Goal: Answer question/provide support: Share knowledge or assist other users

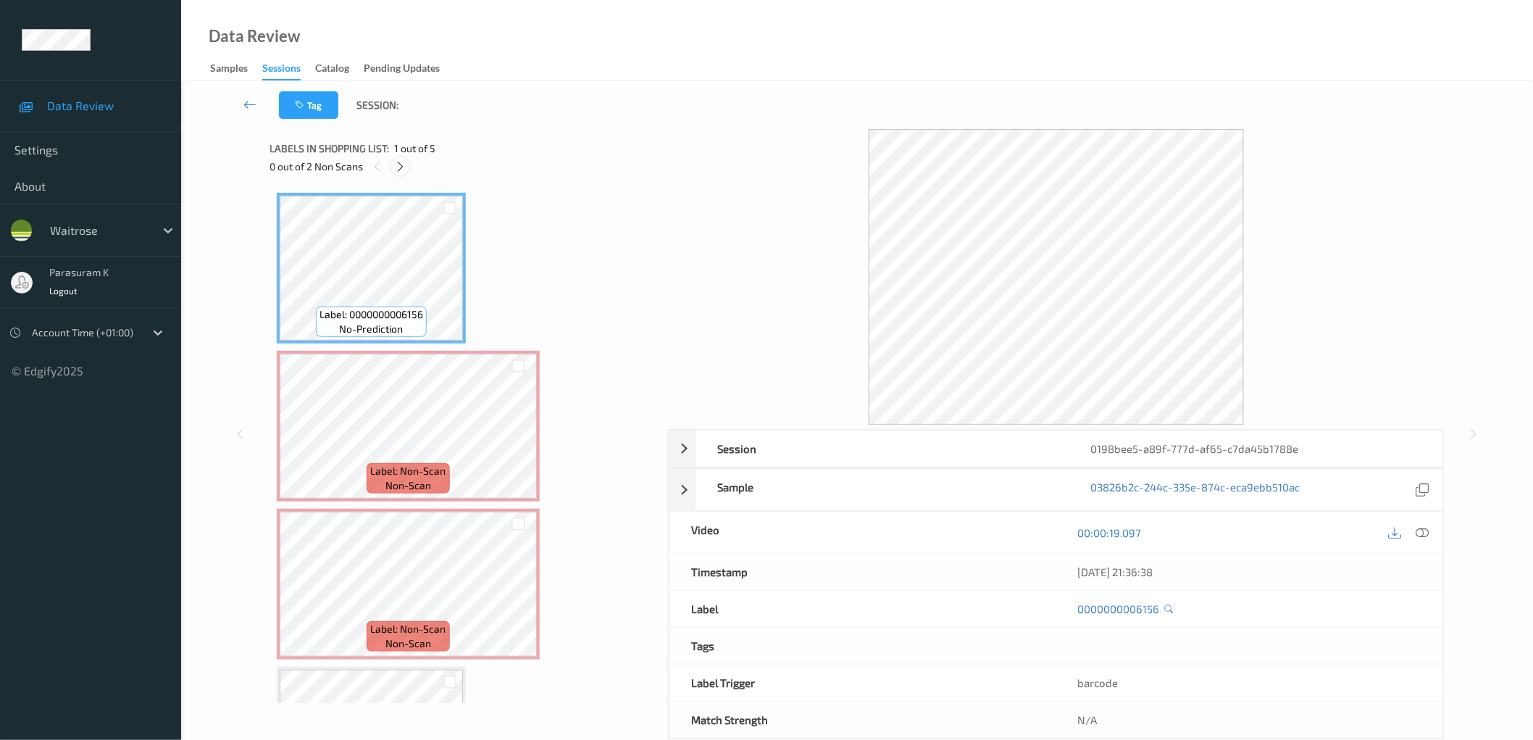
click at [404, 165] on icon at bounding box center [400, 166] width 12 height 13
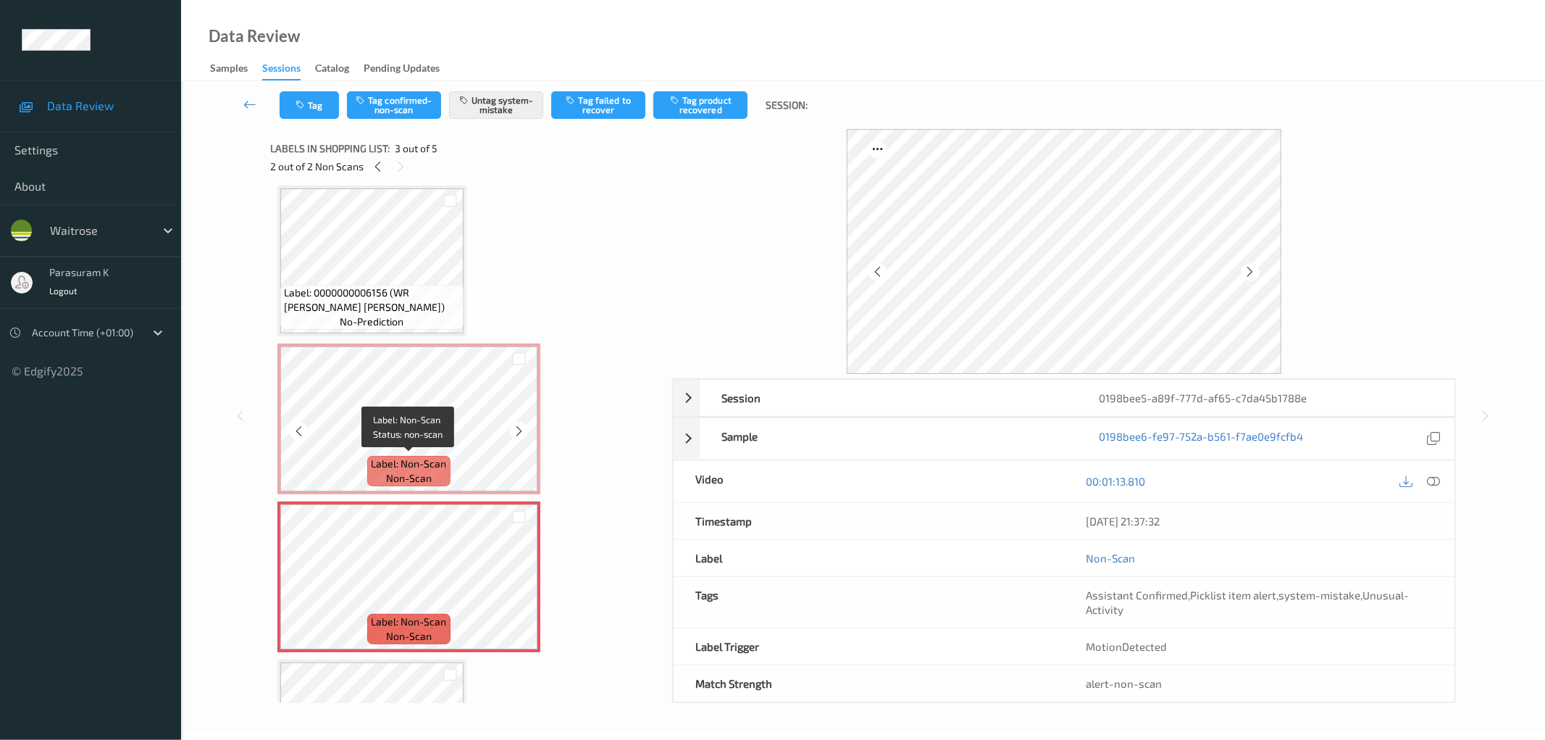
click at [408, 456] on span "Label: Non-Scan" at bounding box center [408, 463] width 75 height 14
click at [390, 456] on span "Label: Non-Scan" at bounding box center [408, 463] width 75 height 14
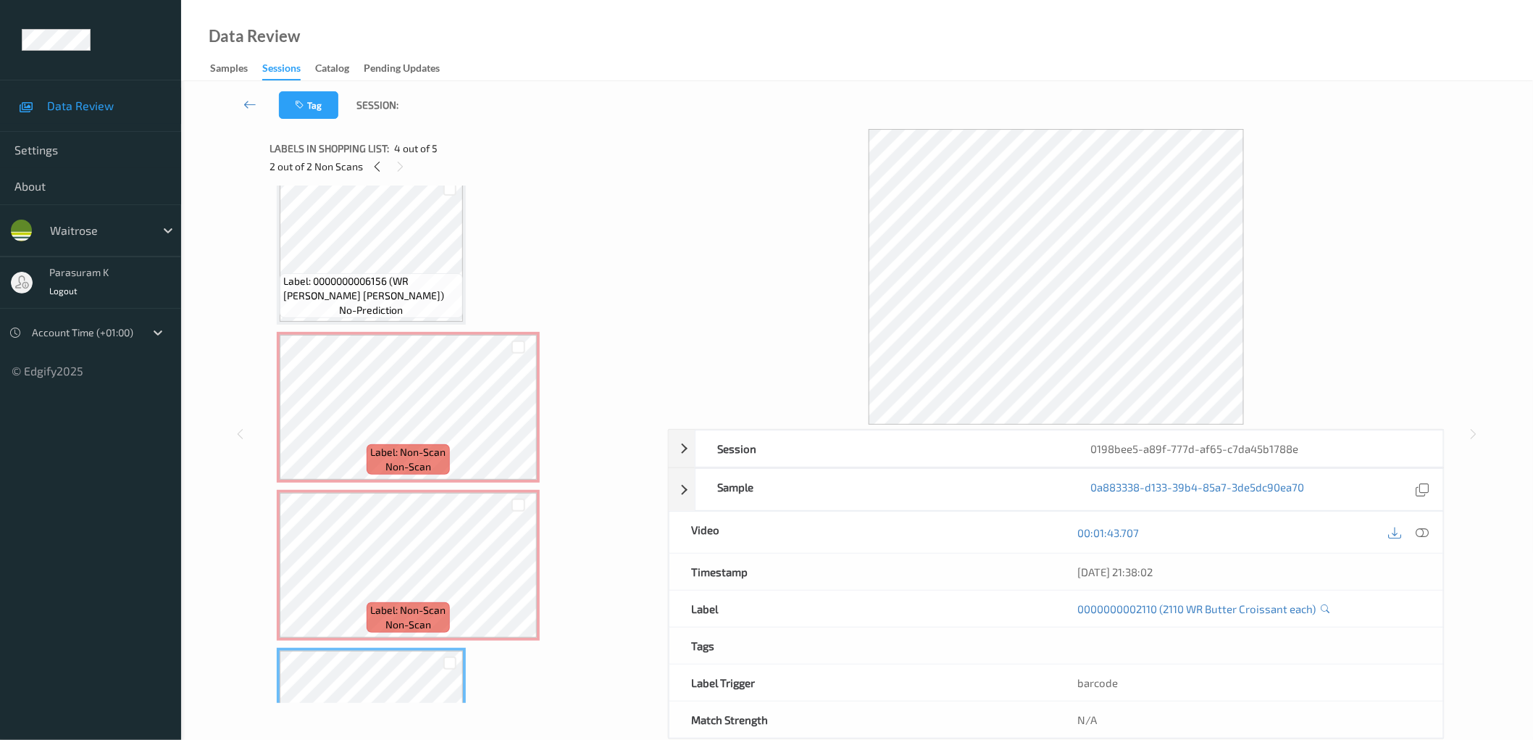
scroll to position [0, 0]
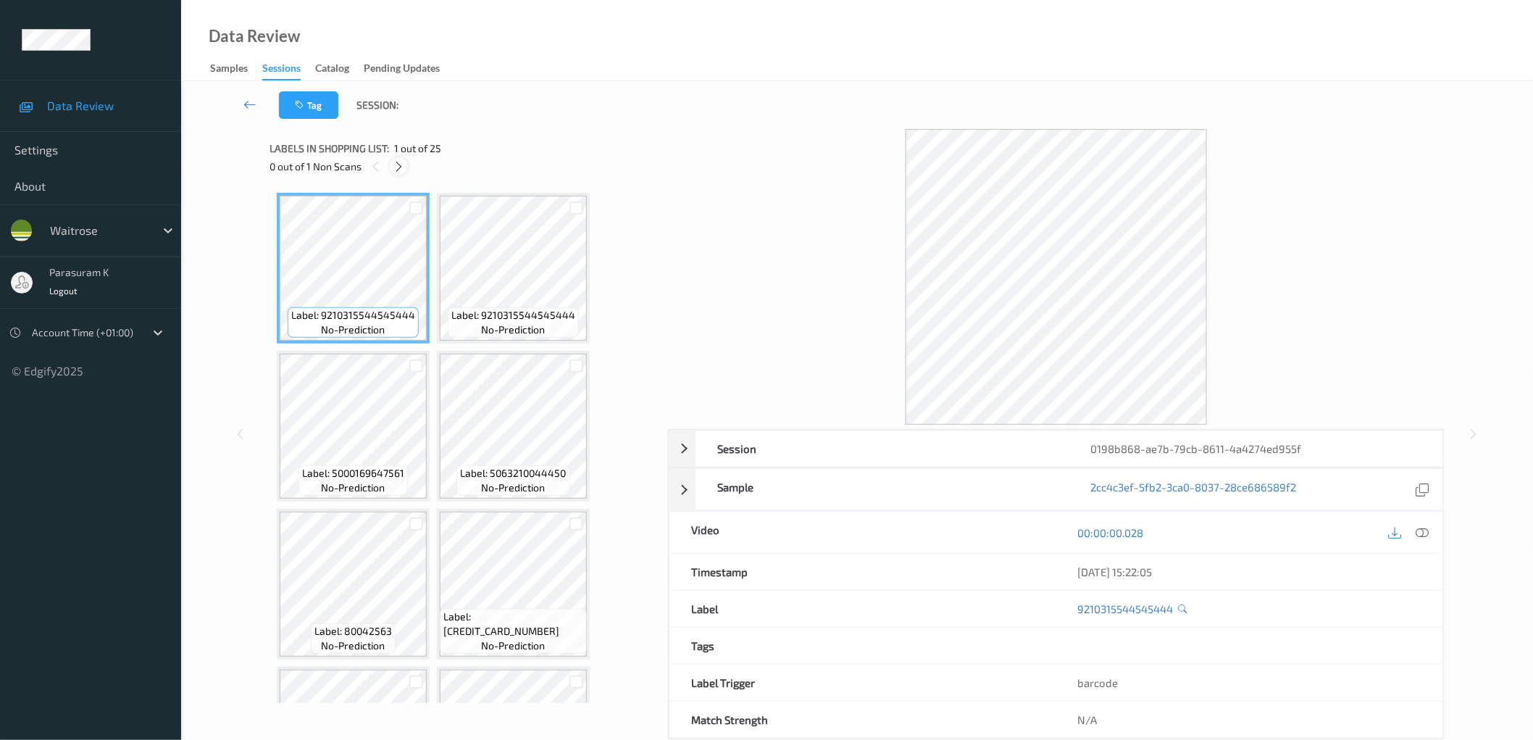
click at [394, 164] on icon at bounding box center [399, 166] width 12 height 13
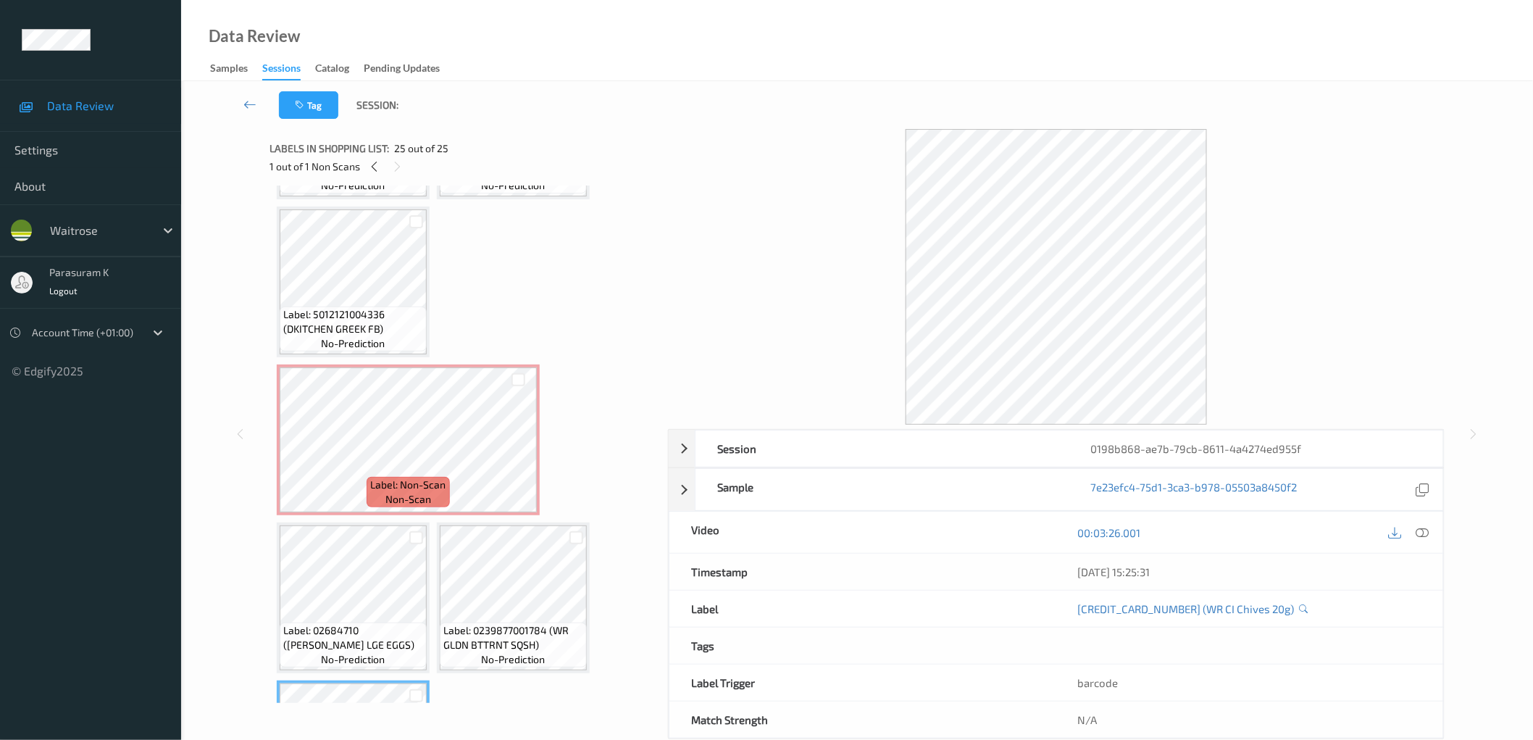
scroll to position [1473, 0]
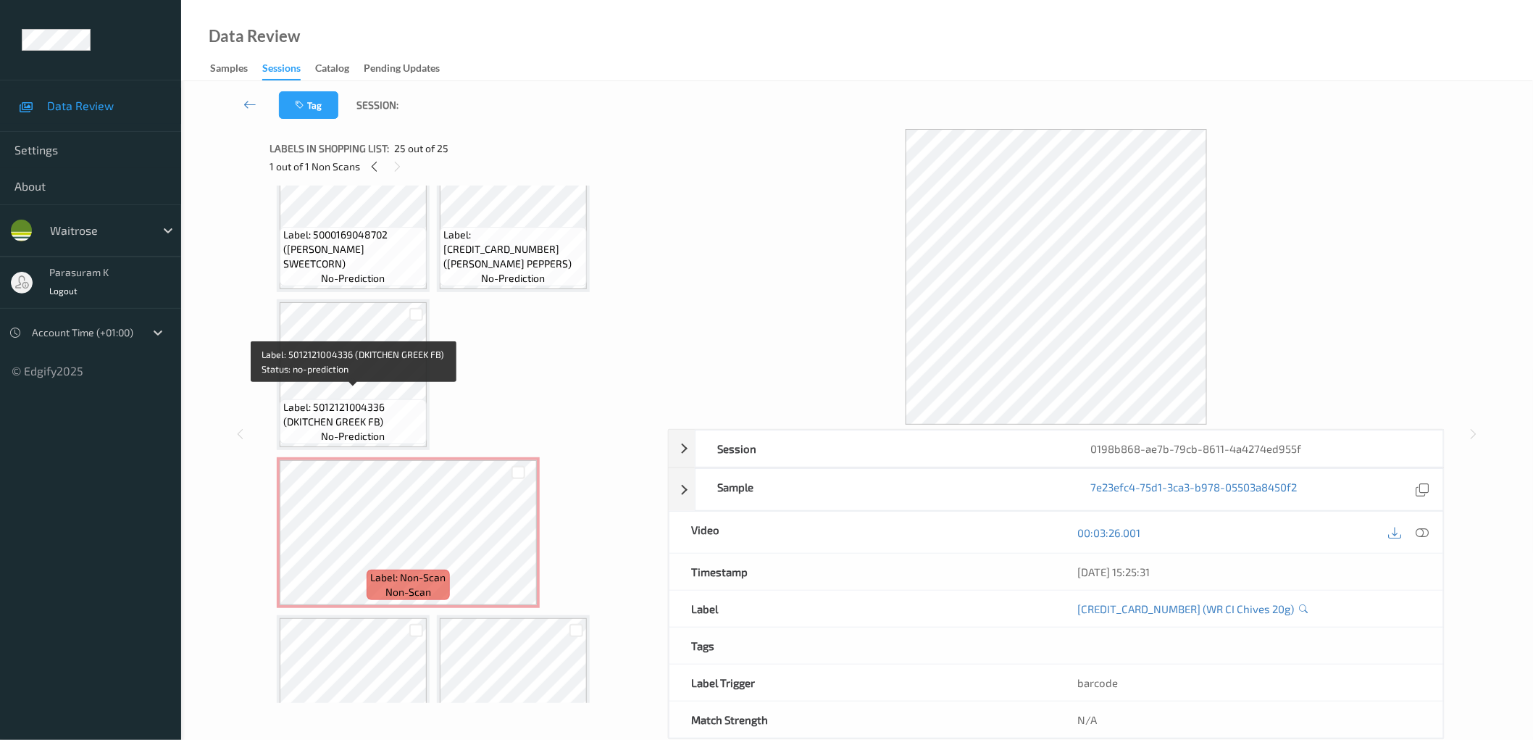
click at [368, 400] on span "Label: 5012121004336 (DKITCHEN GREEK FB)" at bounding box center [353, 414] width 140 height 29
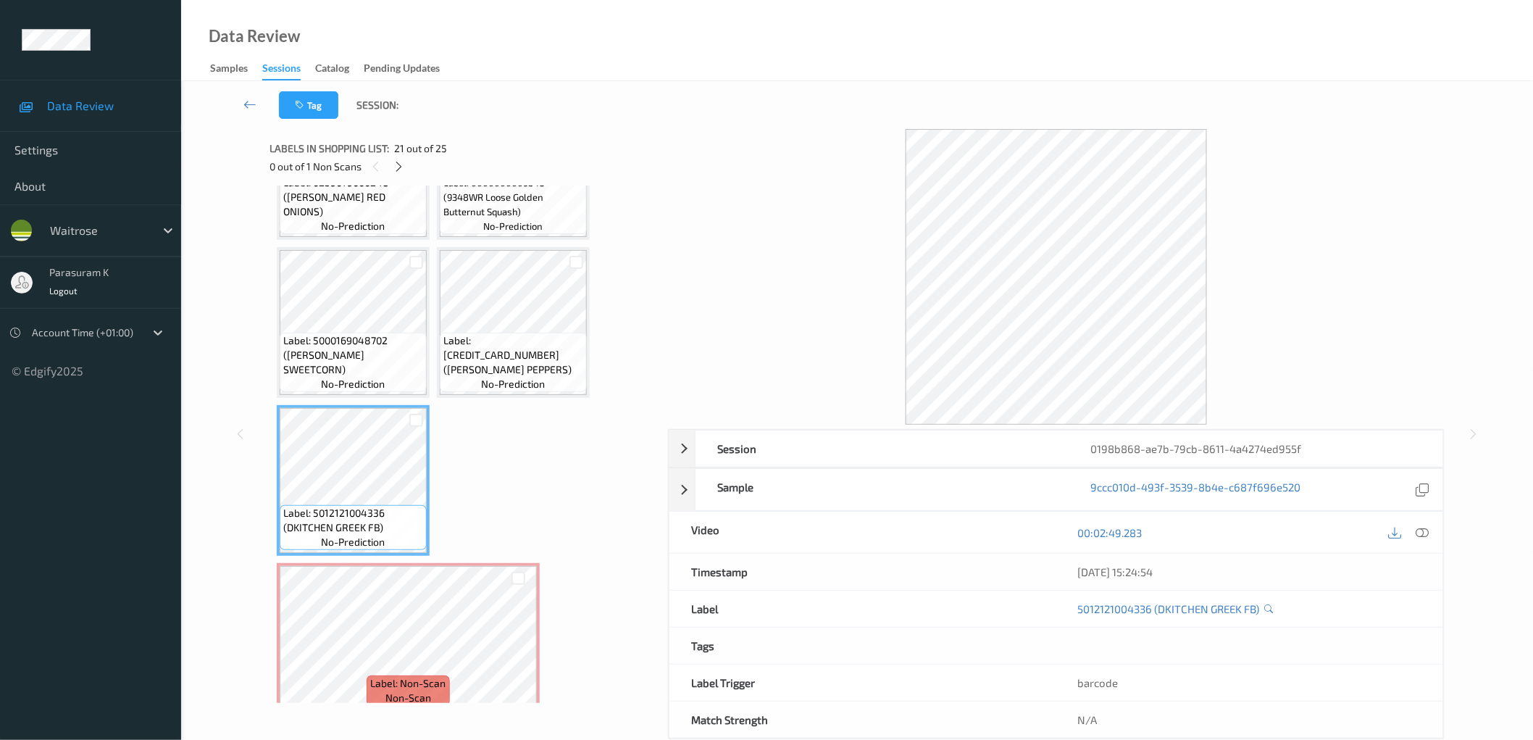
scroll to position [1366, 0]
click at [519, 378] on span "no-prediction" at bounding box center [514, 385] width 64 height 14
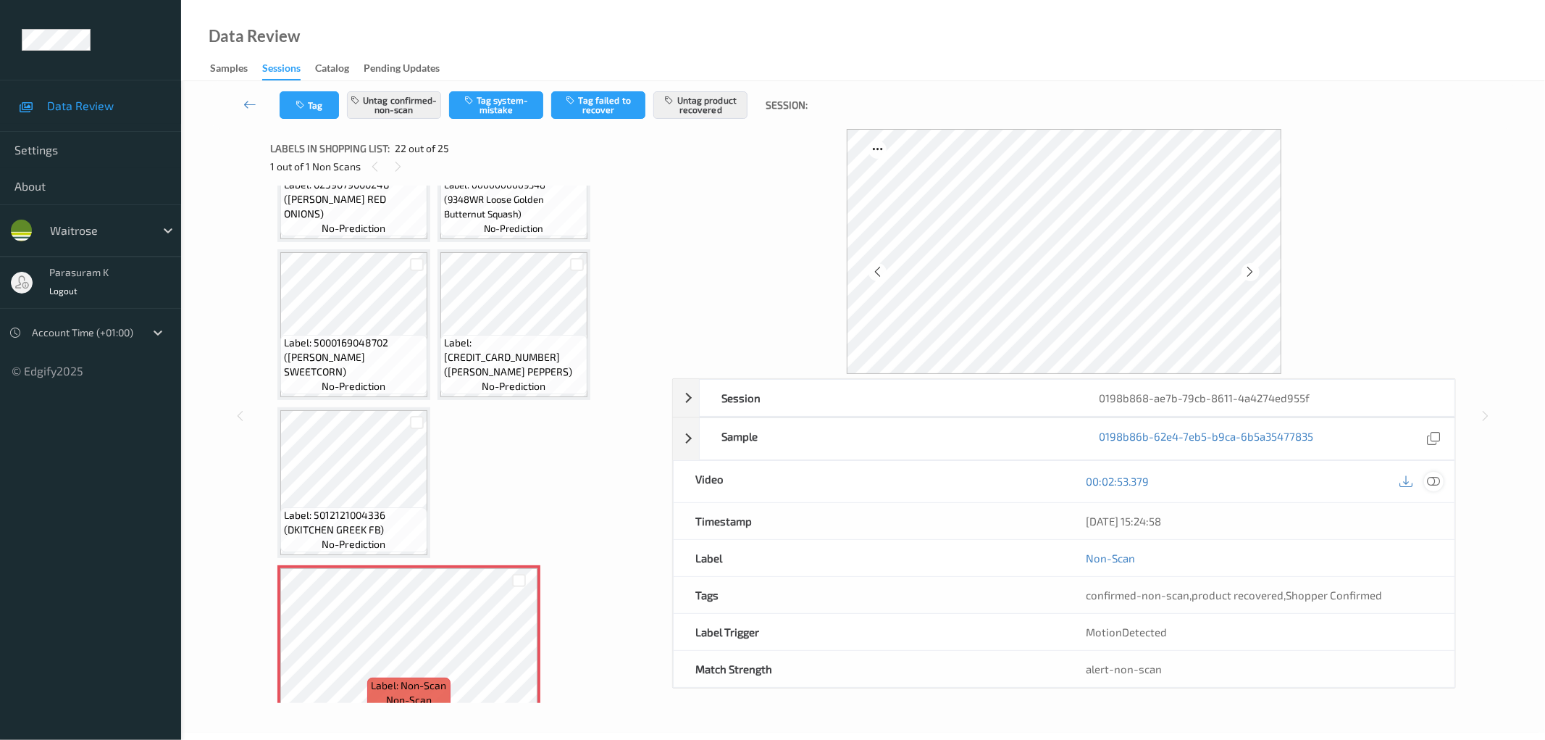
click at [1428, 481] on icon at bounding box center [1434, 480] width 13 height 13
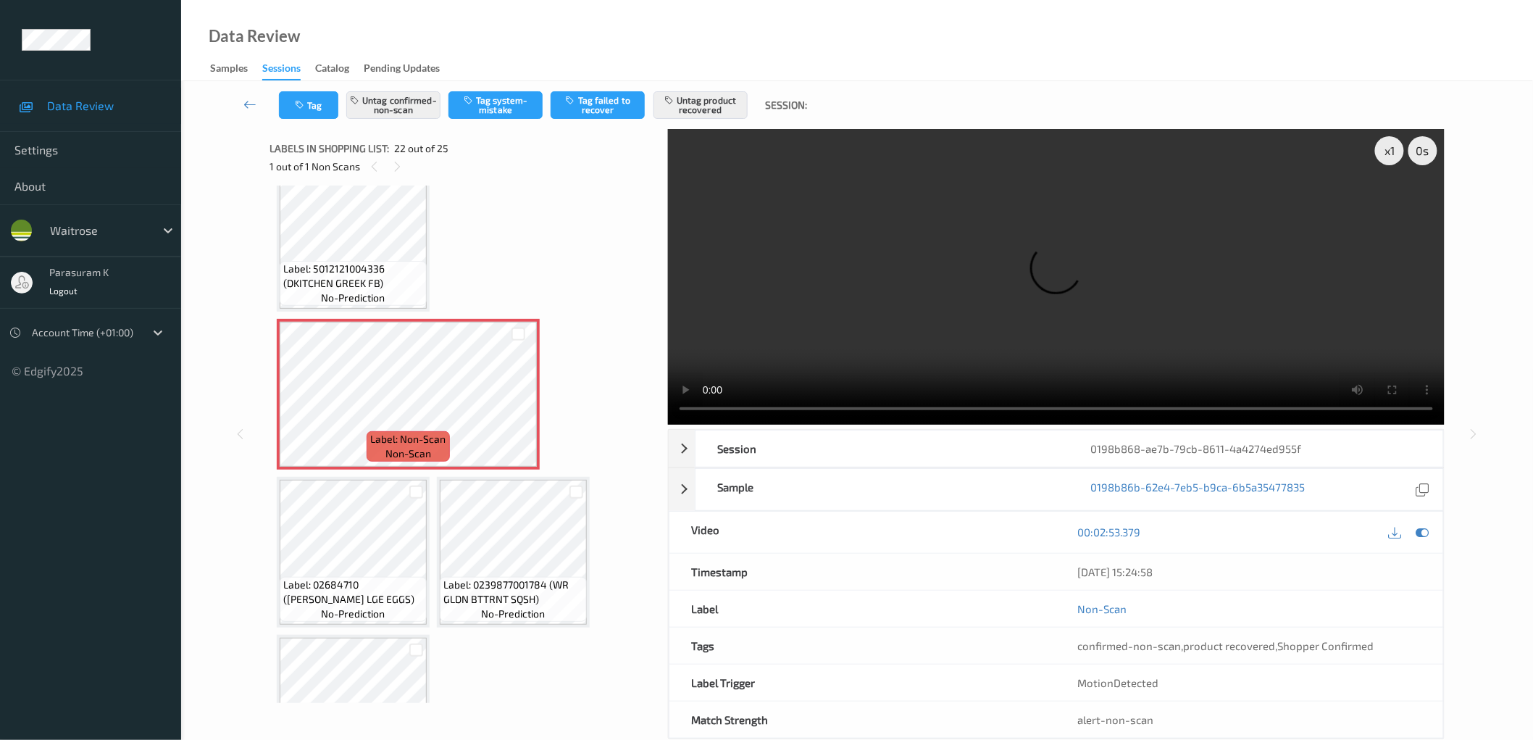
scroll to position [1664, 0]
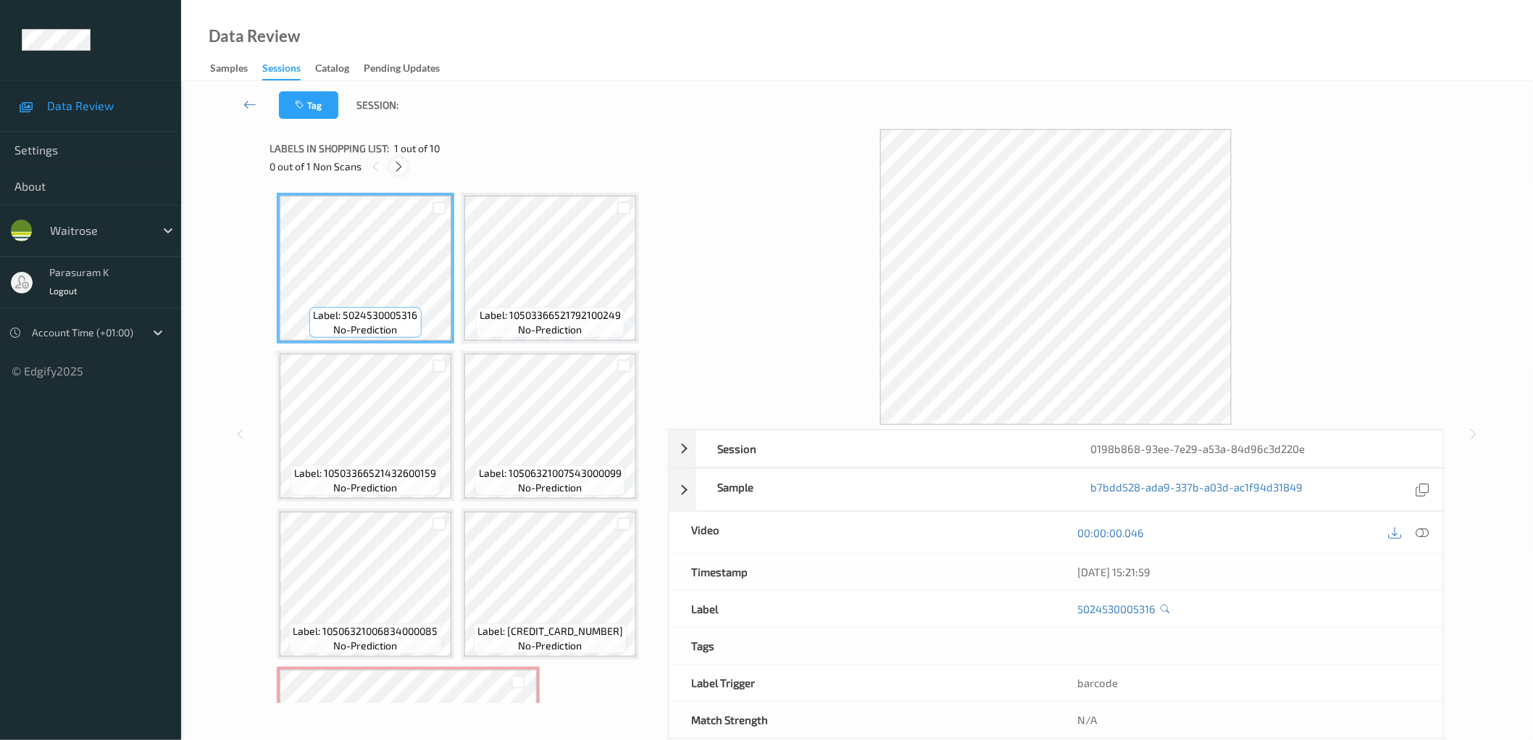
click at [398, 170] on icon at bounding box center [399, 166] width 12 height 13
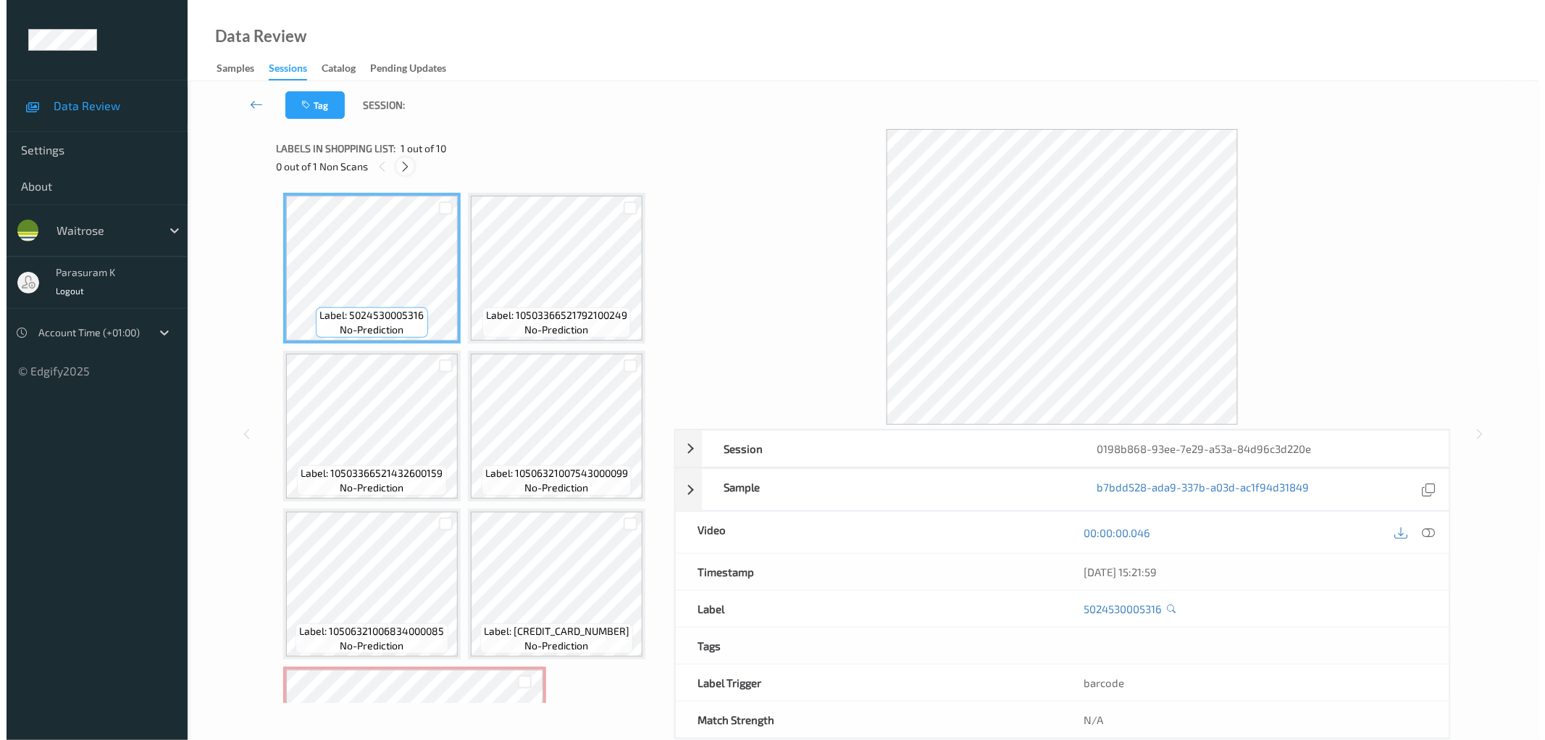
scroll to position [321, 0]
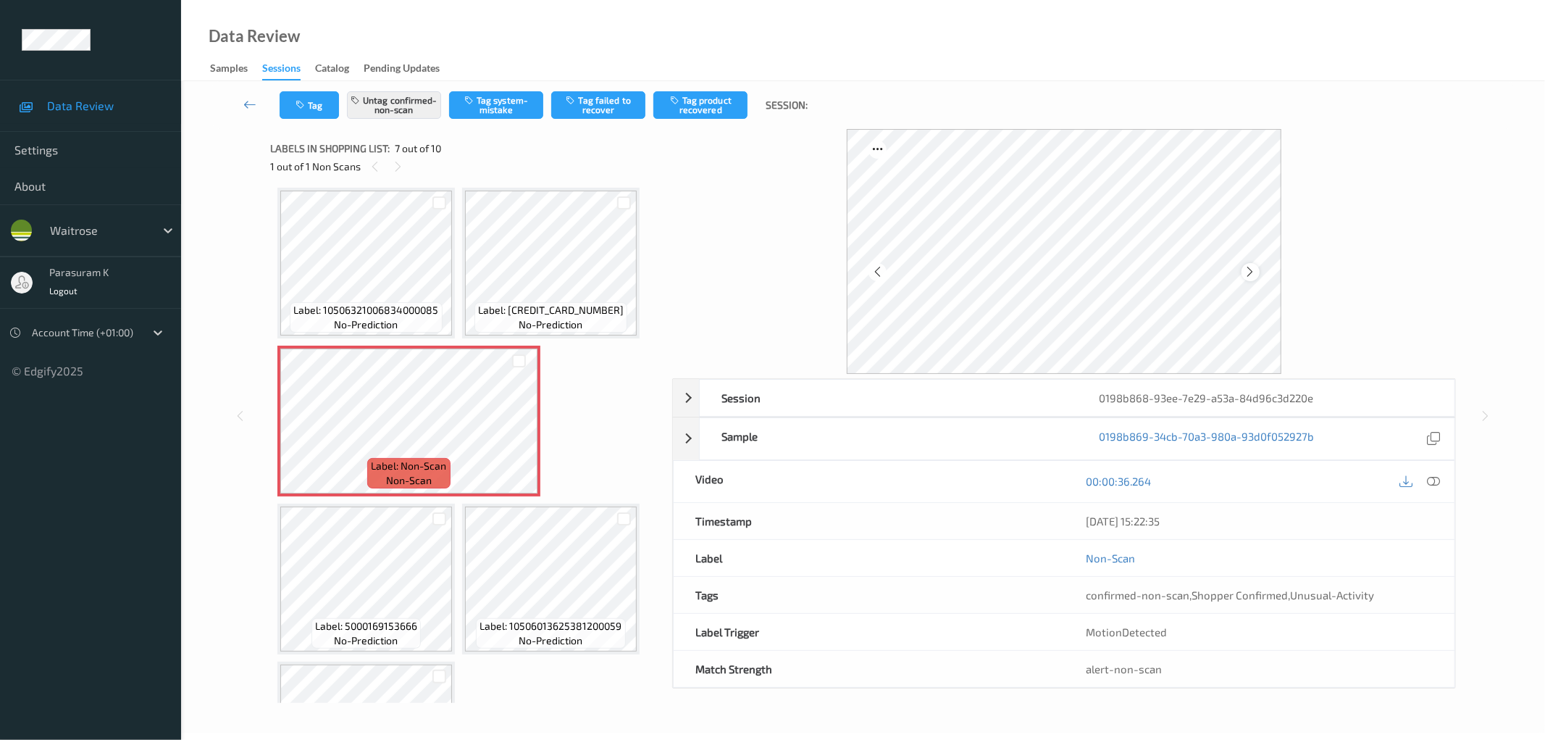
click at [1252, 269] on icon at bounding box center [1251, 271] width 12 height 13
click at [1253, 269] on icon at bounding box center [1251, 271] width 12 height 13
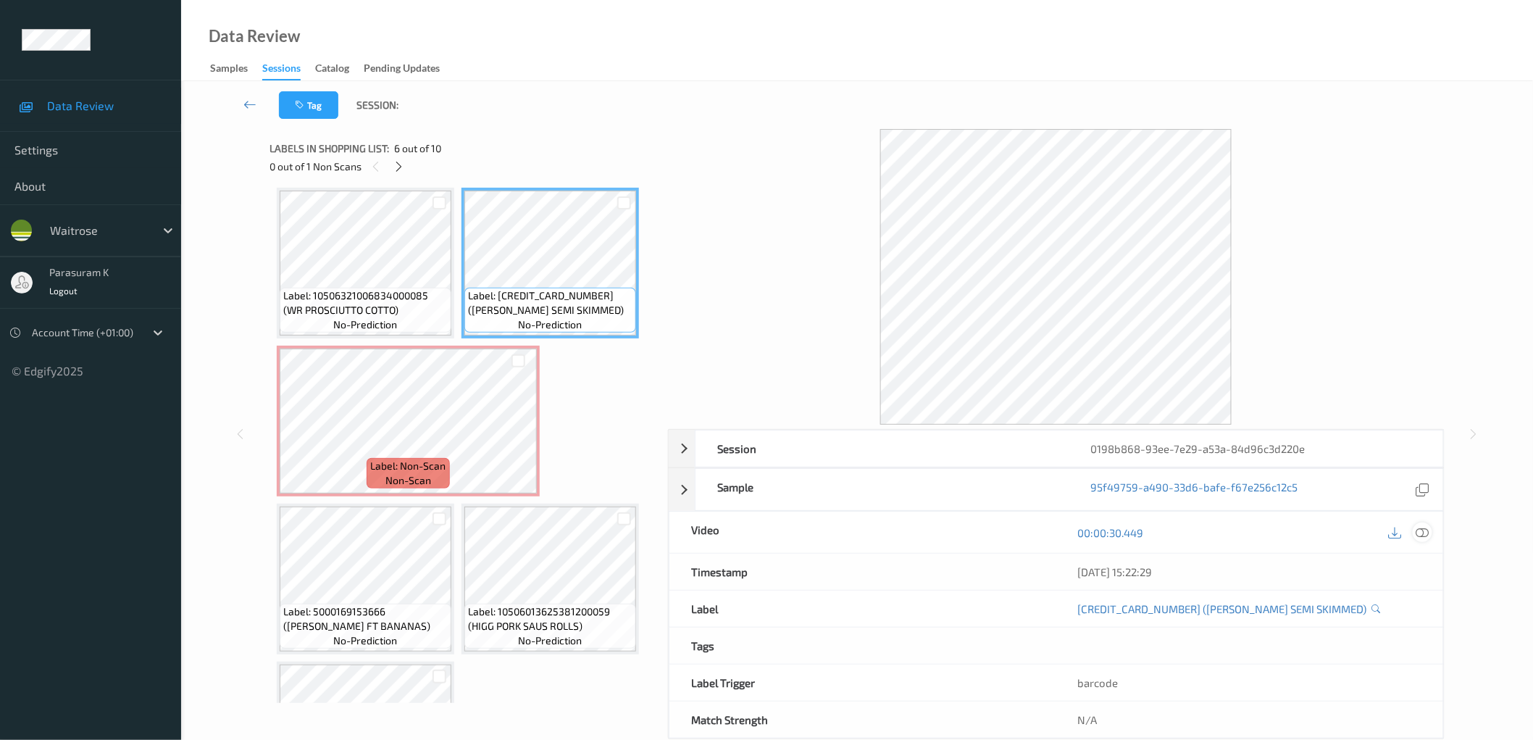
click at [1418, 533] on icon at bounding box center [1421, 531] width 13 height 13
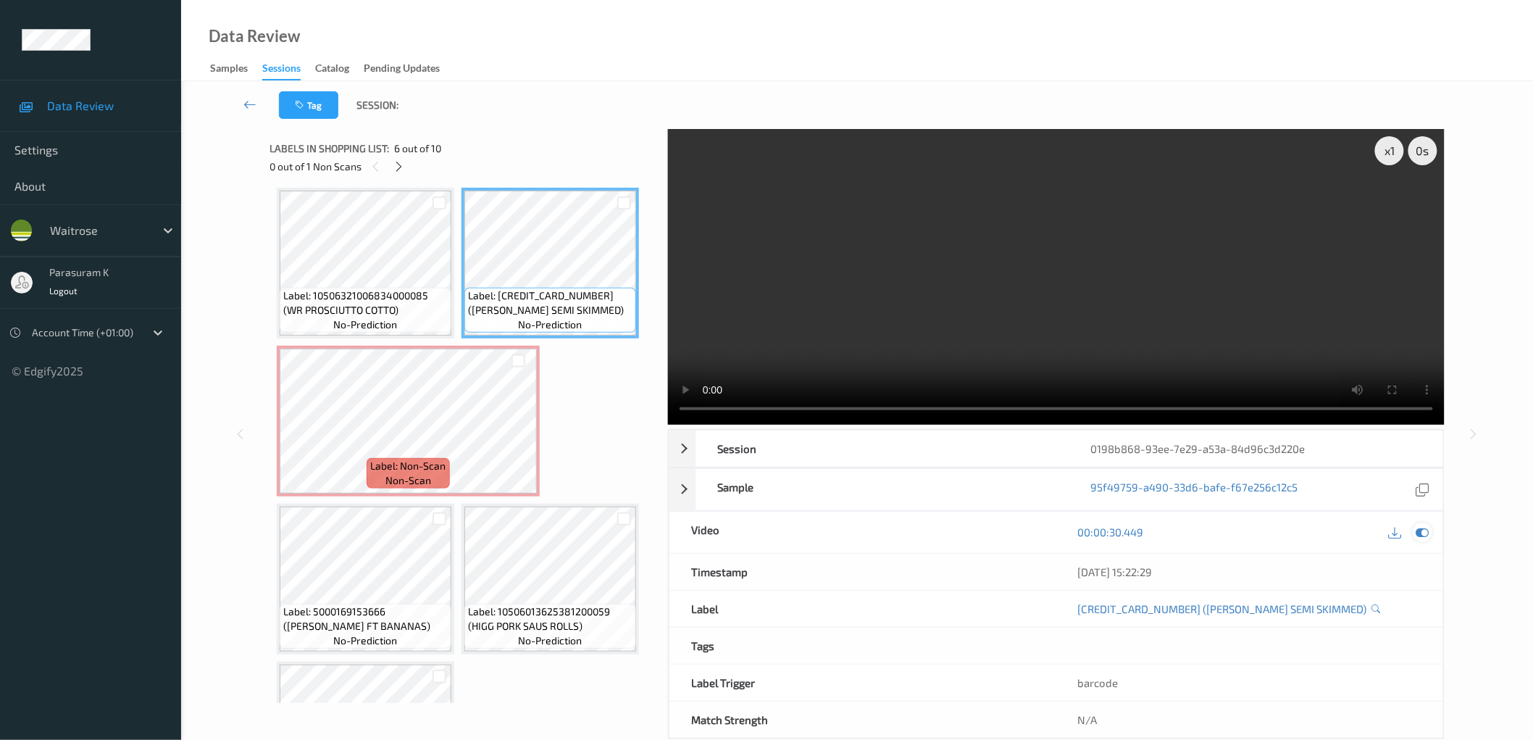
click at [1418, 527] on icon at bounding box center [1421, 531] width 13 height 13
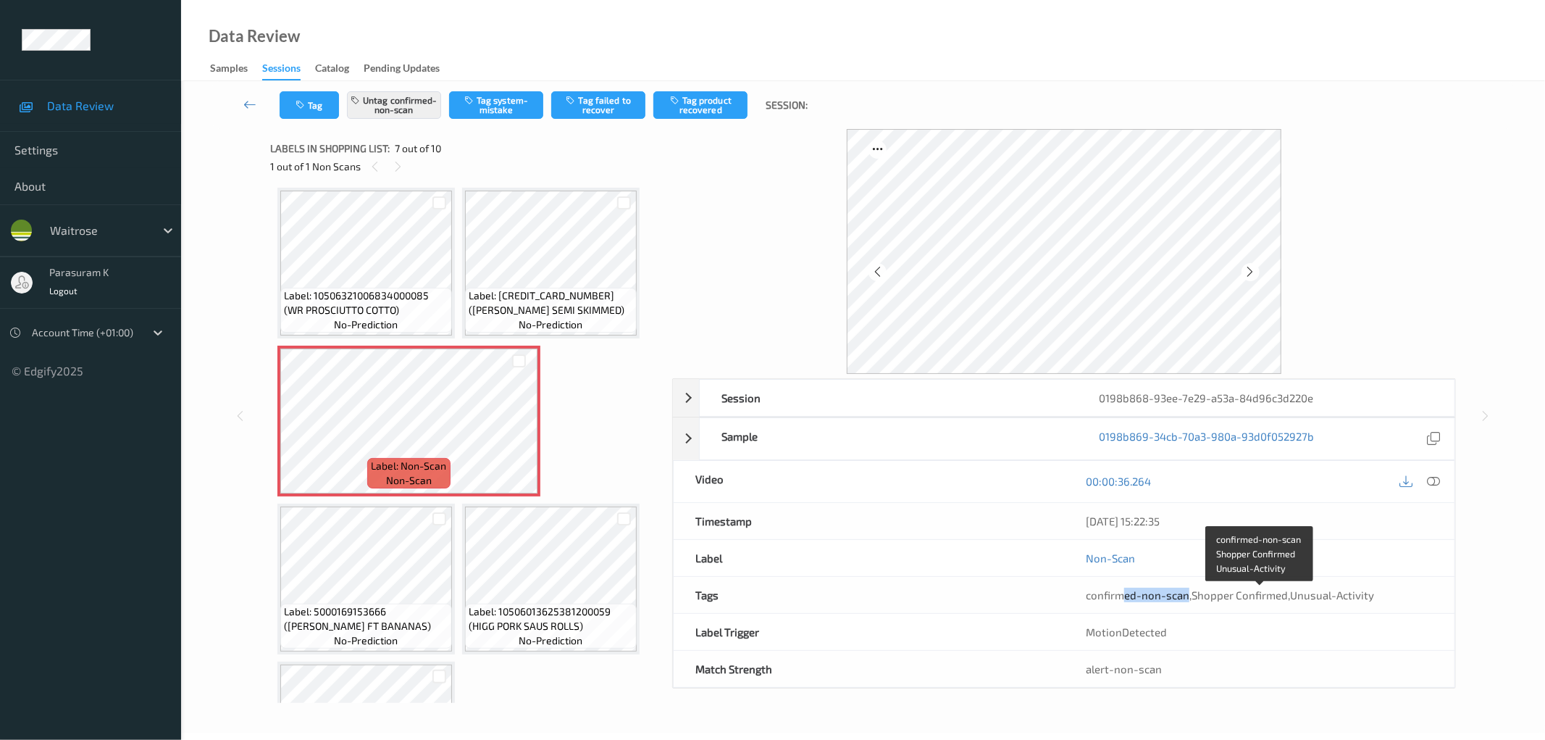
drag, startPoint x: 1125, startPoint y: 595, endPoint x: 1189, endPoint y: 595, distance: 63.7
click at [1189, 595] on span "confirmed-non-scan , Shopper Confirmed , Unusual-Activity" at bounding box center [1230, 594] width 288 height 13
click at [1308, 595] on span "Unusual-Activity" at bounding box center [1332, 594] width 84 height 13
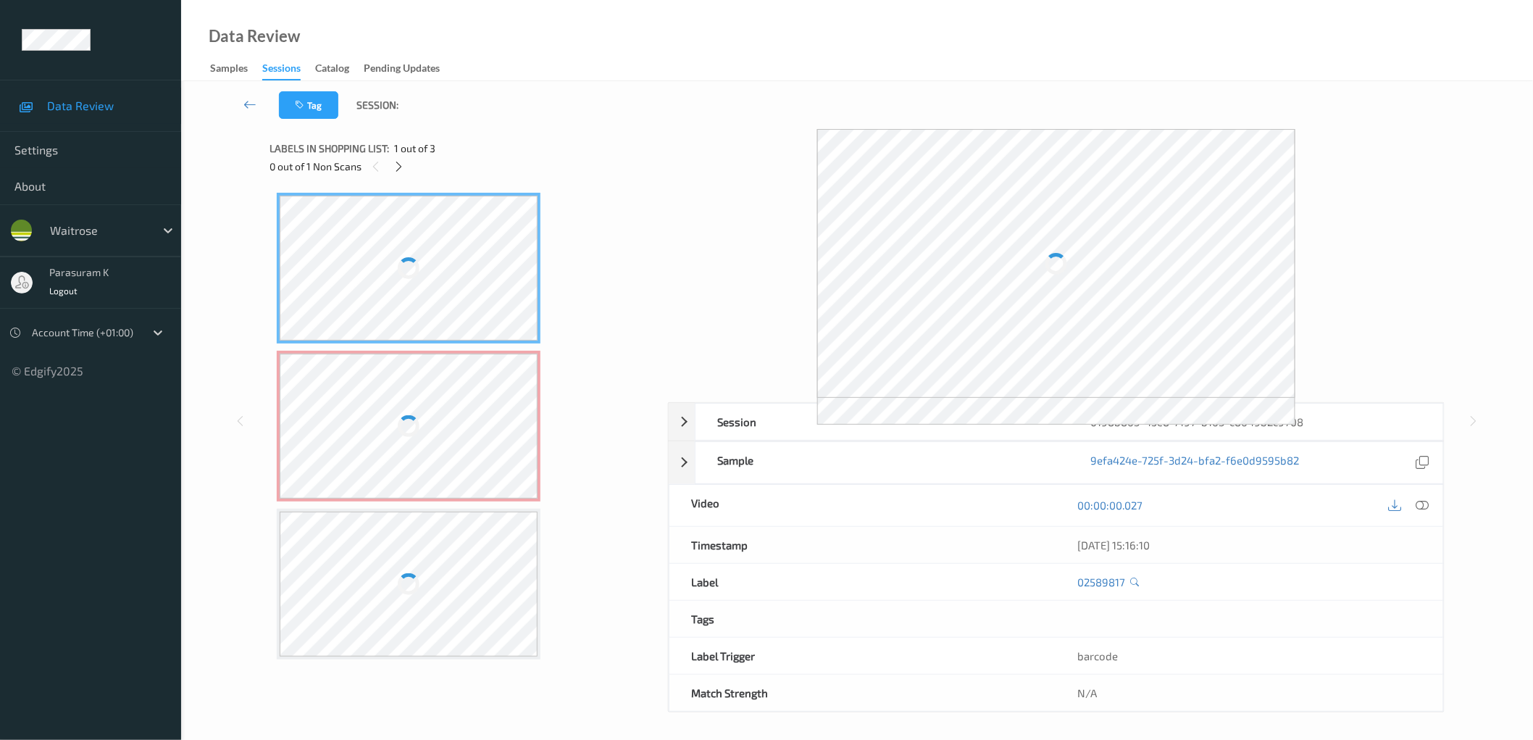
click at [453, 409] on div at bounding box center [409, 426] width 258 height 145
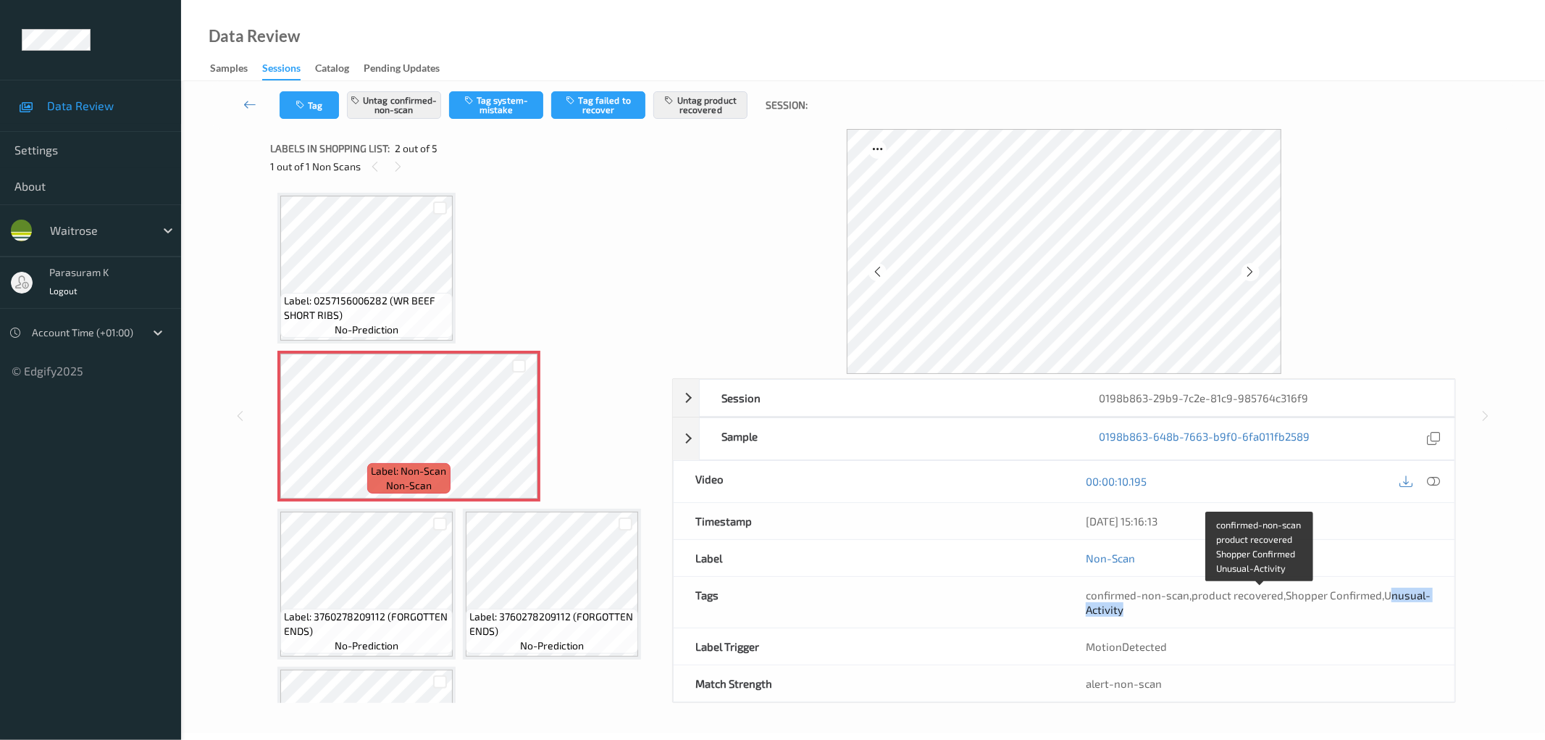
drag, startPoint x: 1389, startPoint y: 595, endPoint x: 1424, endPoint y: 613, distance: 39.5
click at [1424, 613] on div "confirmed-non-scan , product recovered , Shopper Confirmed , Unusual-Activity" at bounding box center [1259, 601] width 347 height 29
click at [575, 350] on div "Label: 0257156006282 (WR BEEF SHORT RIBS) no-prediction Label: Non-Scan non-sca…" at bounding box center [465, 505] width 377 height 624
click at [587, 283] on div "Label: 0257156006282 (WR BEEF SHORT RIBS) no-prediction Label: Non-Scan non-sca…" at bounding box center [465, 505] width 377 height 624
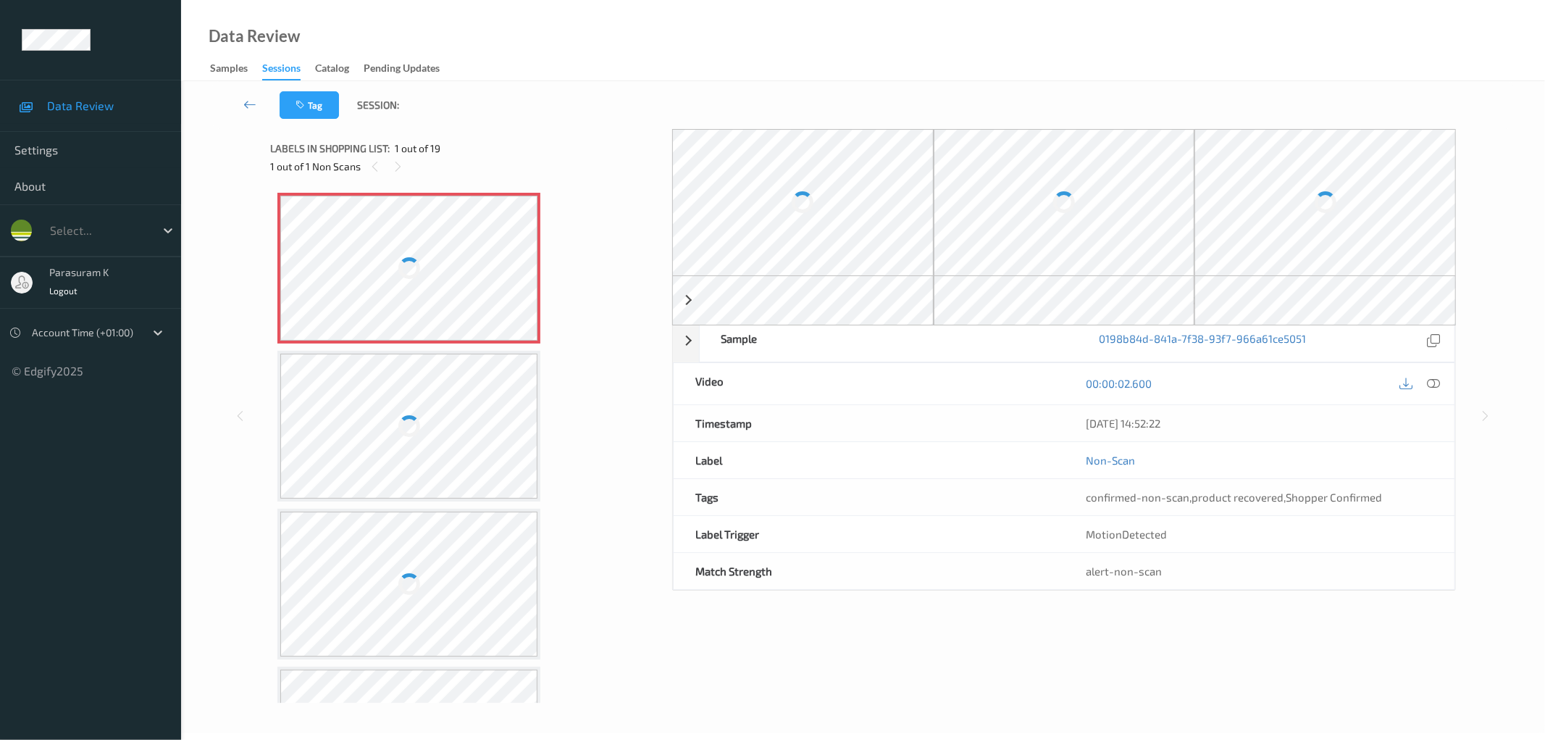
click at [448, 266] on div at bounding box center [409, 268] width 258 height 145
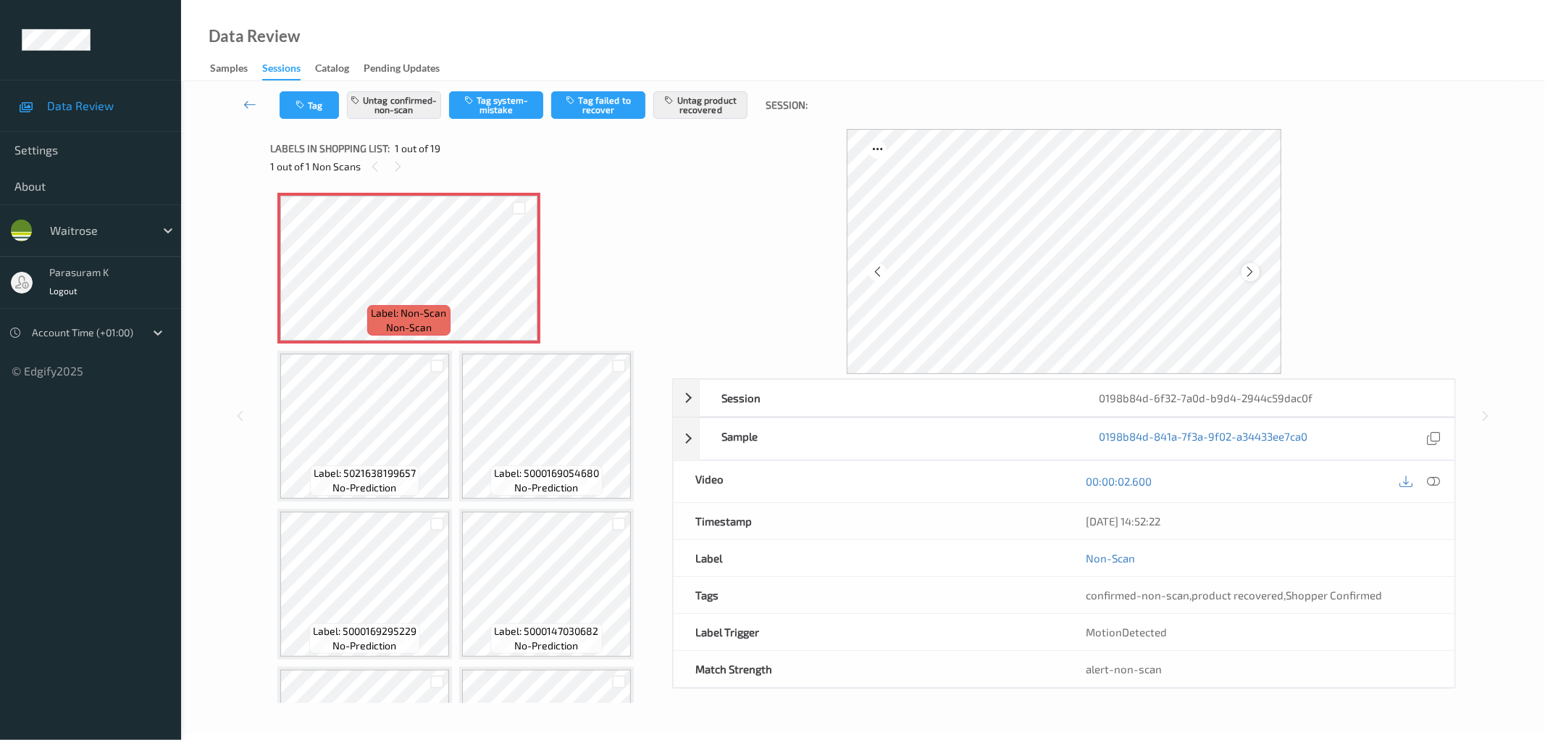
click at [1255, 271] on icon at bounding box center [1251, 271] width 12 height 13
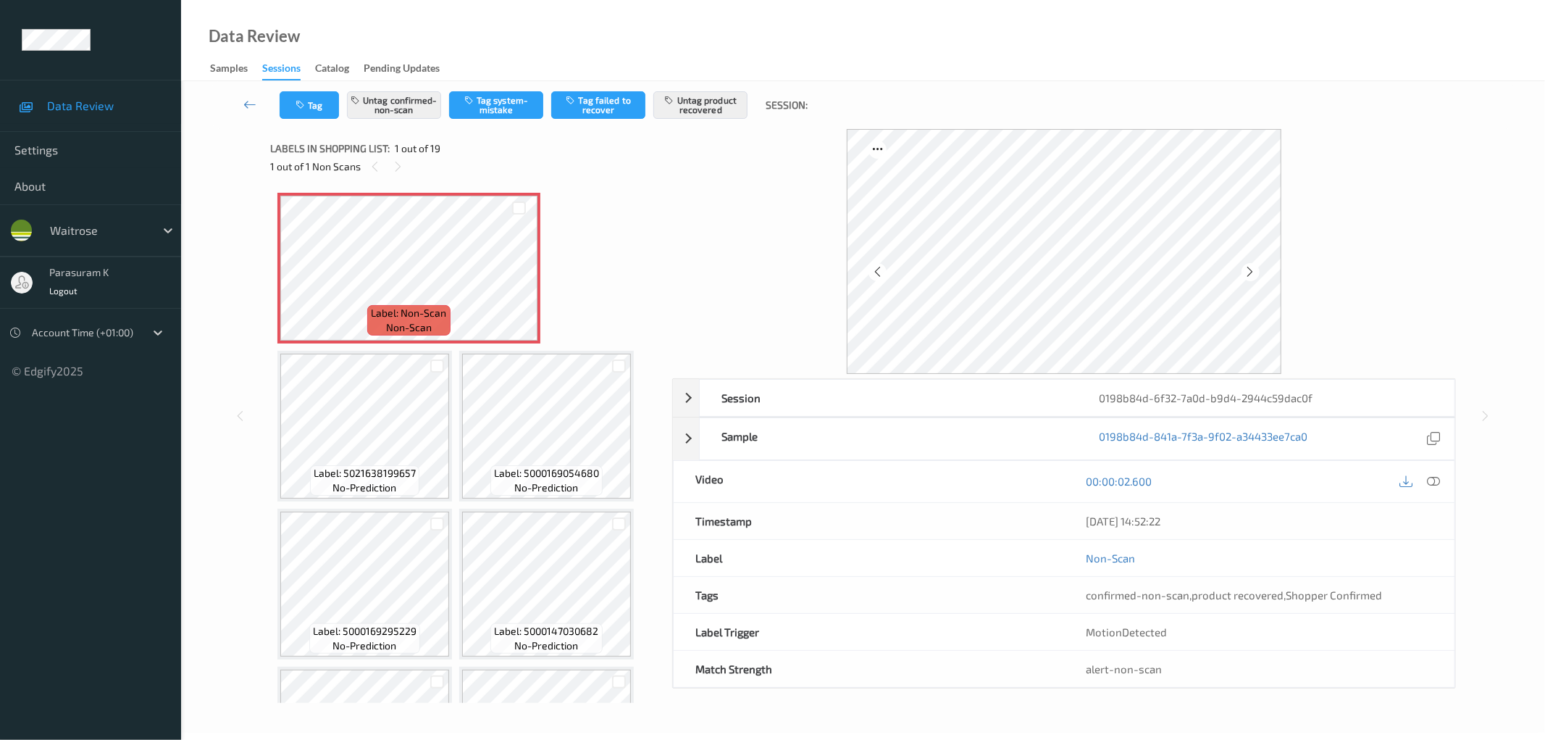
click at [1255, 271] on icon at bounding box center [1251, 271] width 12 height 13
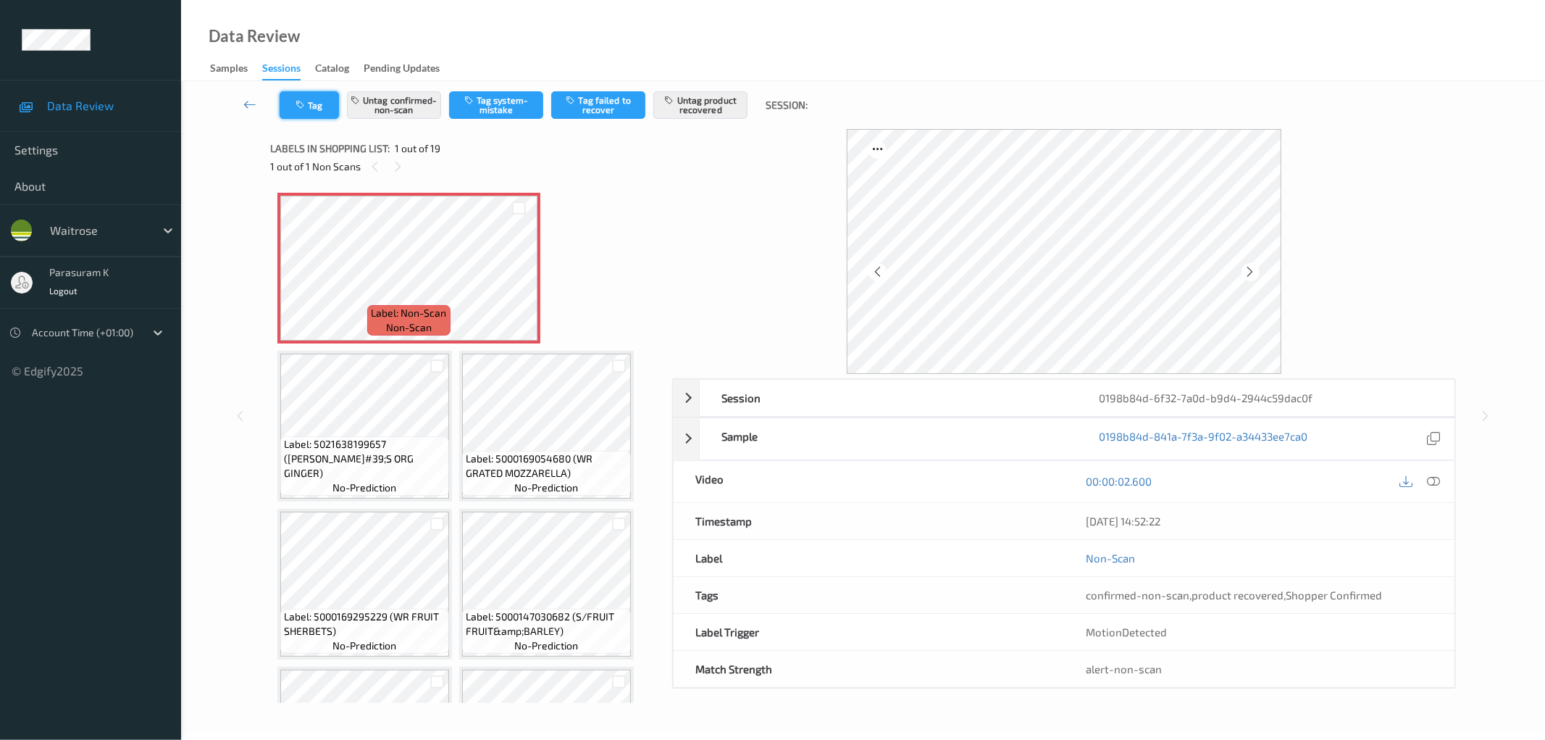
click at [319, 113] on button "Tag" at bounding box center [309, 105] width 59 height 28
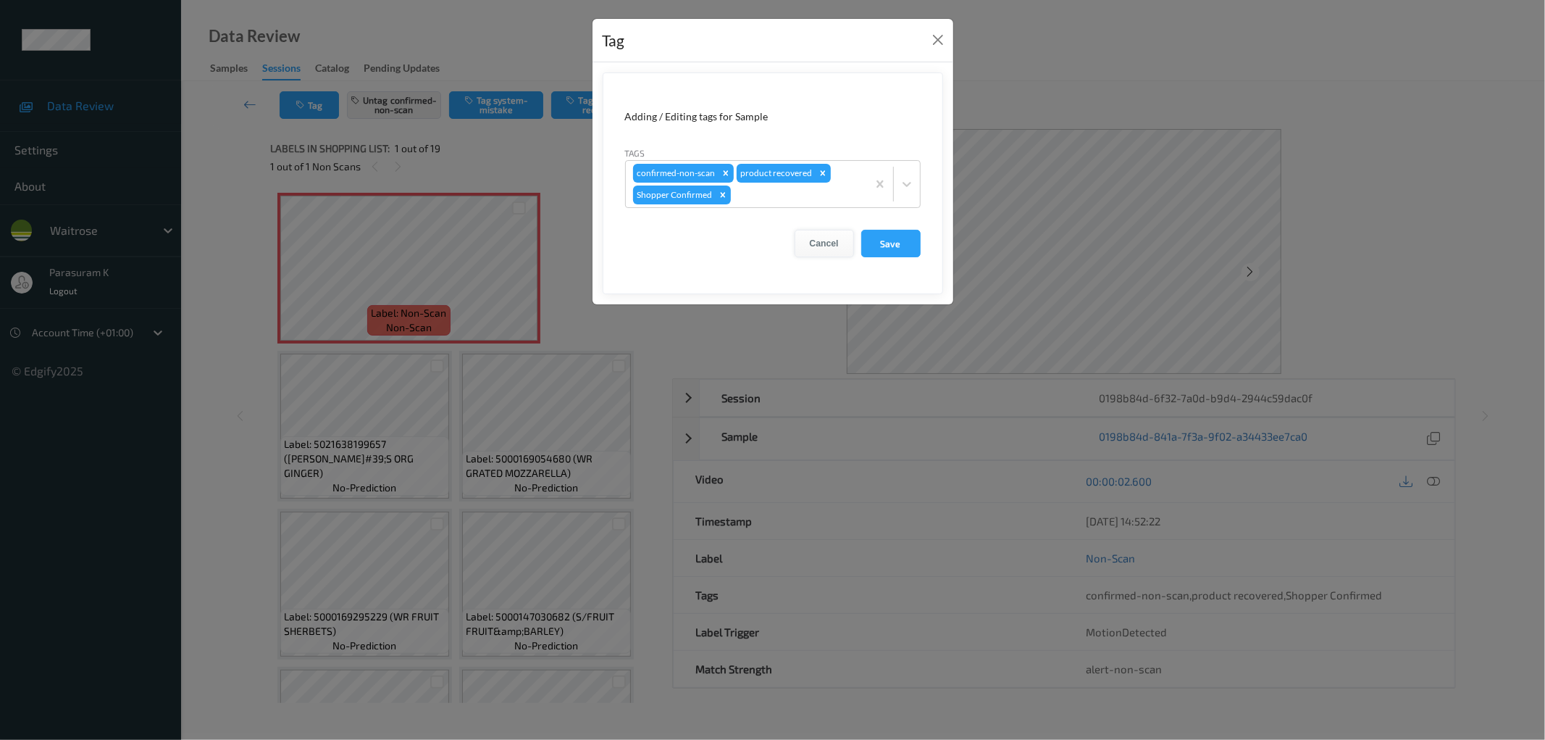
click at [809, 243] on button "Cancel" at bounding box center [824, 244] width 59 height 28
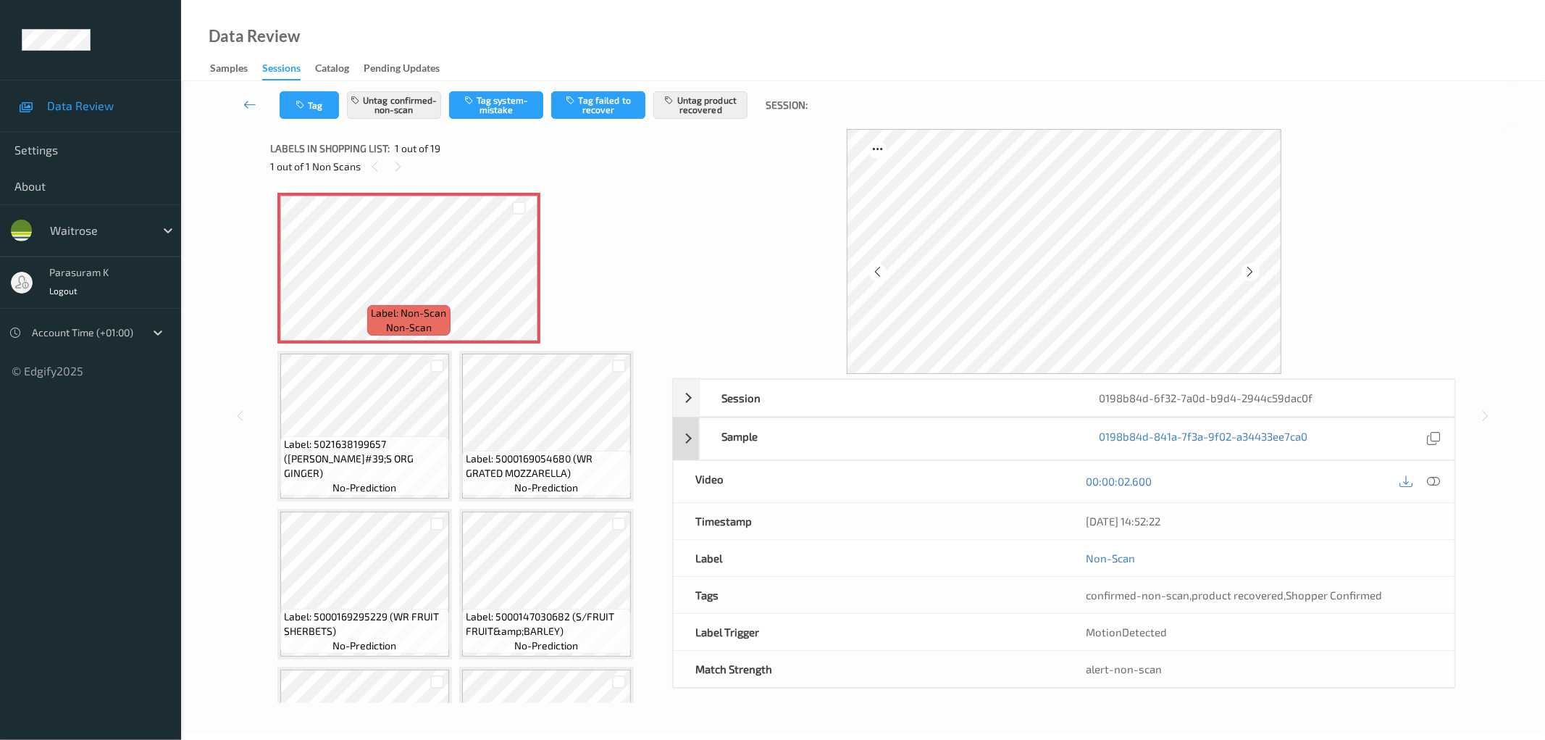
click at [686, 439] on div "Sample 0198b84d-841a-7f3a-9f02-a34433ee7ca0" at bounding box center [1064, 438] width 782 height 43
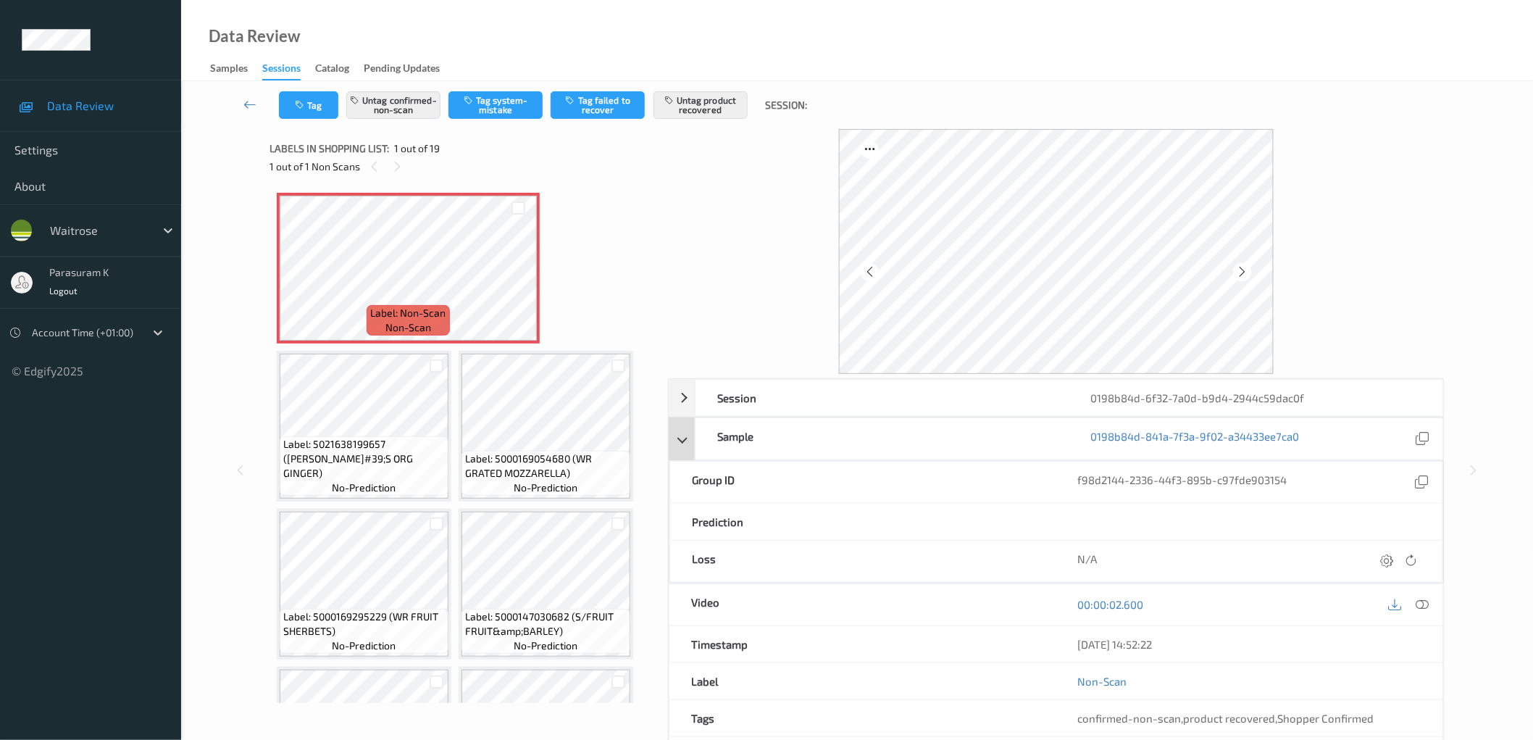
click at [686, 439] on div "Sample 0198b84d-841a-7f3a-9f02-a34433ee7ca0" at bounding box center [1056, 438] width 775 height 43
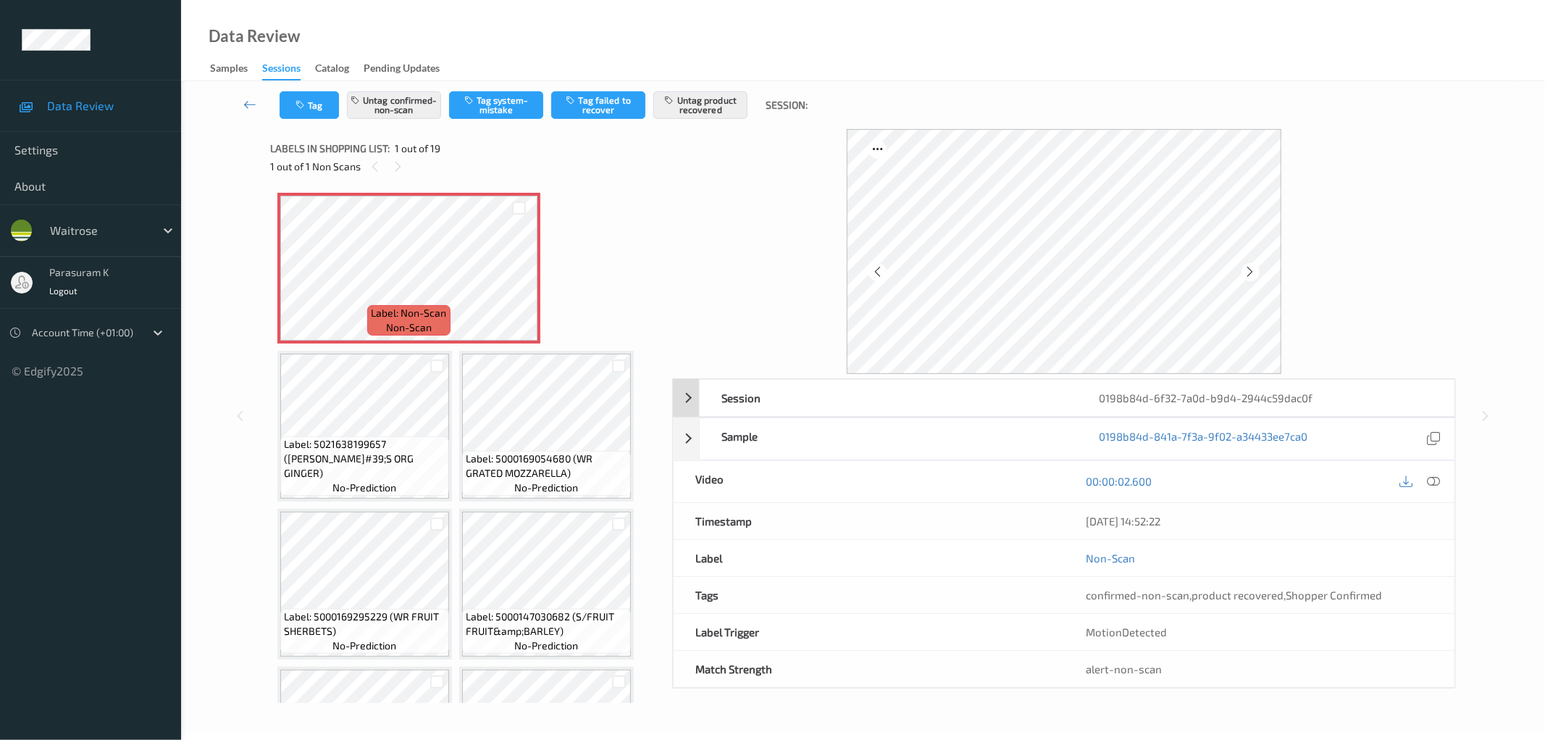
click at [678, 391] on div "Session 0198b84d-6f32-7a0d-b9d4-2944c59dac0f" at bounding box center [1064, 398] width 782 height 38
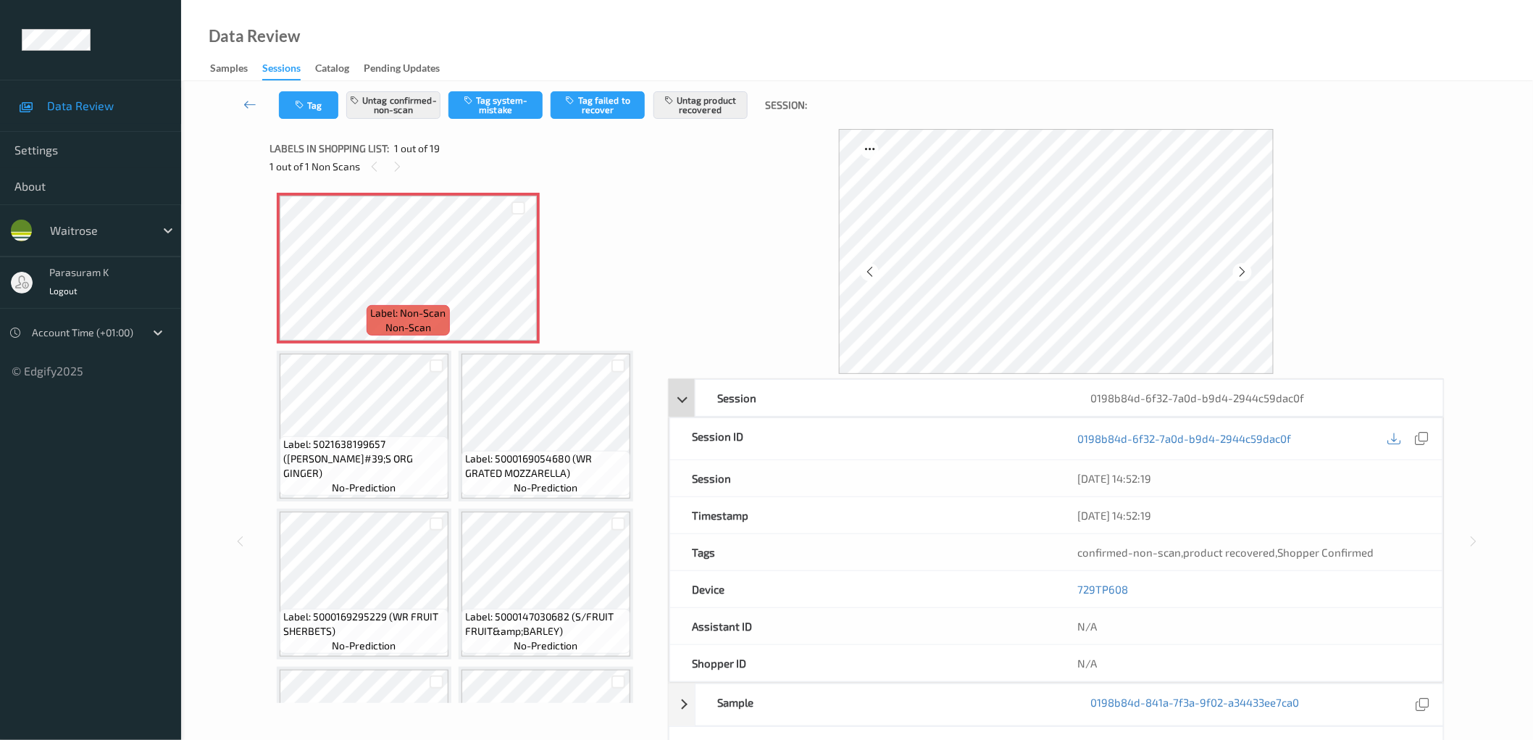
click at [678, 391] on div "Session 0198b84d-6f32-7a0d-b9d4-2944c59dac0f" at bounding box center [1056, 398] width 775 height 38
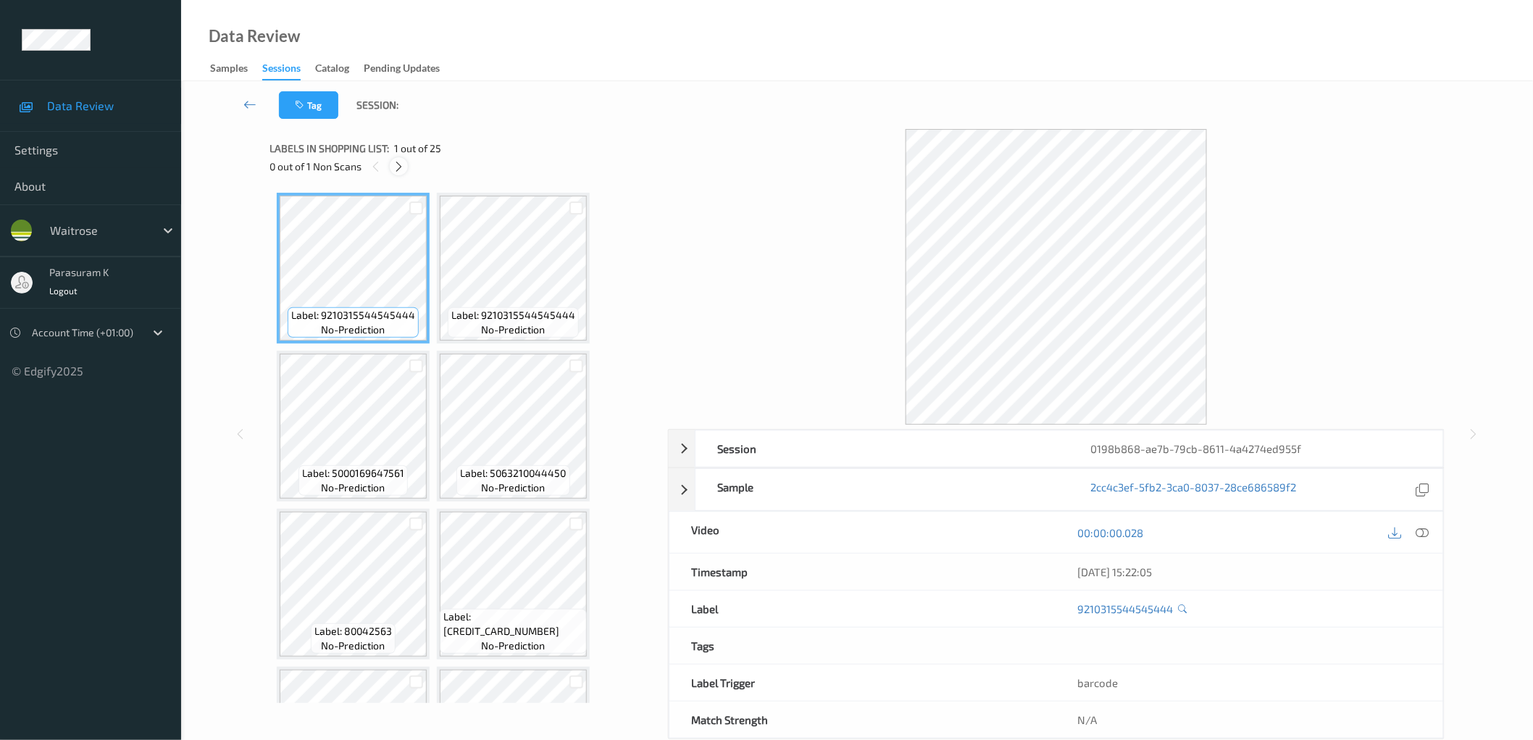
click at [399, 172] on div at bounding box center [399, 166] width 18 height 18
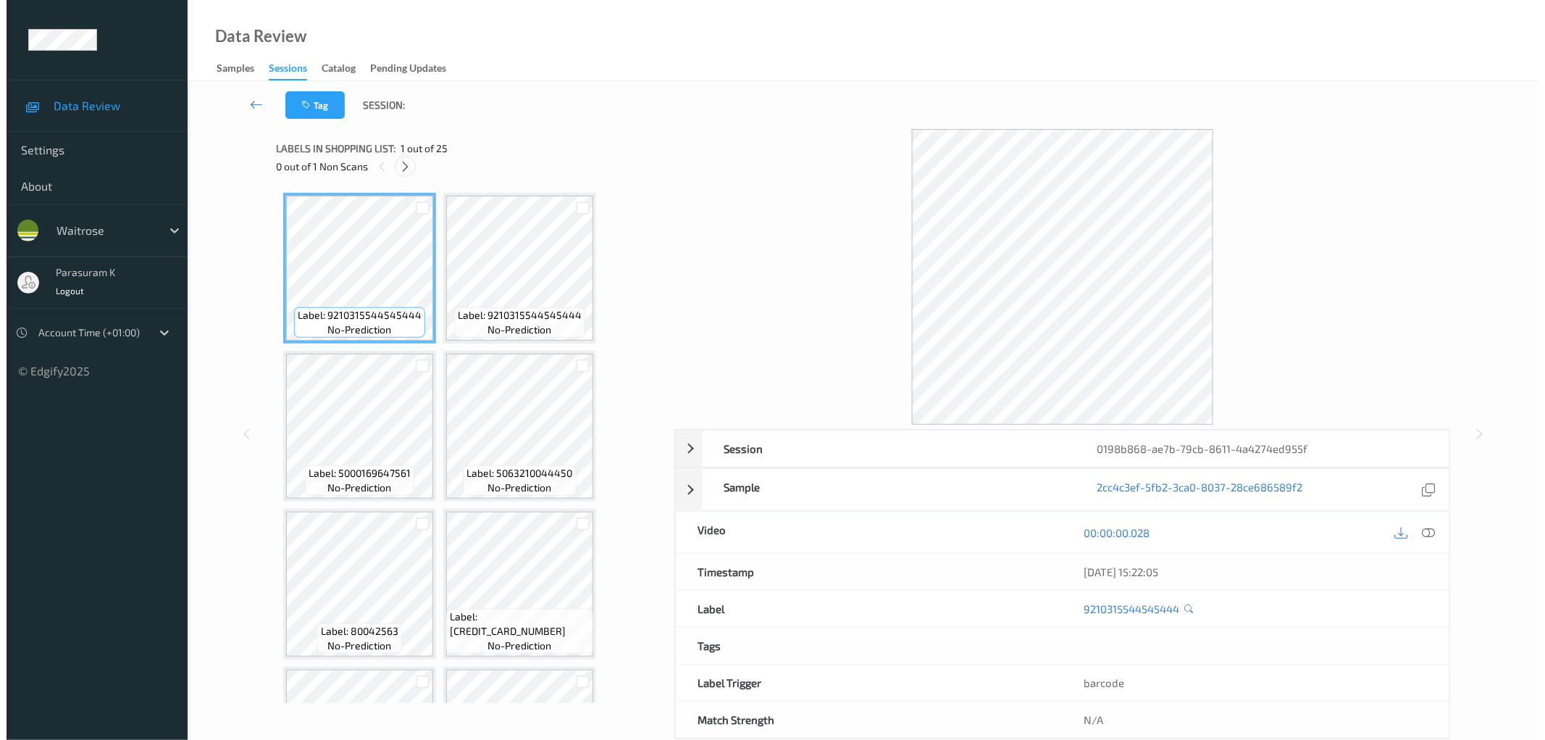
scroll to position [1576, 0]
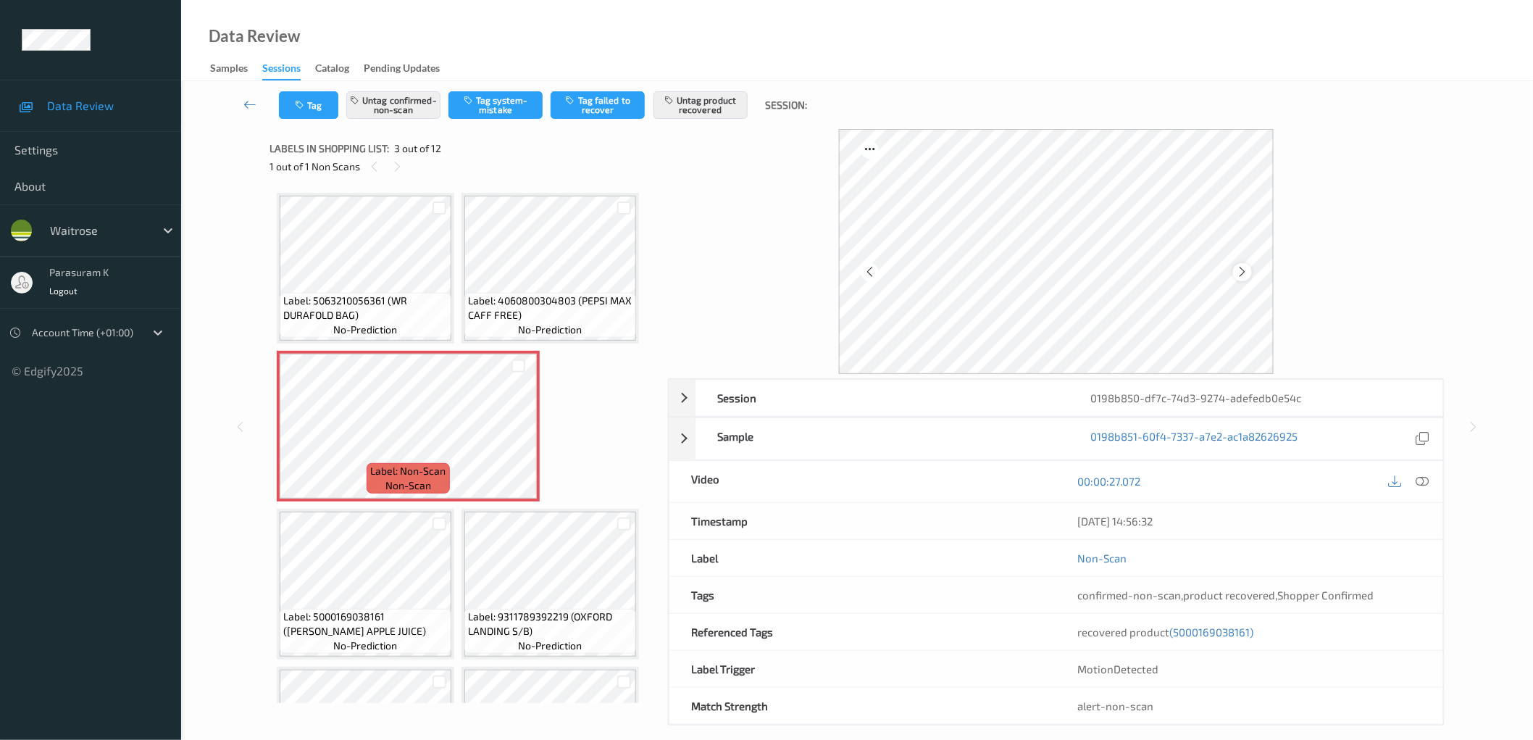
click at [1243, 269] on icon at bounding box center [1243, 271] width 12 height 13
click at [1249, 277] on div at bounding box center [1242, 272] width 18 height 18
click at [1247, 277] on icon at bounding box center [1243, 271] width 12 height 13
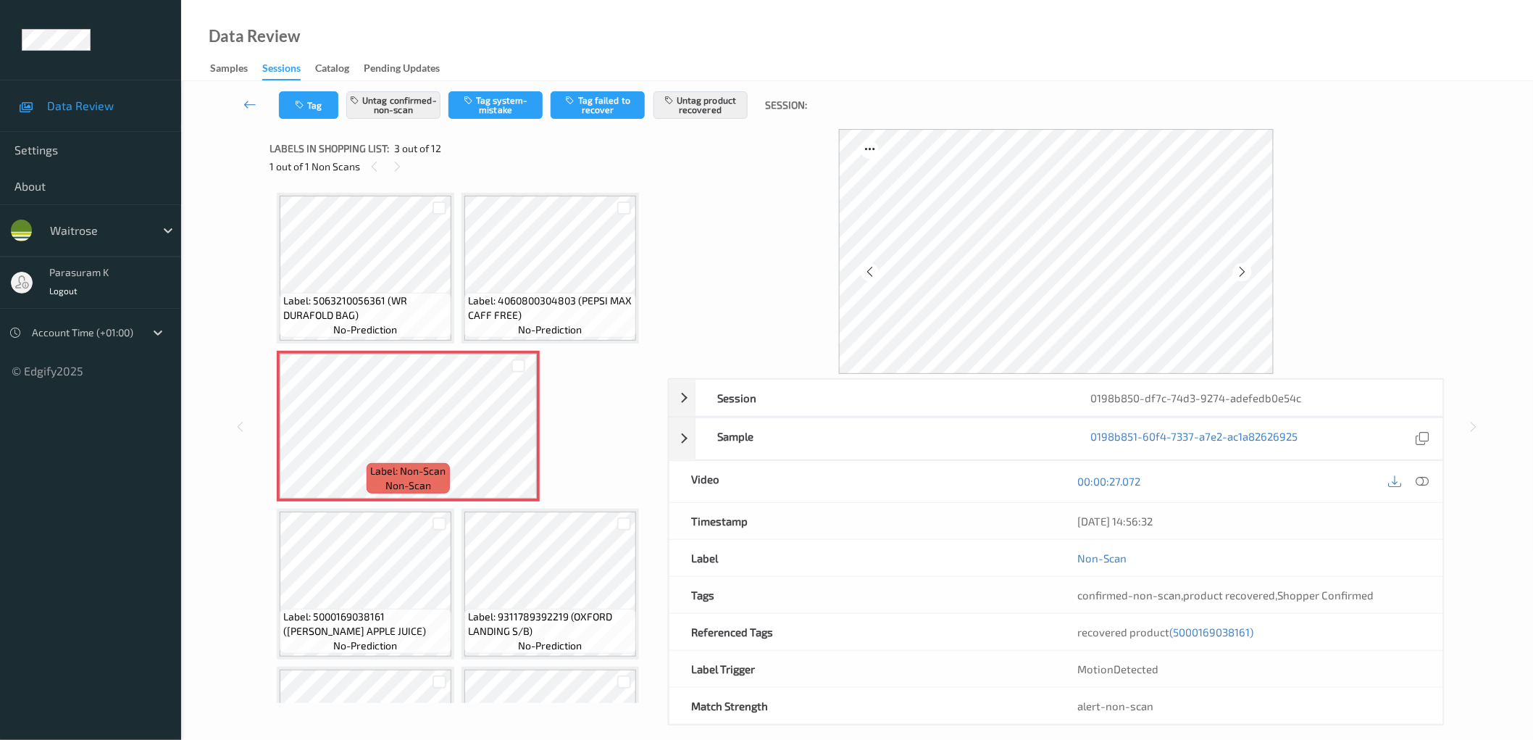
click at [1247, 277] on icon at bounding box center [1243, 271] width 12 height 13
click at [1245, 272] on icon at bounding box center [1243, 271] width 12 height 13
click at [1424, 481] on icon at bounding box center [1421, 480] width 13 height 13
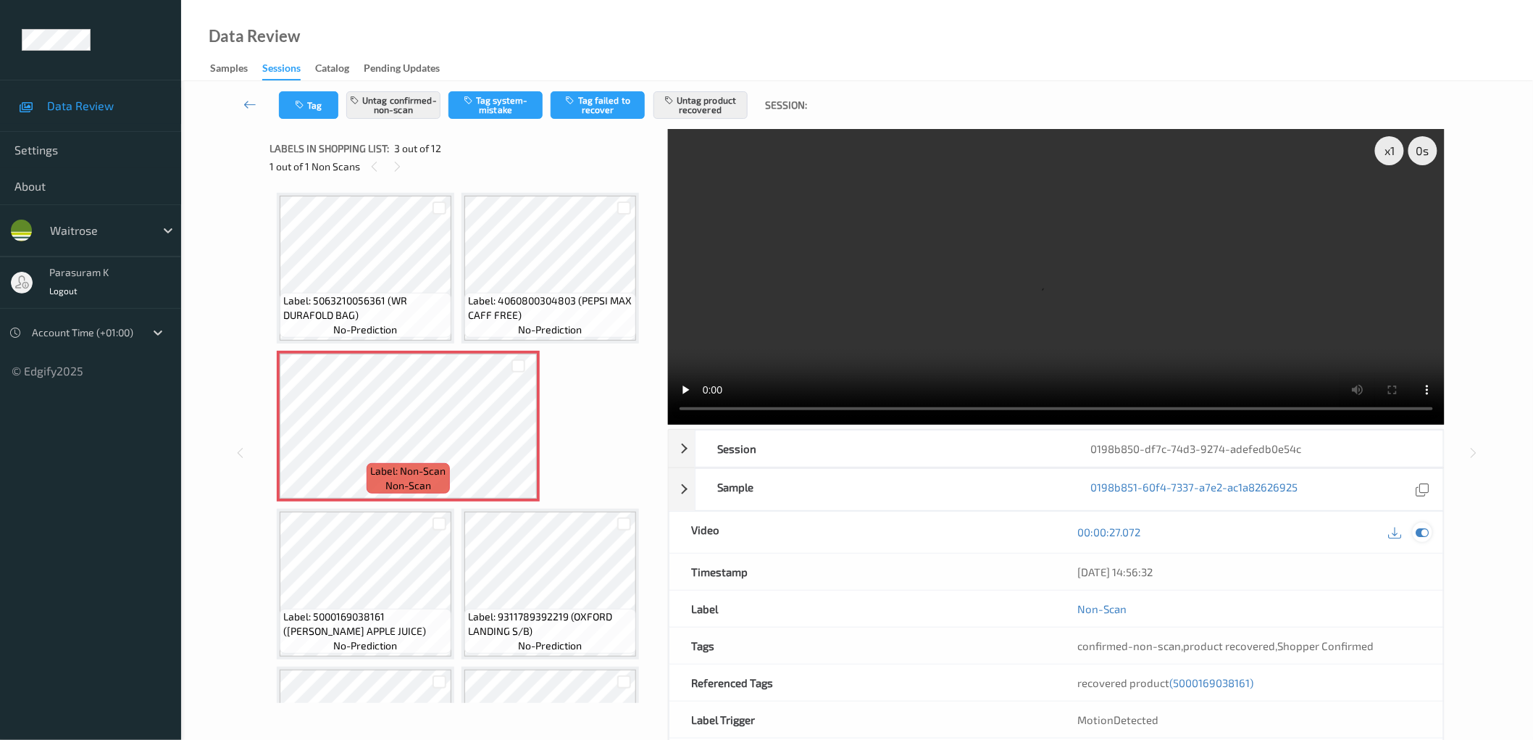
click at [1421, 533] on icon at bounding box center [1421, 531] width 13 height 13
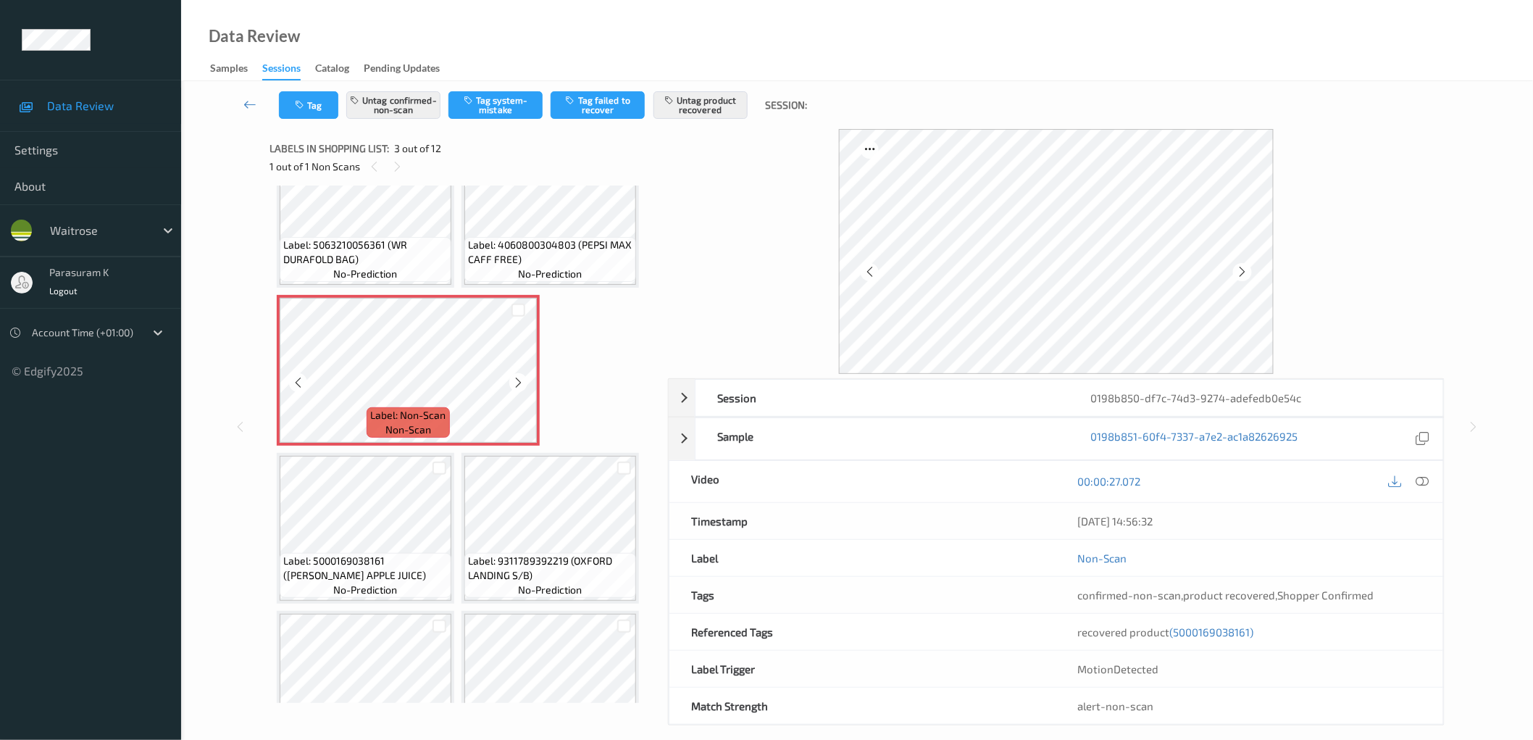
scroll to position [51, 0]
click at [1237, 272] on icon at bounding box center [1243, 271] width 12 height 13
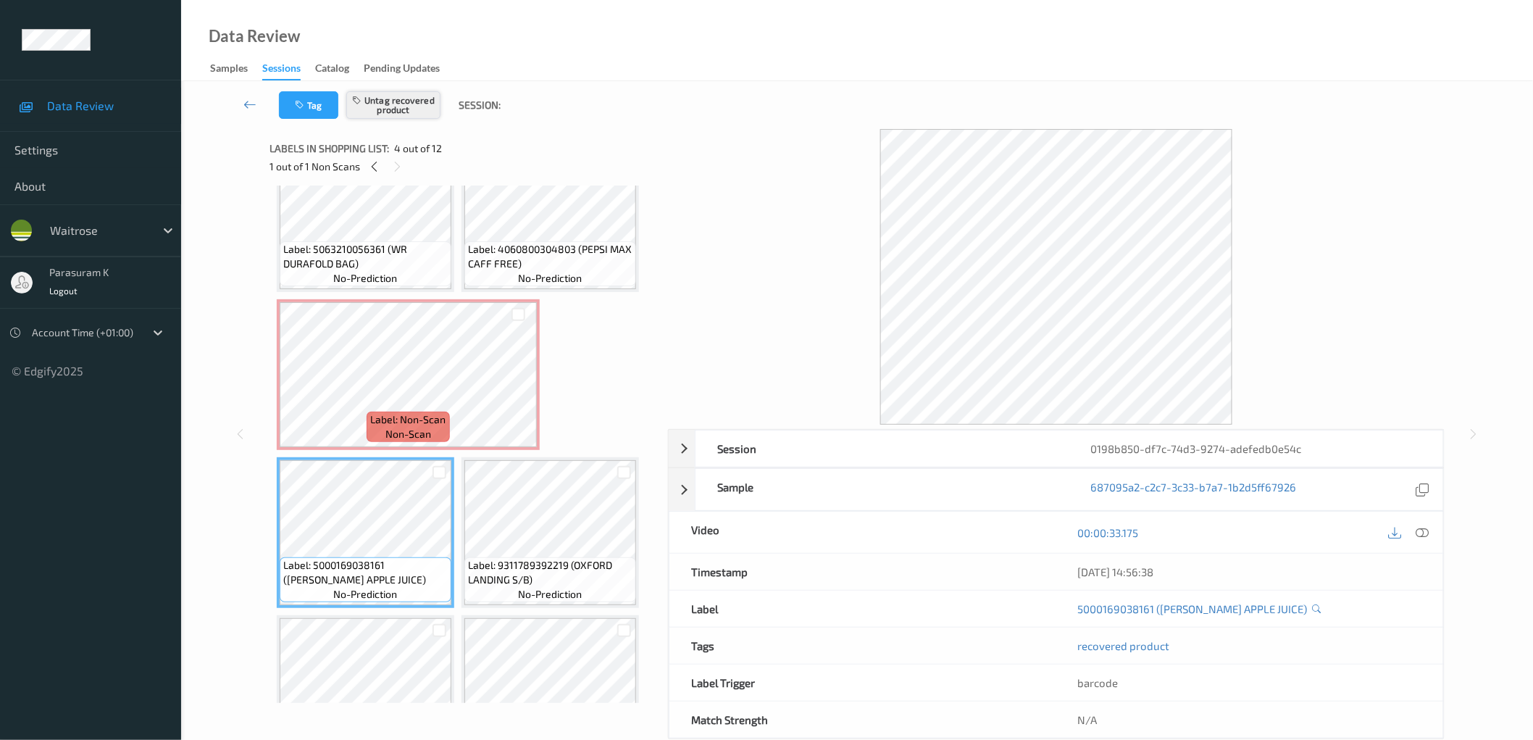
click at [382, 109] on button "Untag recovered product" at bounding box center [393, 105] width 94 height 28
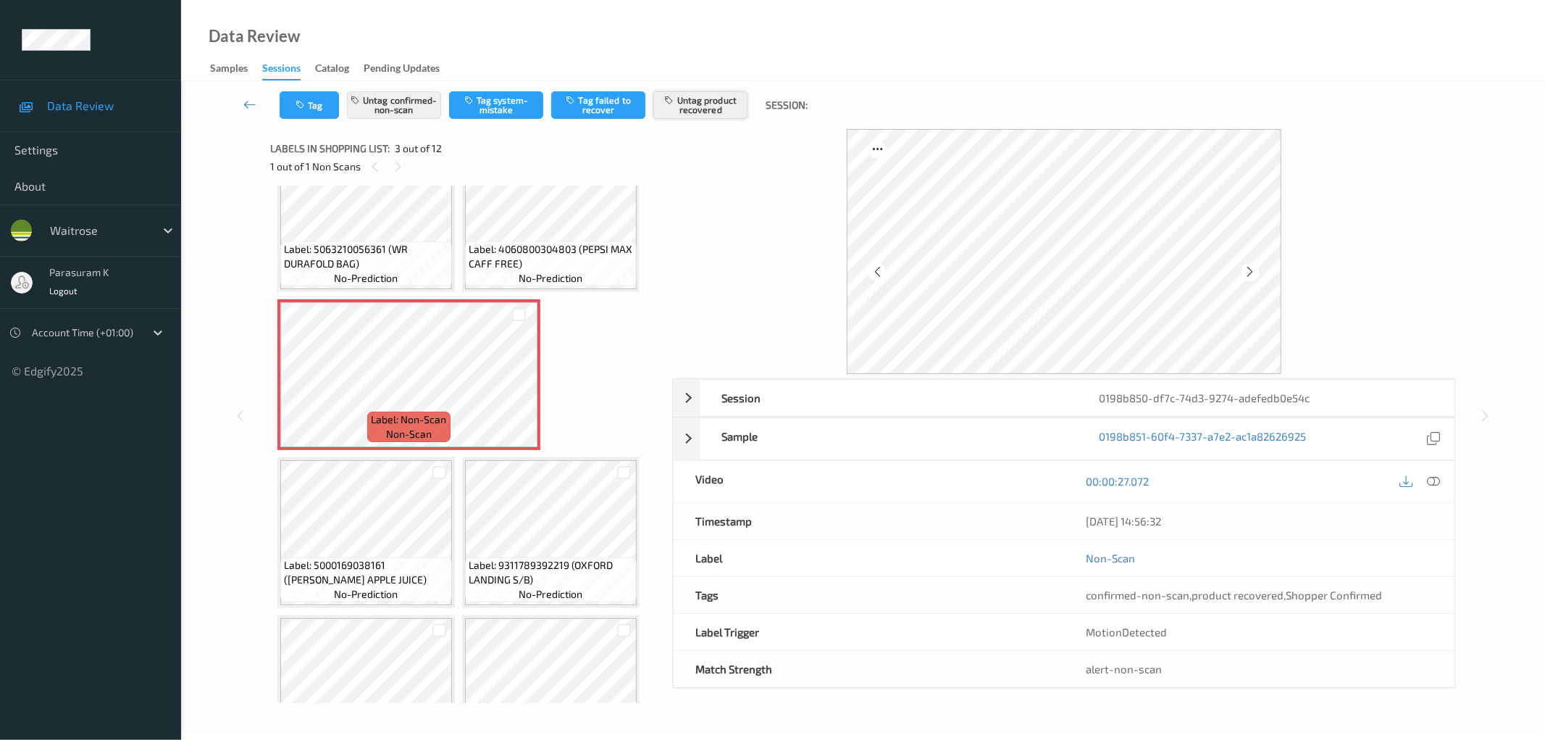
click at [694, 106] on button "Untag product recovered" at bounding box center [700, 105] width 94 height 28
click at [694, 106] on button "Tag product recovered" at bounding box center [700, 105] width 94 height 28
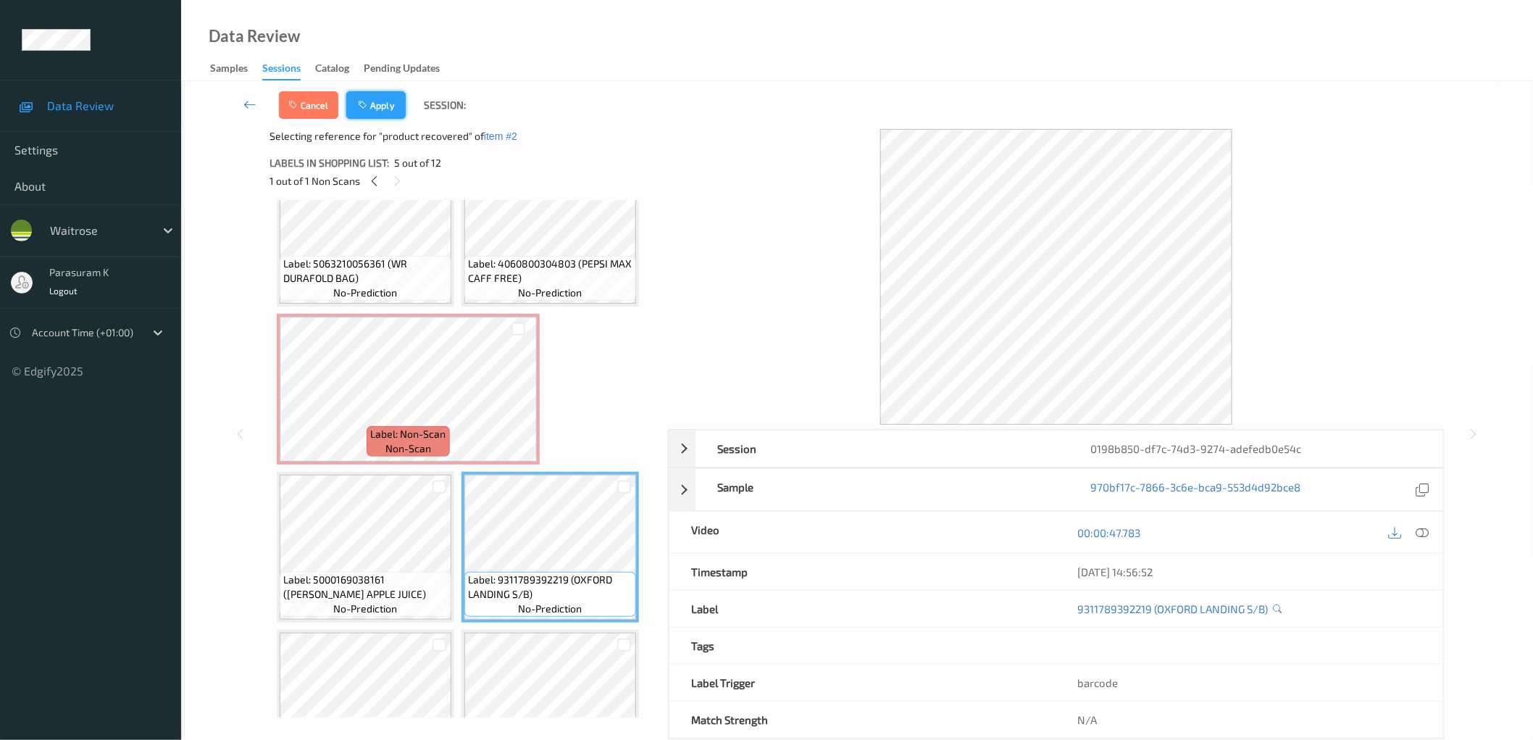
click at [367, 107] on icon "button" at bounding box center [364, 105] width 12 height 10
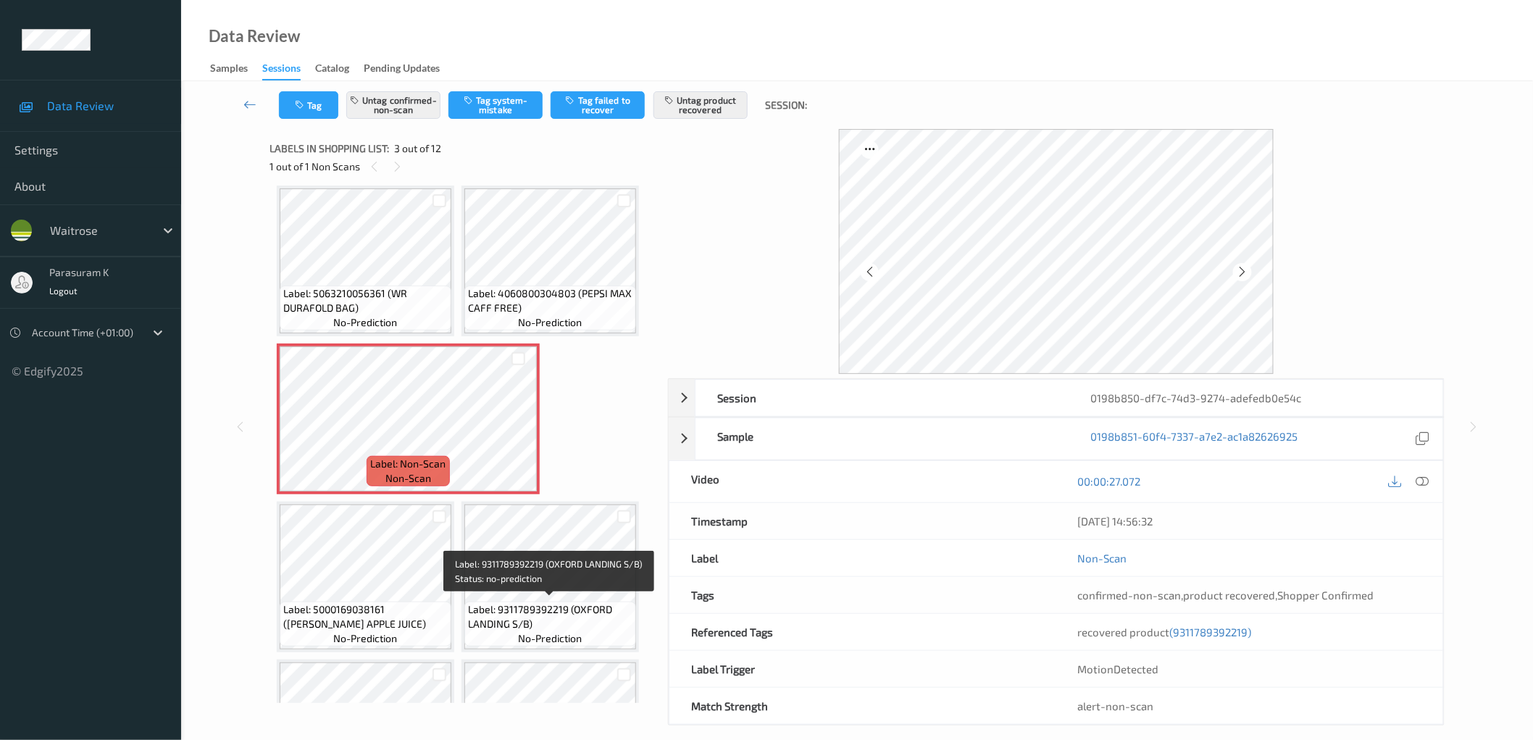
click at [564, 613] on span "Label: 9311789392219 (OXFORD LANDING S/B)" at bounding box center [550, 616] width 164 height 29
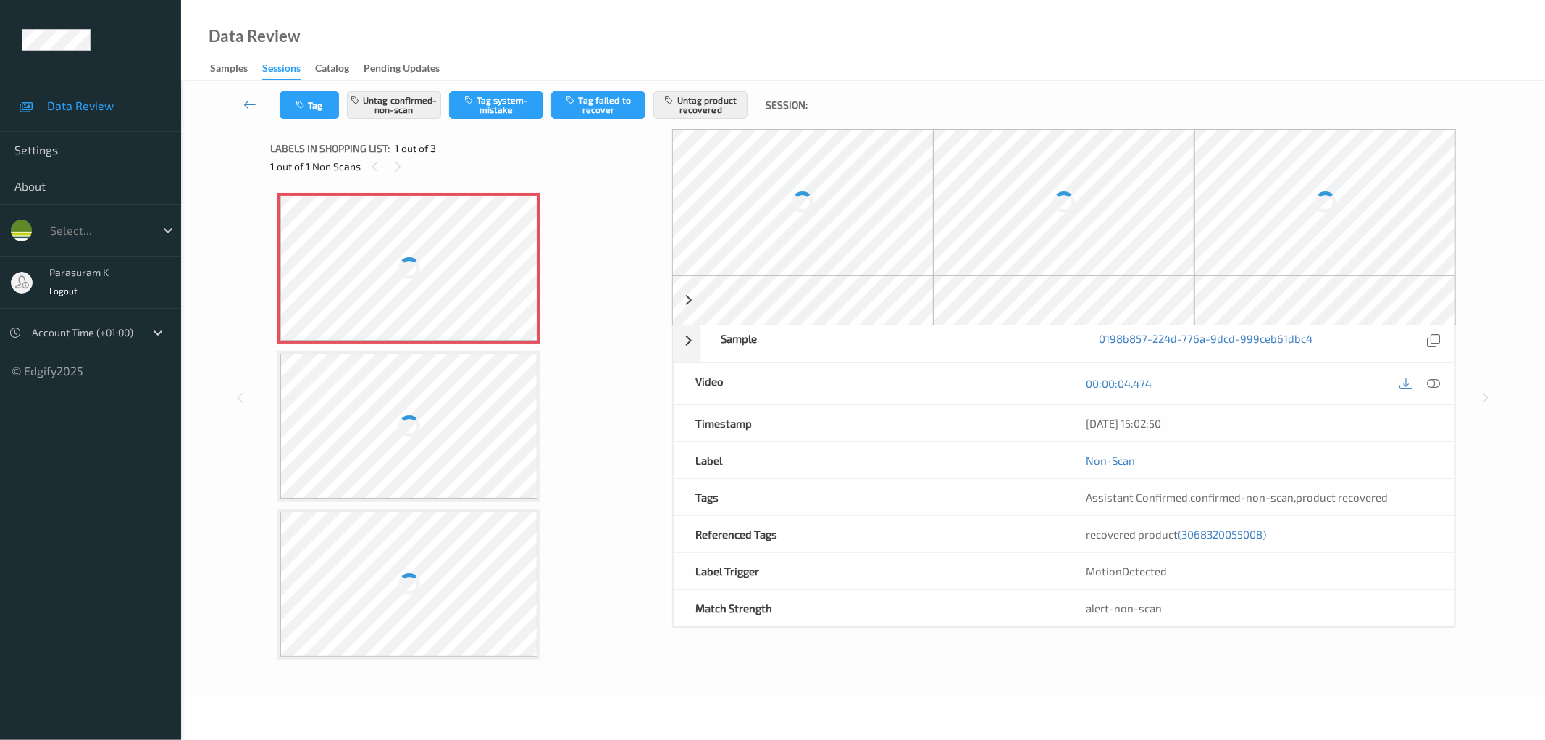
click at [446, 285] on div at bounding box center [409, 268] width 258 height 145
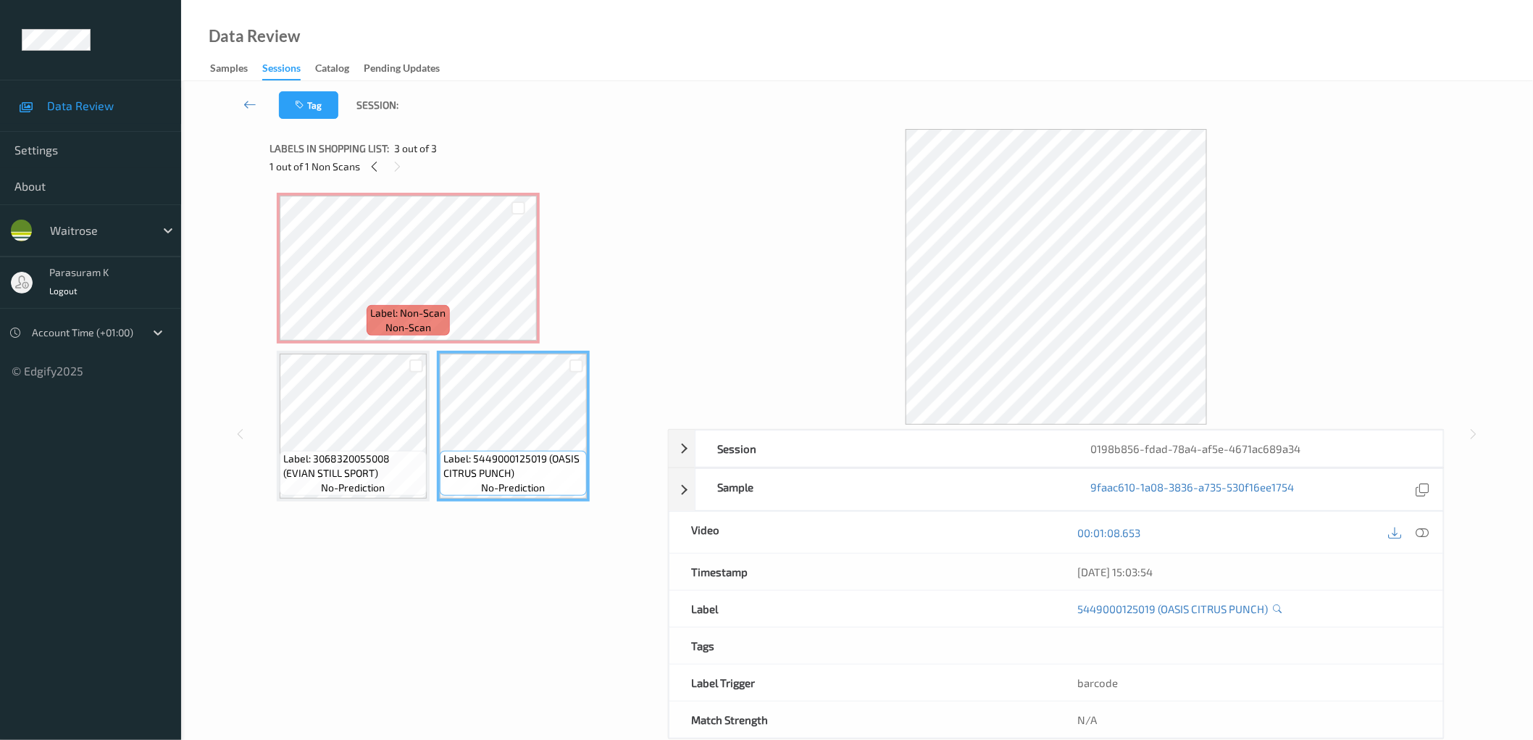
click at [453, 574] on div "Labels in shopping list: 3 out of 3 1 out of 1 Non Scans Label: Non-Scan non-sc…" at bounding box center [463, 434] width 388 height 610
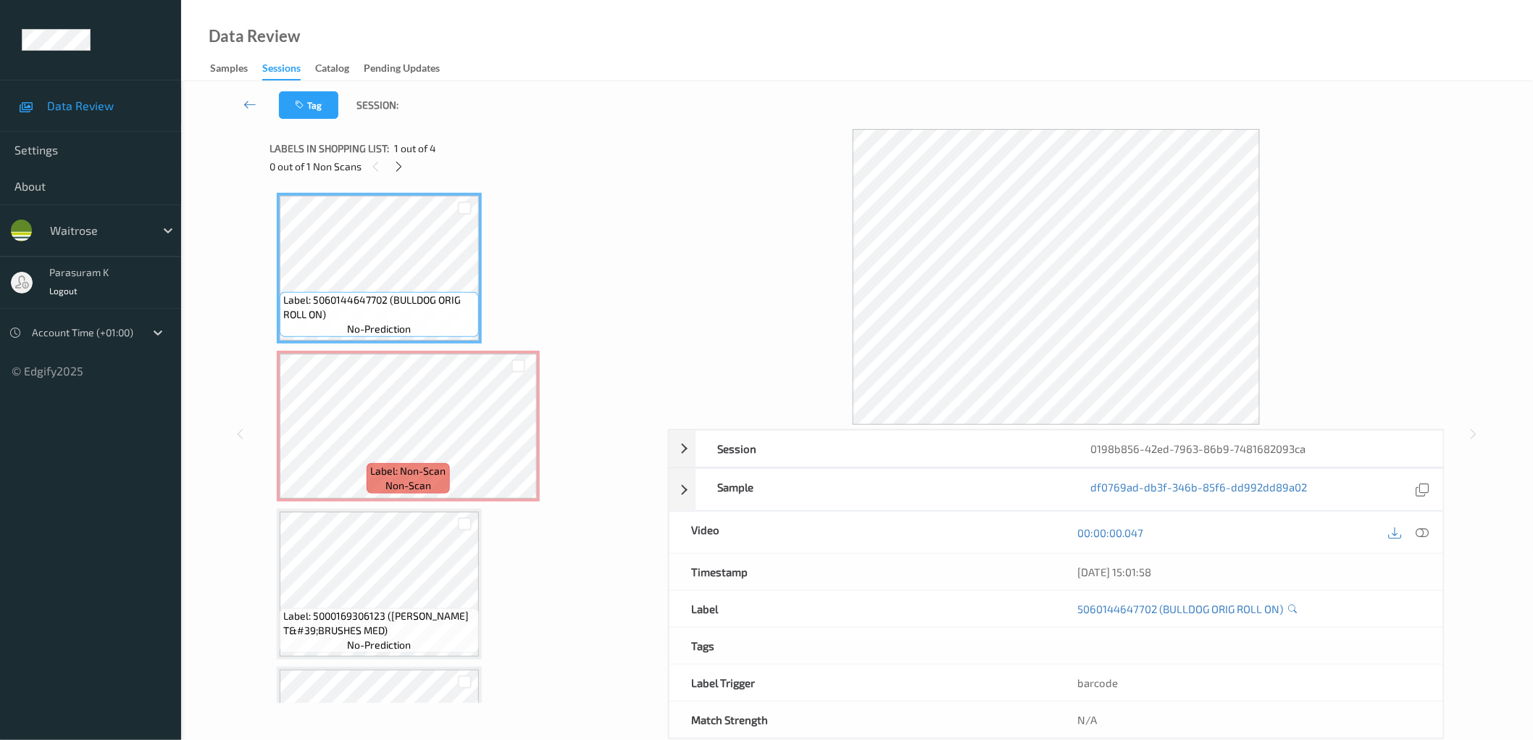
click at [561, 174] on div "0 out of 1 Non Scans" at bounding box center [463, 166] width 388 height 18
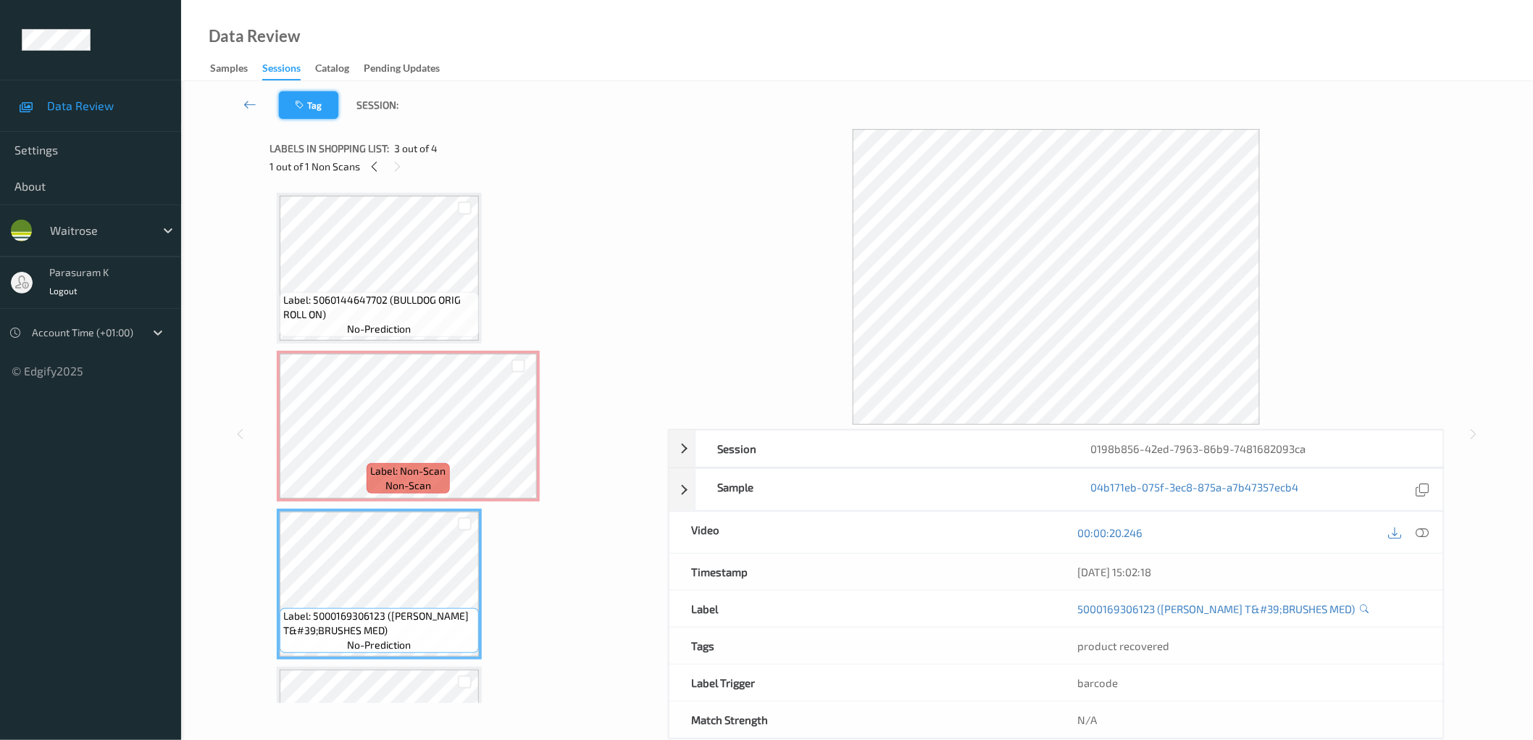
click at [309, 109] on button "Tag" at bounding box center [308, 105] width 59 height 28
click at [323, 99] on button "Tag" at bounding box center [308, 105] width 59 height 28
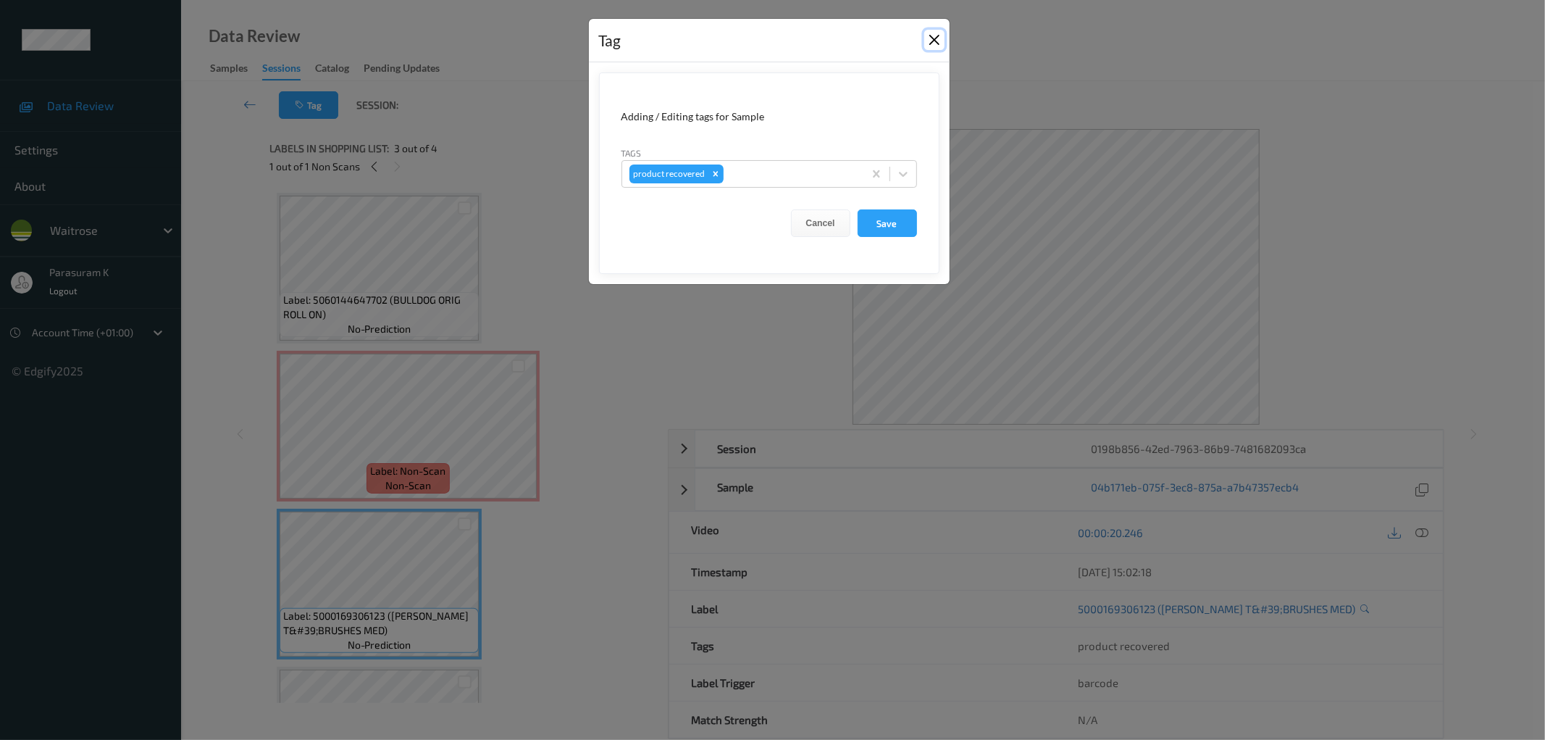
click at [926, 42] on button "Close" at bounding box center [934, 40] width 20 height 20
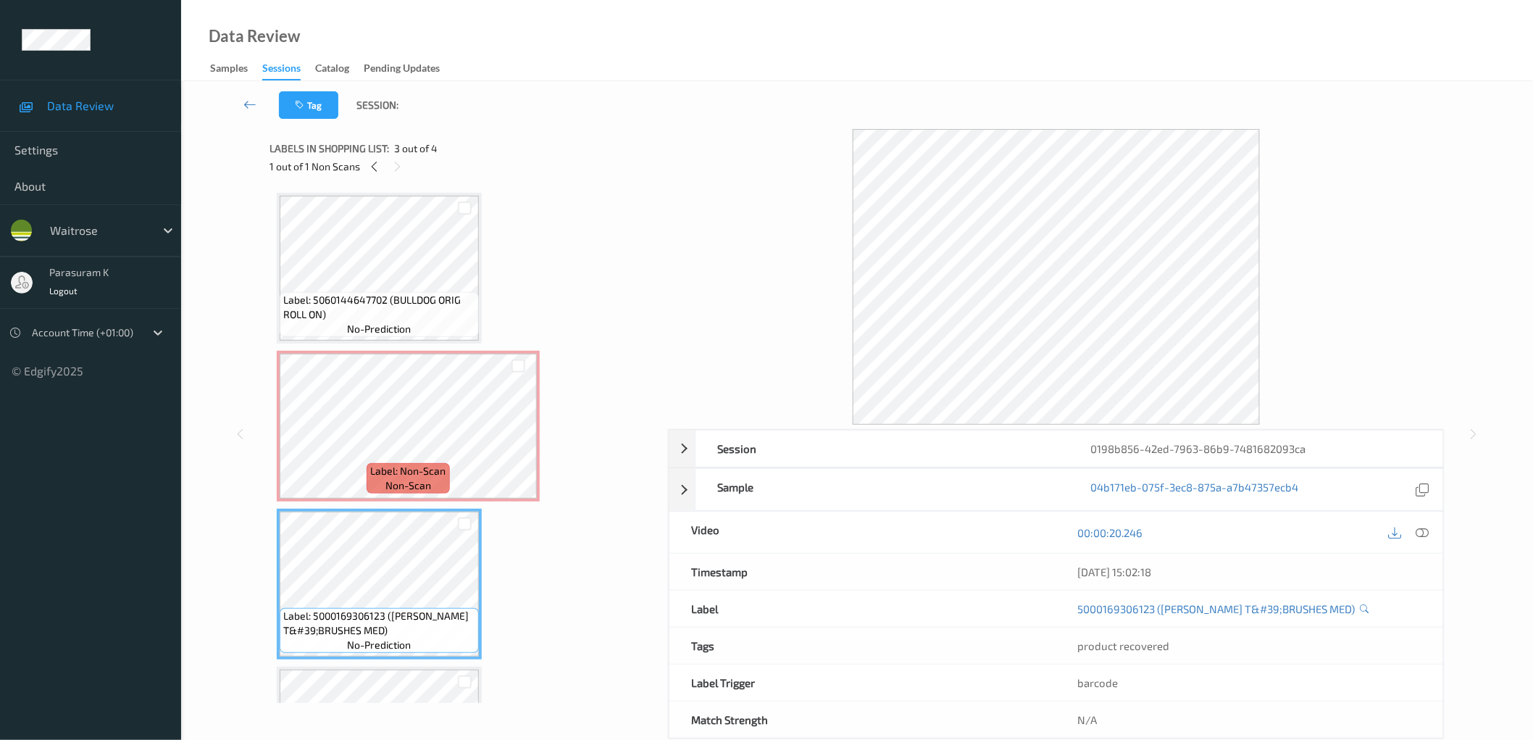
click at [593, 587] on div "Label: 5060144647702 (BULLDOG ORIG ROLL ON) no-prediction Label: Non-Scan non-s…" at bounding box center [464, 505] width 374 height 624
click at [375, 165] on icon at bounding box center [374, 166] width 12 height 13
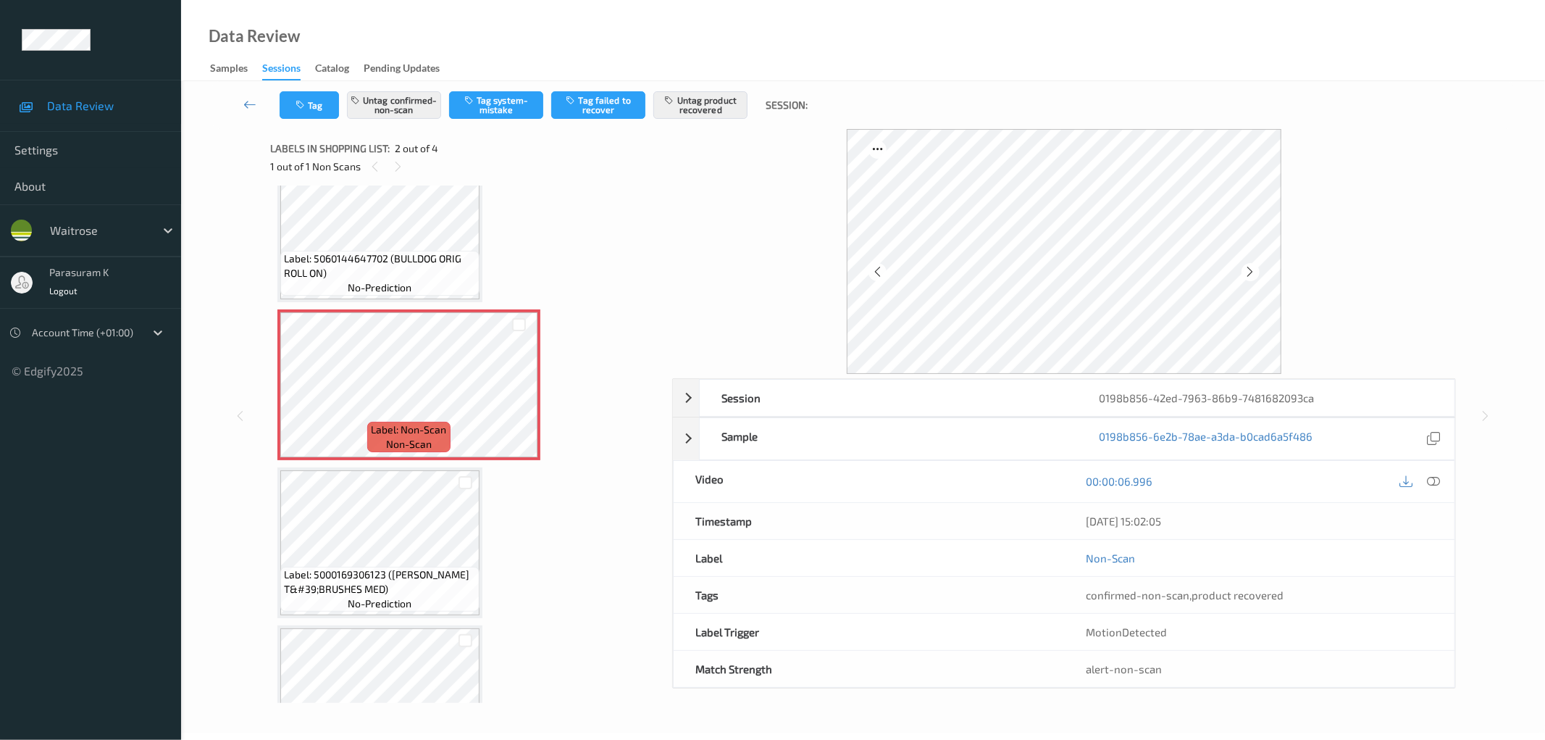
scroll to position [117, 0]
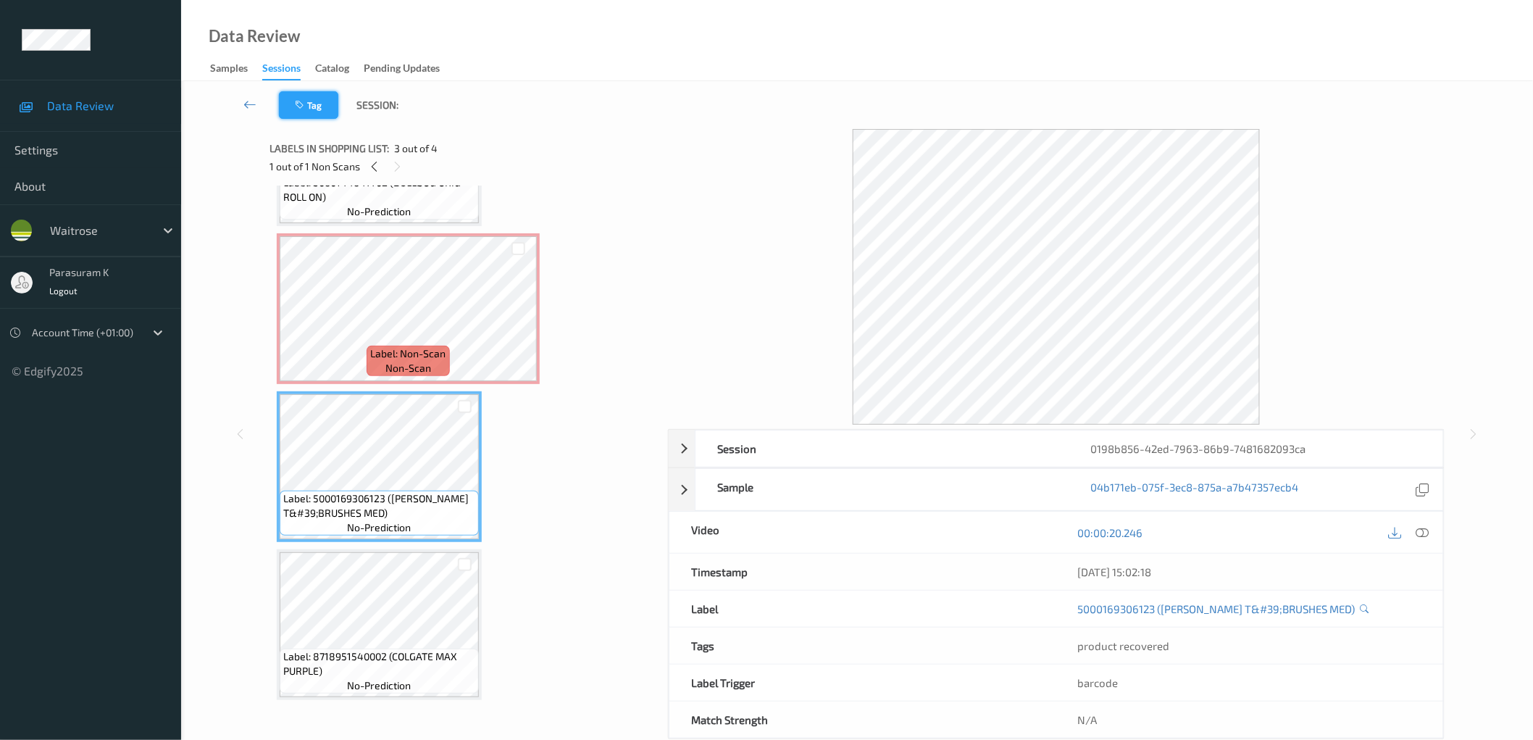
click at [297, 106] on icon "button" at bounding box center [301, 105] width 12 height 10
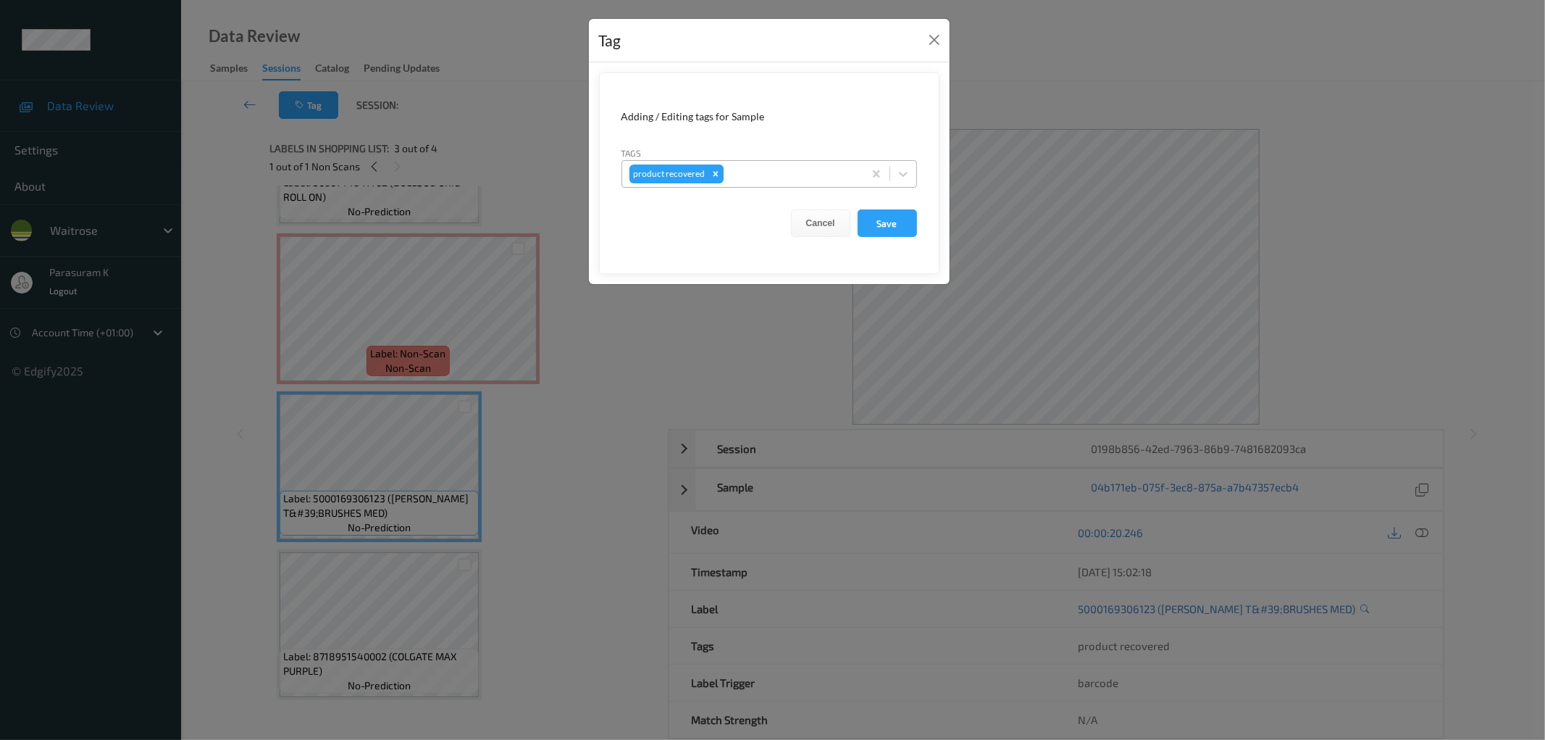
click at [720, 172] on div "Remove product recovered" at bounding box center [716, 173] width 16 height 19
click at [882, 223] on button "Save" at bounding box center [887, 223] width 59 height 28
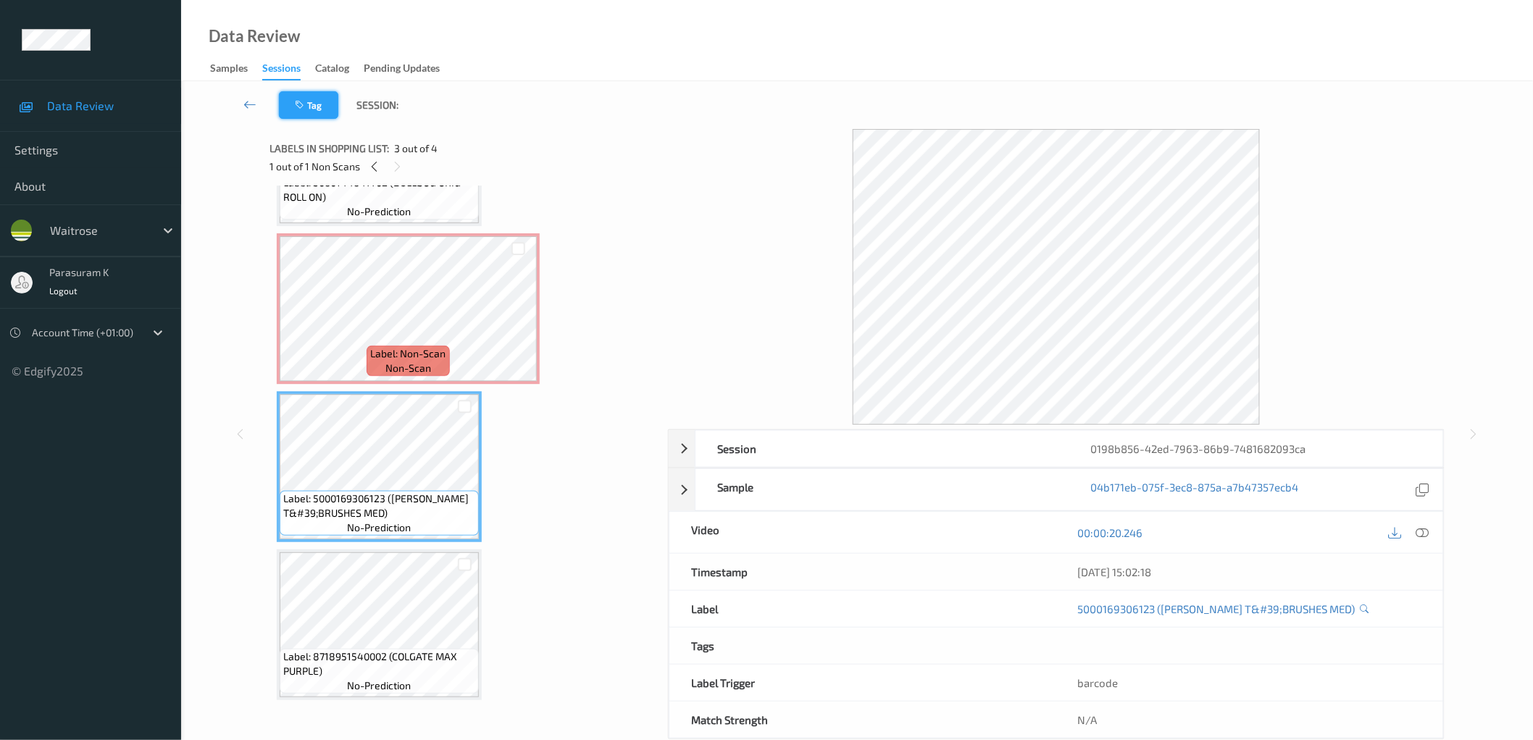
click at [328, 111] on button "Tag" at bounding box center [308, 105] width 59 height 28
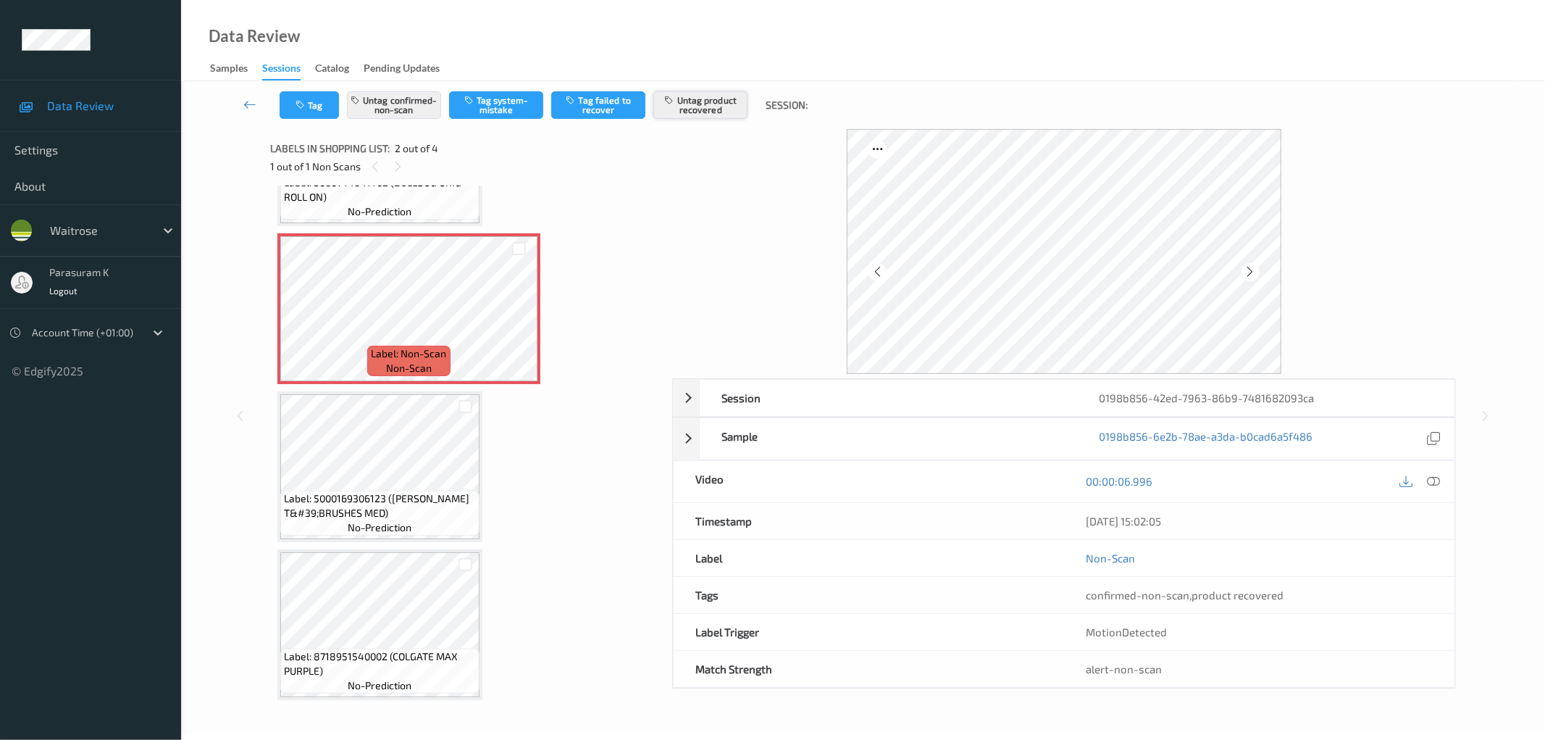
click at [735, 99] on button "Untag product recovered" at bounding box center [700, 105] width 94 height 28
click at [708, 104] on button "Untag product recovered" at bounding box center [700, 105] width 94 height 28
click at [686, 109] on button "Untag product recovered" at bounding box center [700, 105] width 94 height 28
click at [686, 112] on button "Tag product recovered" at bounding box center [700, 105] width 94 height 28
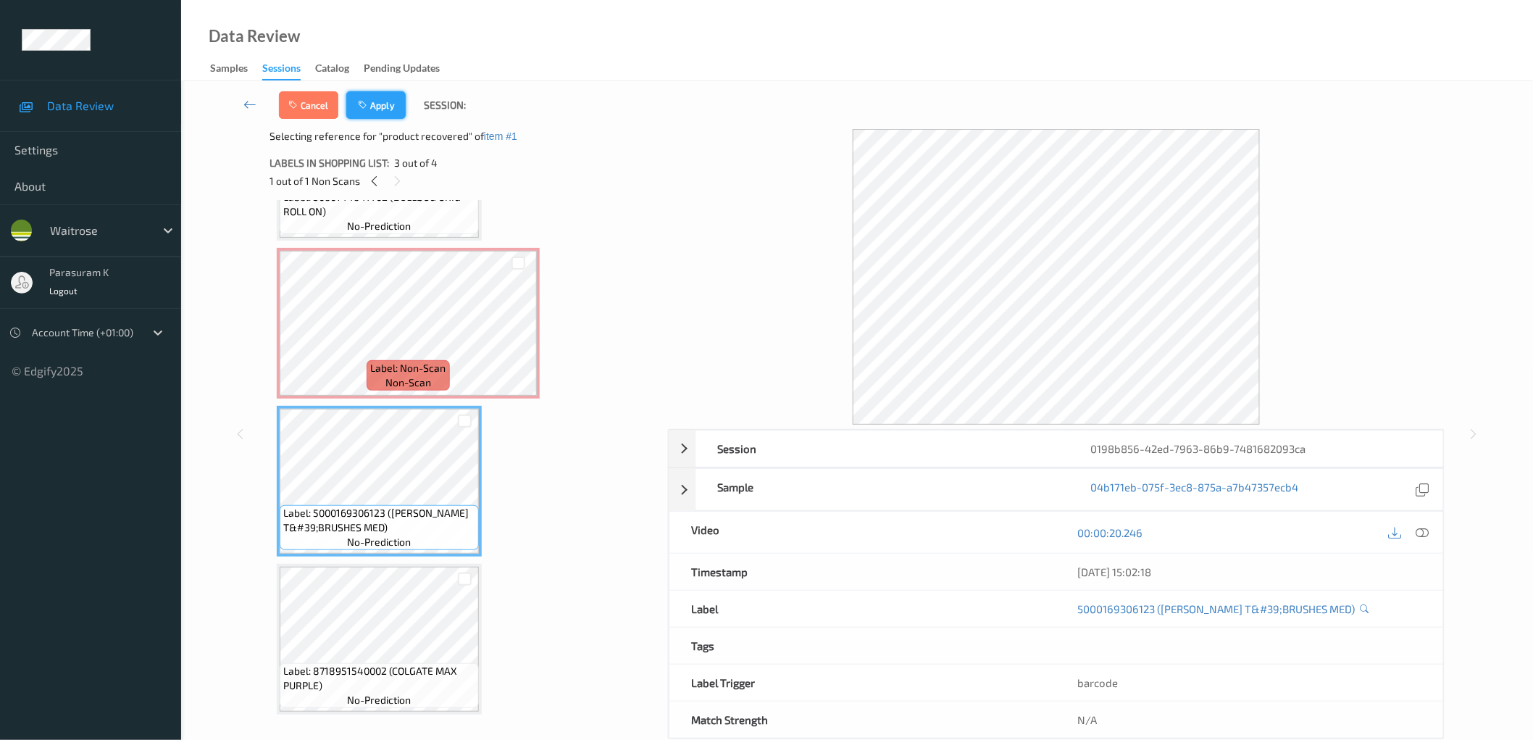
click at [364, 105] on icon "button" at bounding box center [364, 105] width 12 height 10
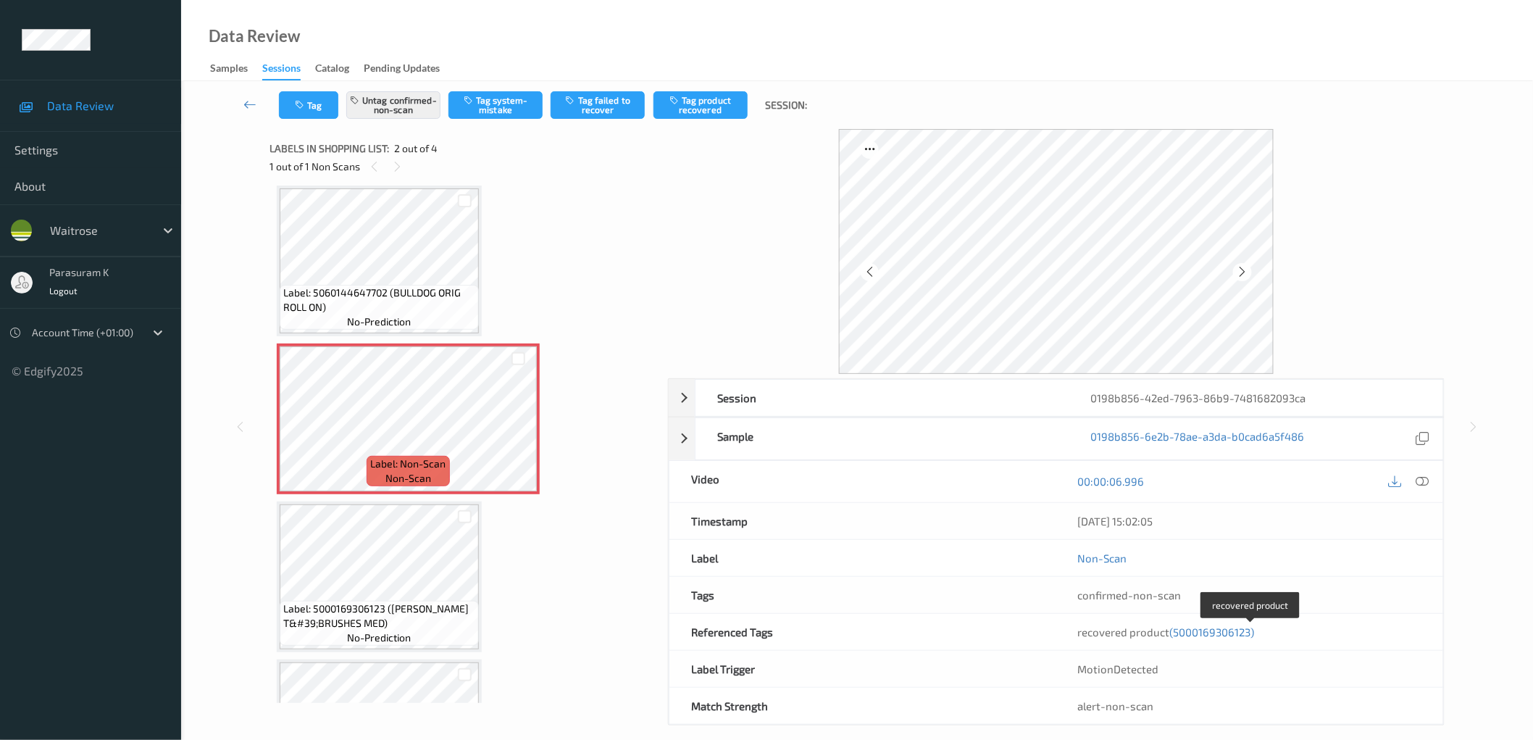
drag, startPoint x: 718, startPoint y: 635, endPoint x: 1410, endPoint y: 643, distance: 691.9
click at [1340, 635] on div "Referenced Tags recovered product (5000169306123)" at bounding box center [1056, 632] width 775 height 37
click at [1474, 642] on div "Session 0198b856-42ed-7963-86b9-7481682093ca Session ID 0198b856-42ed-7963-86b9…" at bounding box center [857, 427] width 1292 height 596
click at [703, 106] on button "Tag product recovered" at bounding box center [700, 105] width 94 height 28
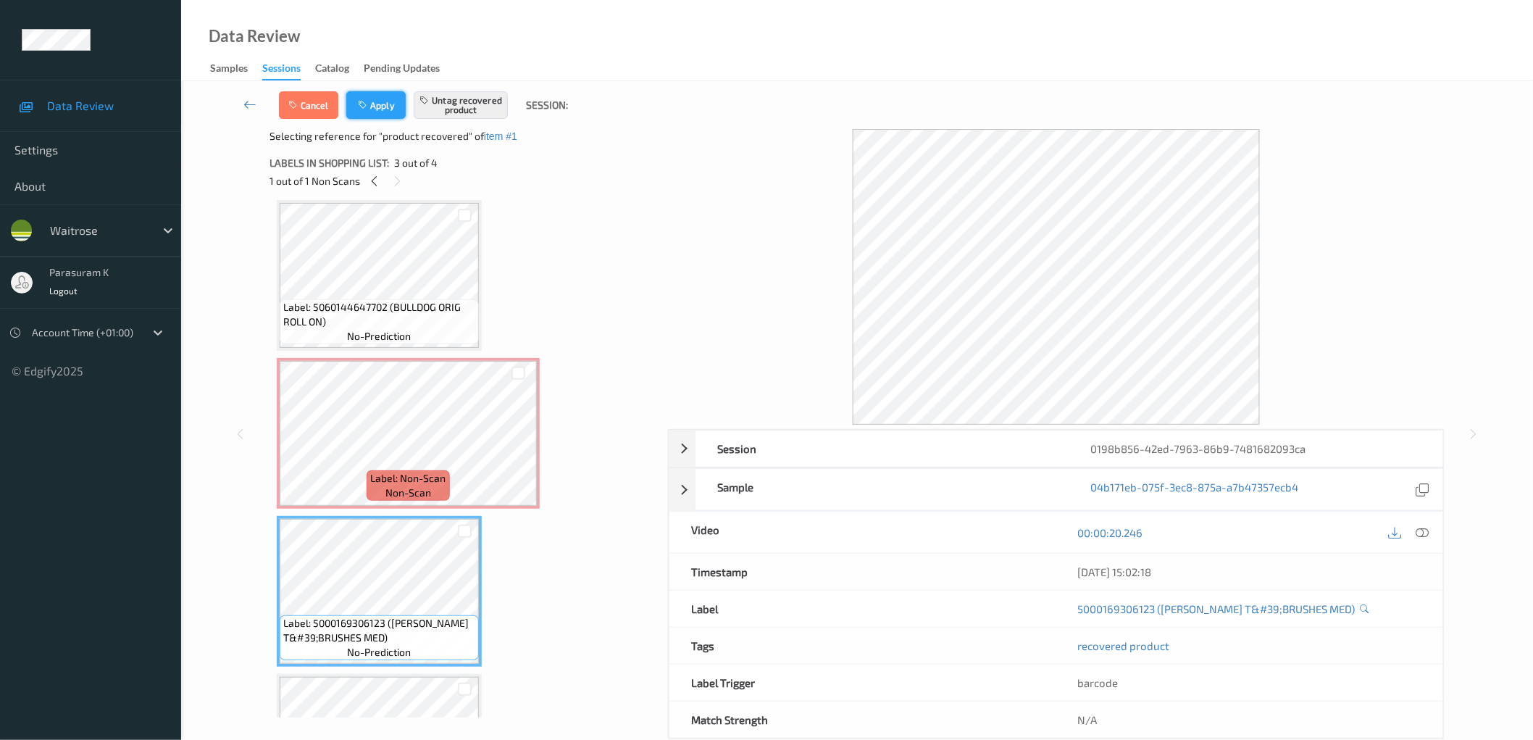
click at [379, 114] on button "Apply" at bounding box center [375, 105] width 59 height 28
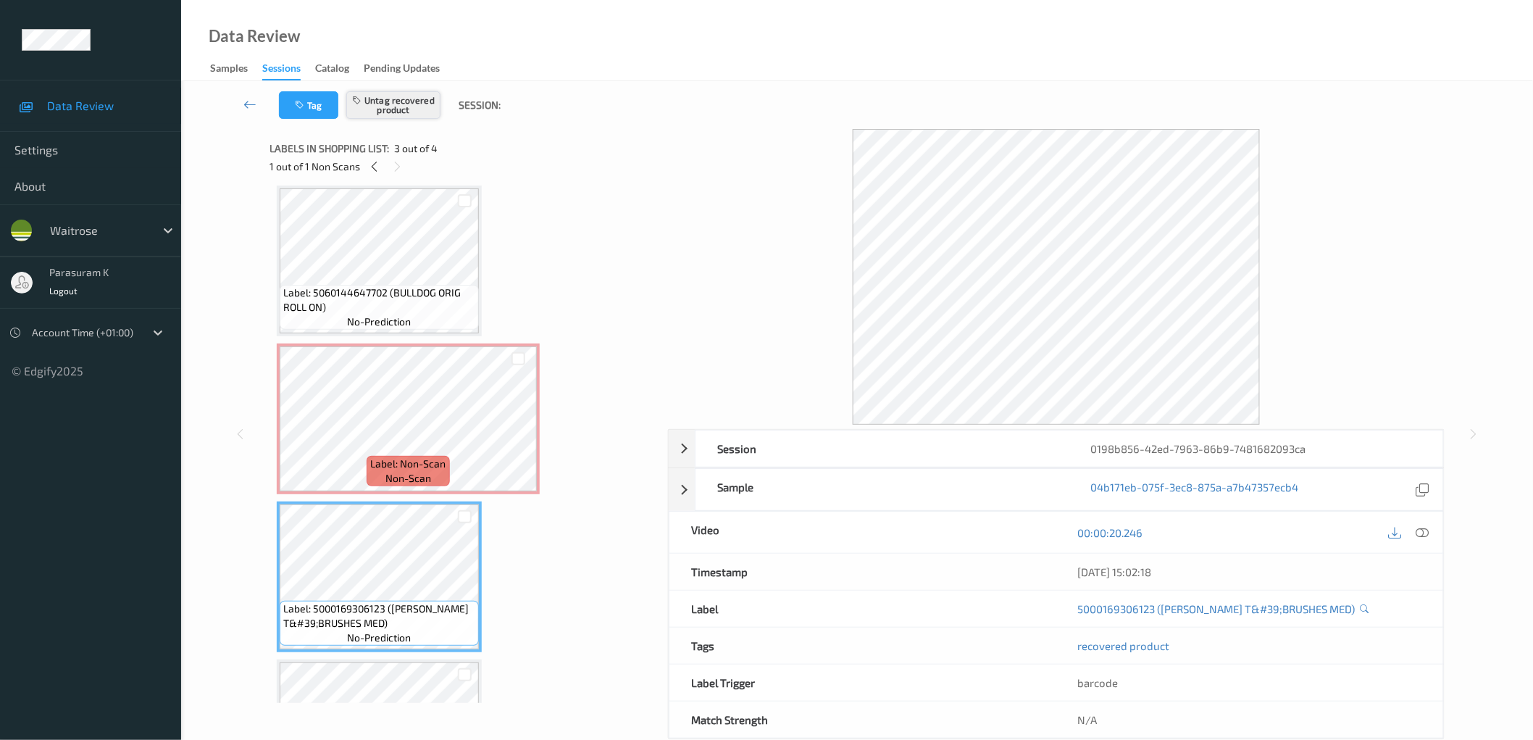
click at [382, 109] on button "Untag recovered product" at bounding box center [393, 105] width 94 height 28
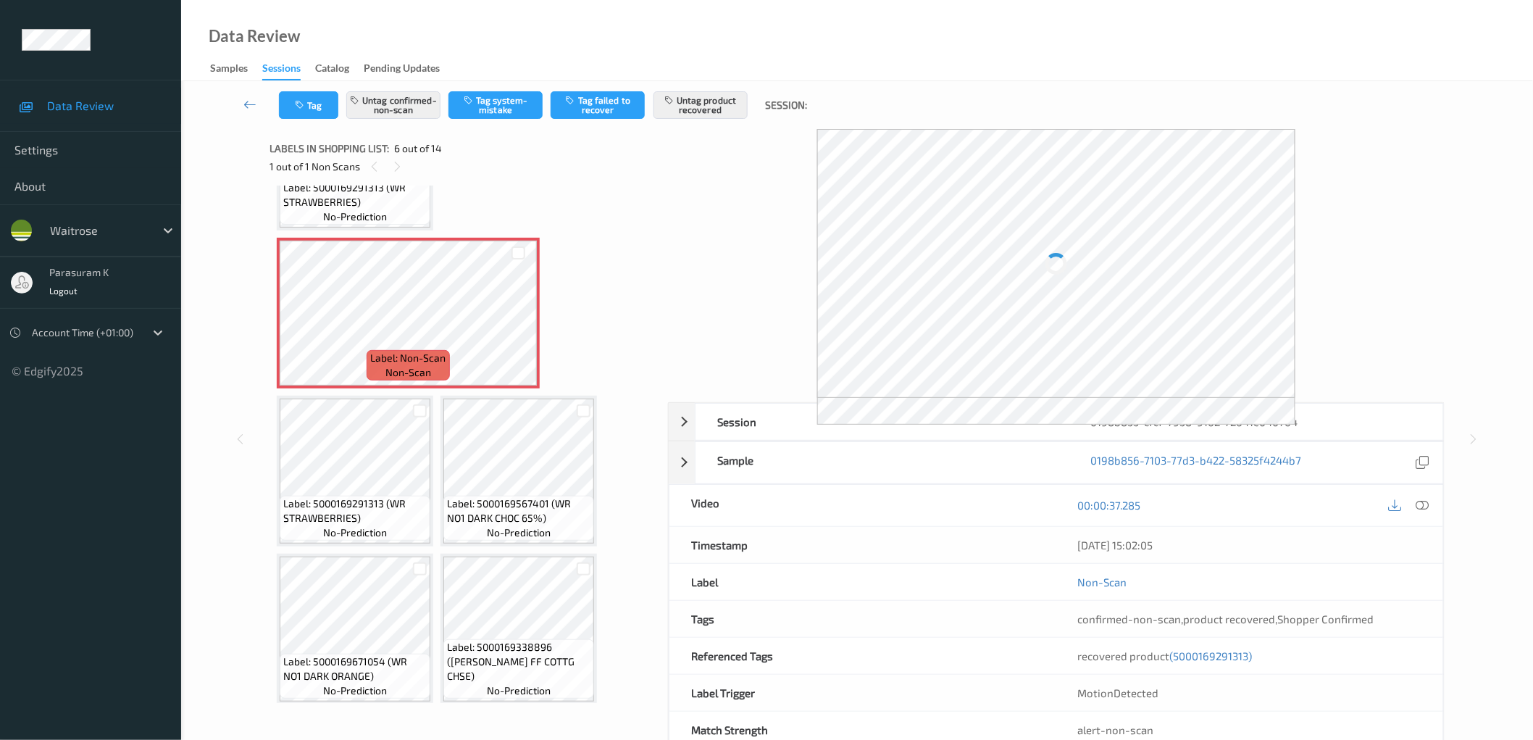
scroll to position [414, 0]
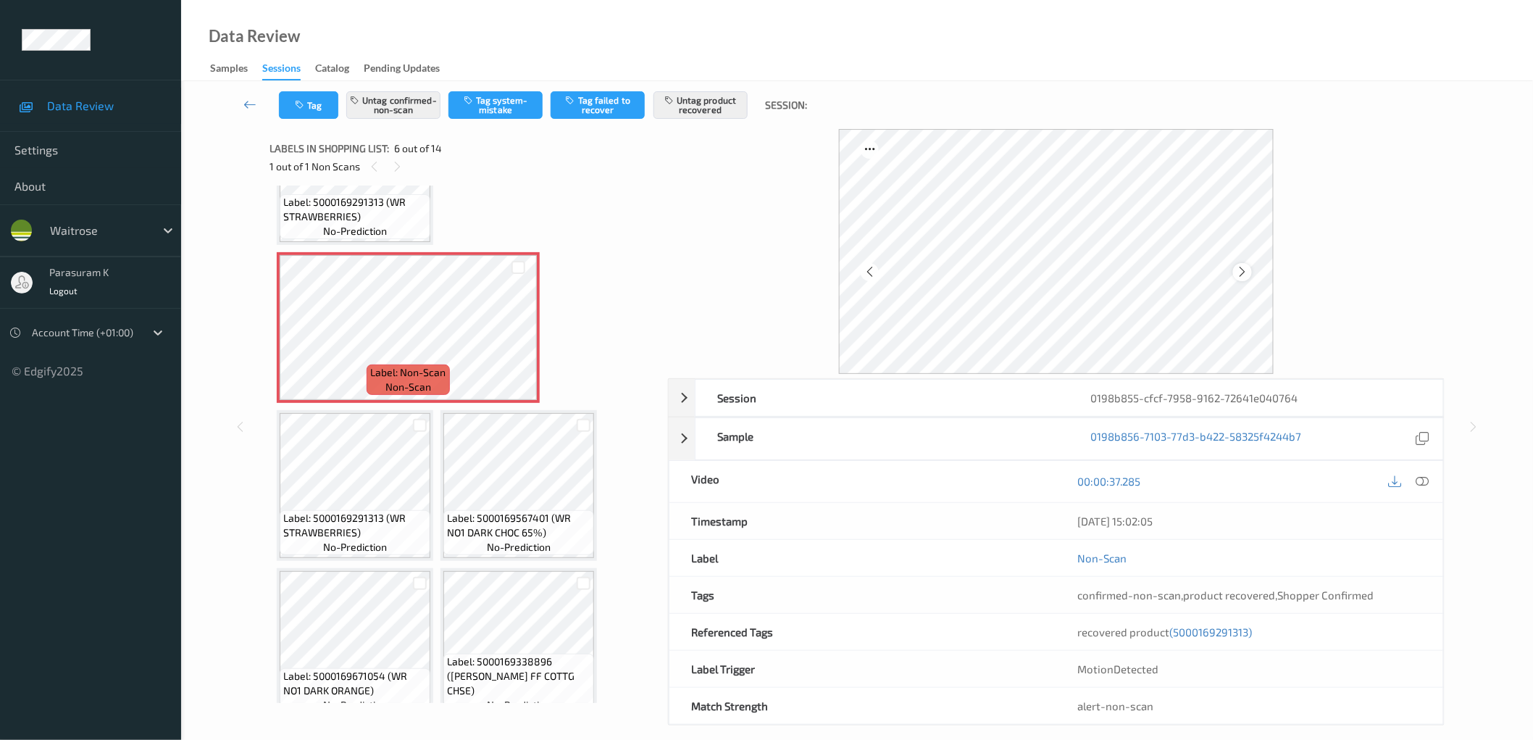
click at [1241, 272] on icon at bounding box center [1243, 271] width 12 height 13
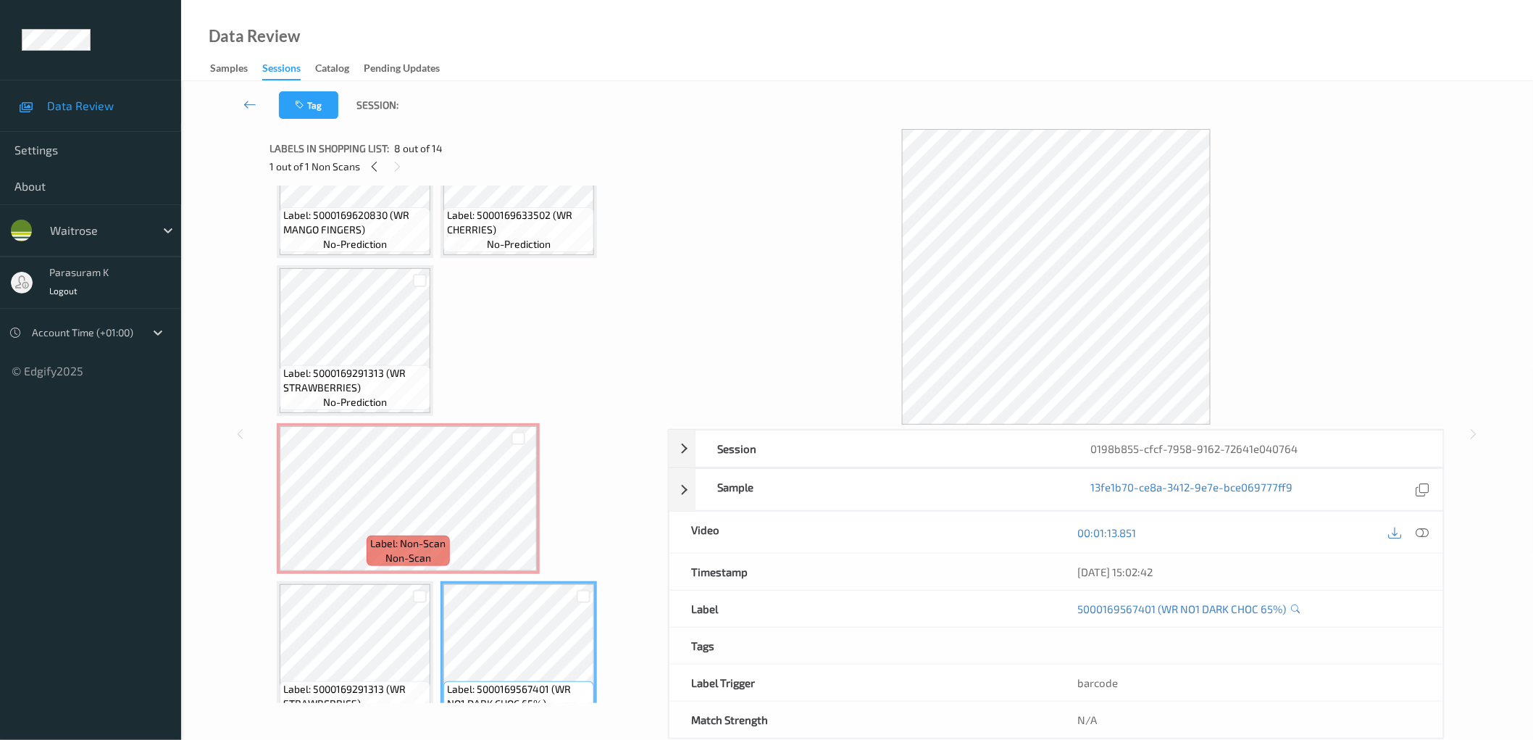
scroll to position [200, 0]
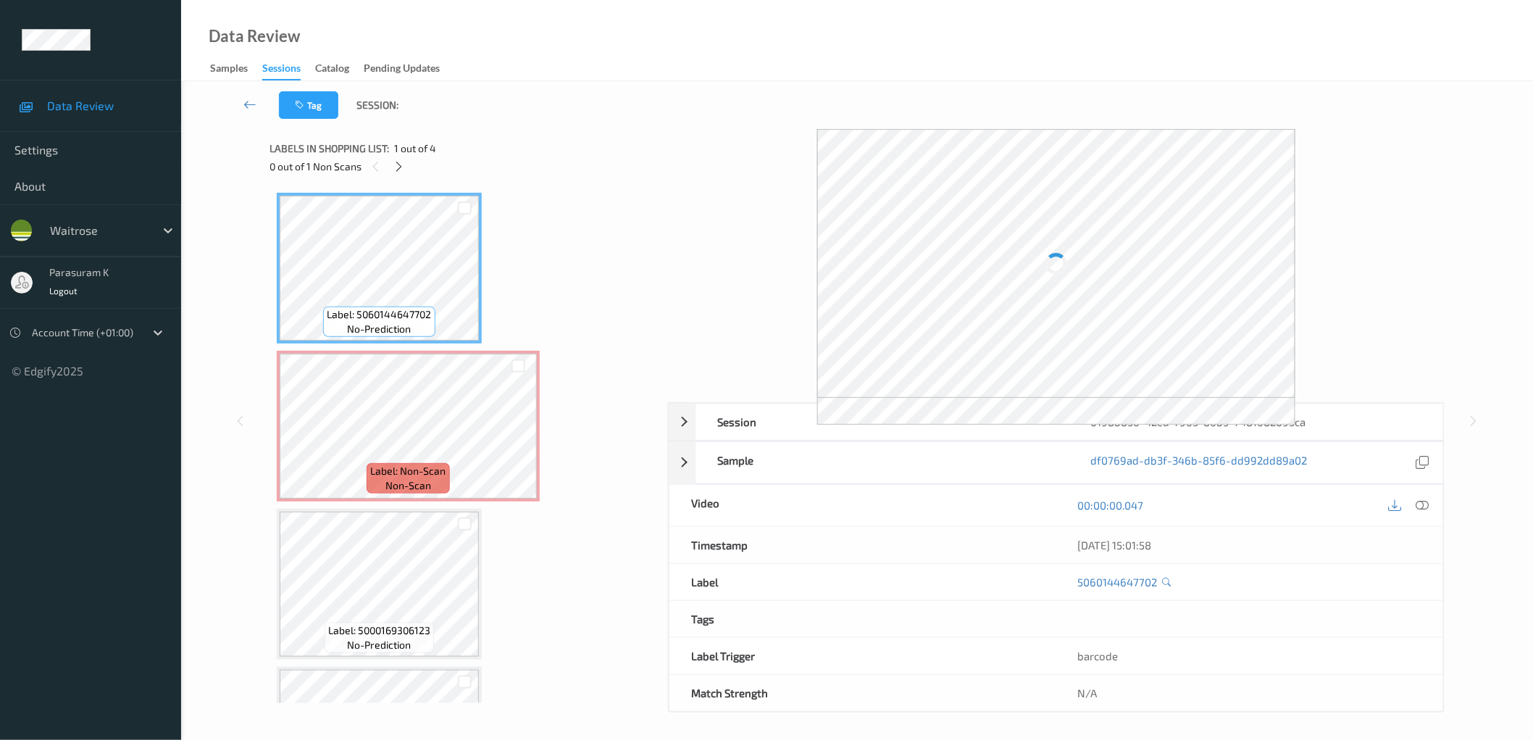
click at [606, 275] on div "Label: 5060144647702 no-prediction Label: Non-Scan non-scan Label: Non-Scan non…" at bounding box center [464, 505] width 374 height 624
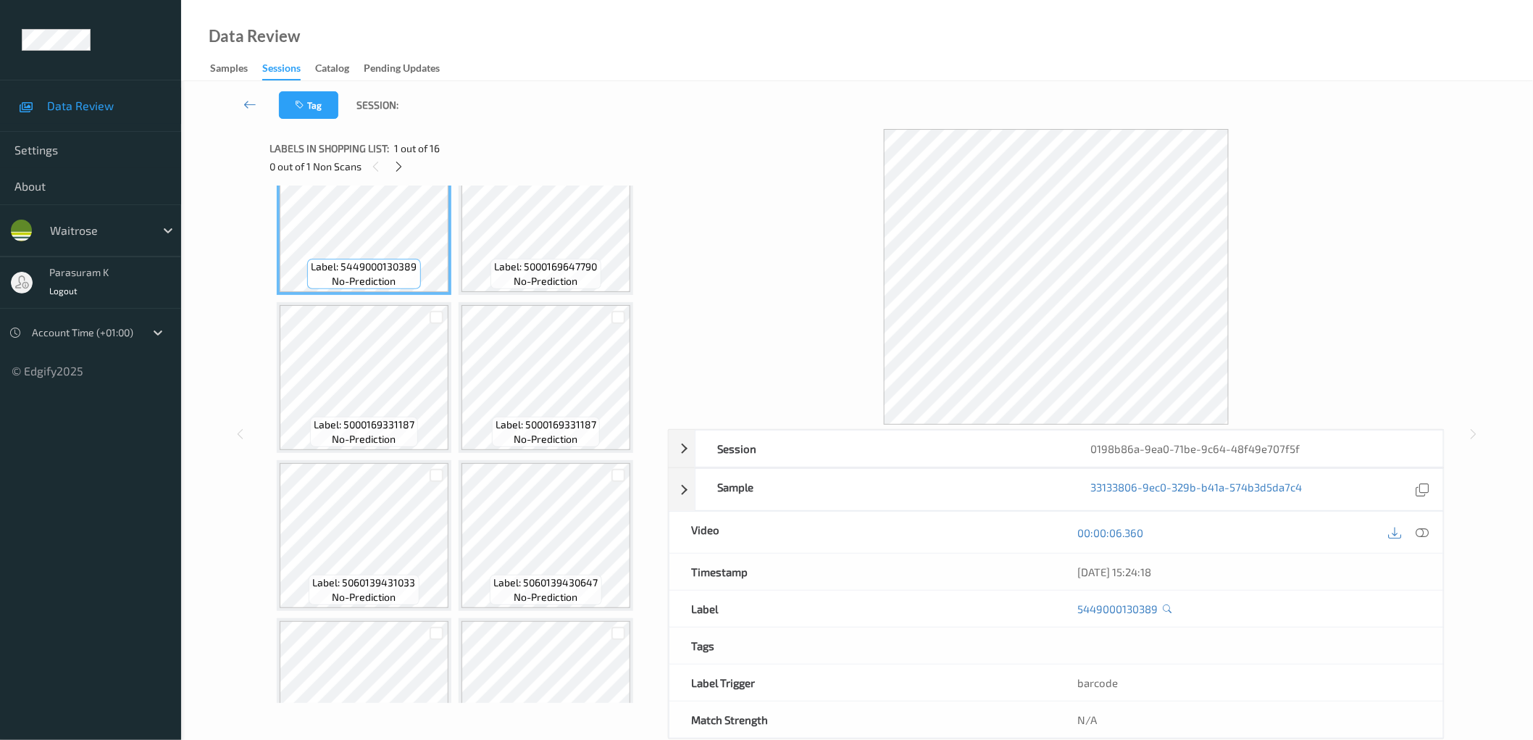
scroll to position [106, 0]
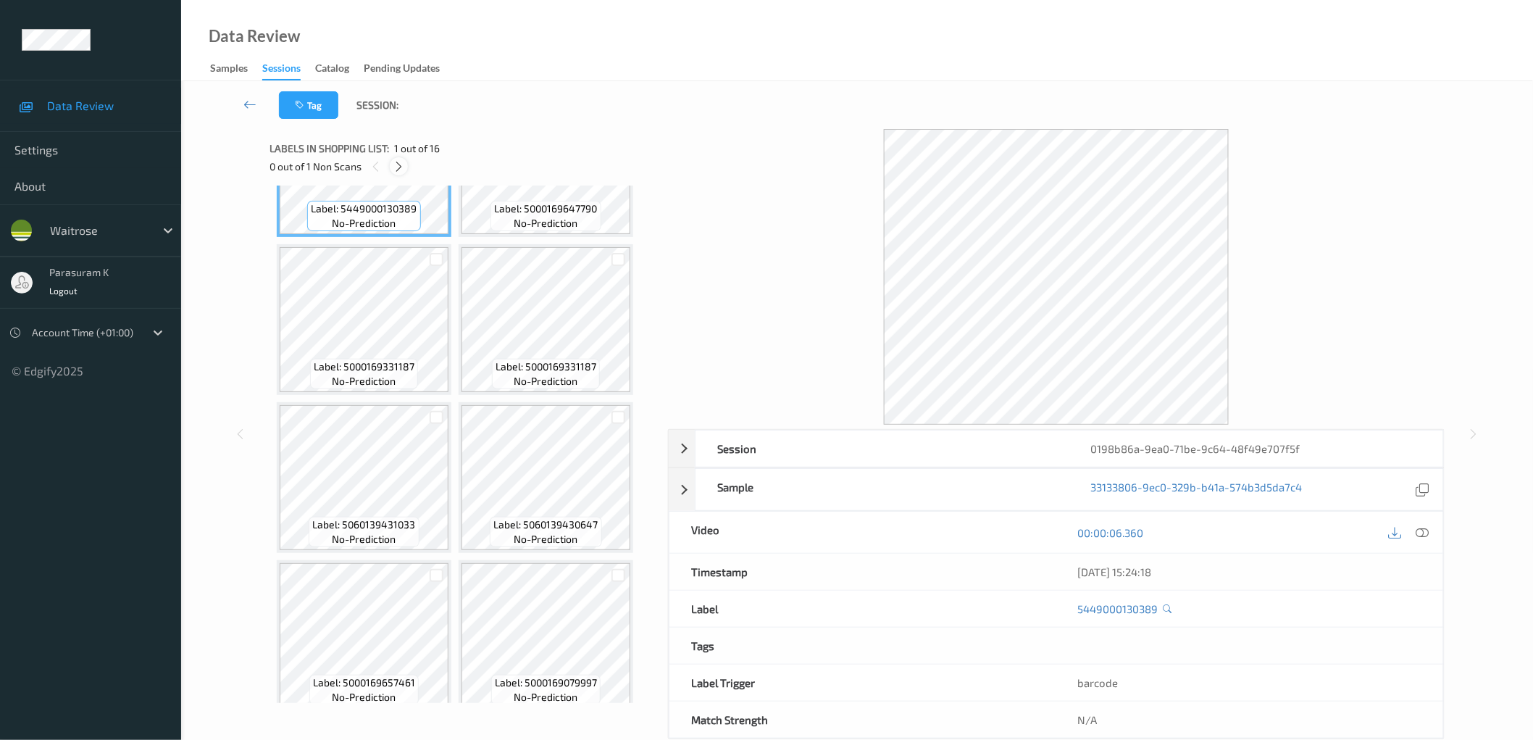
click at [397, 162] on icon at bounding box center [399, 166] width 12 height 13
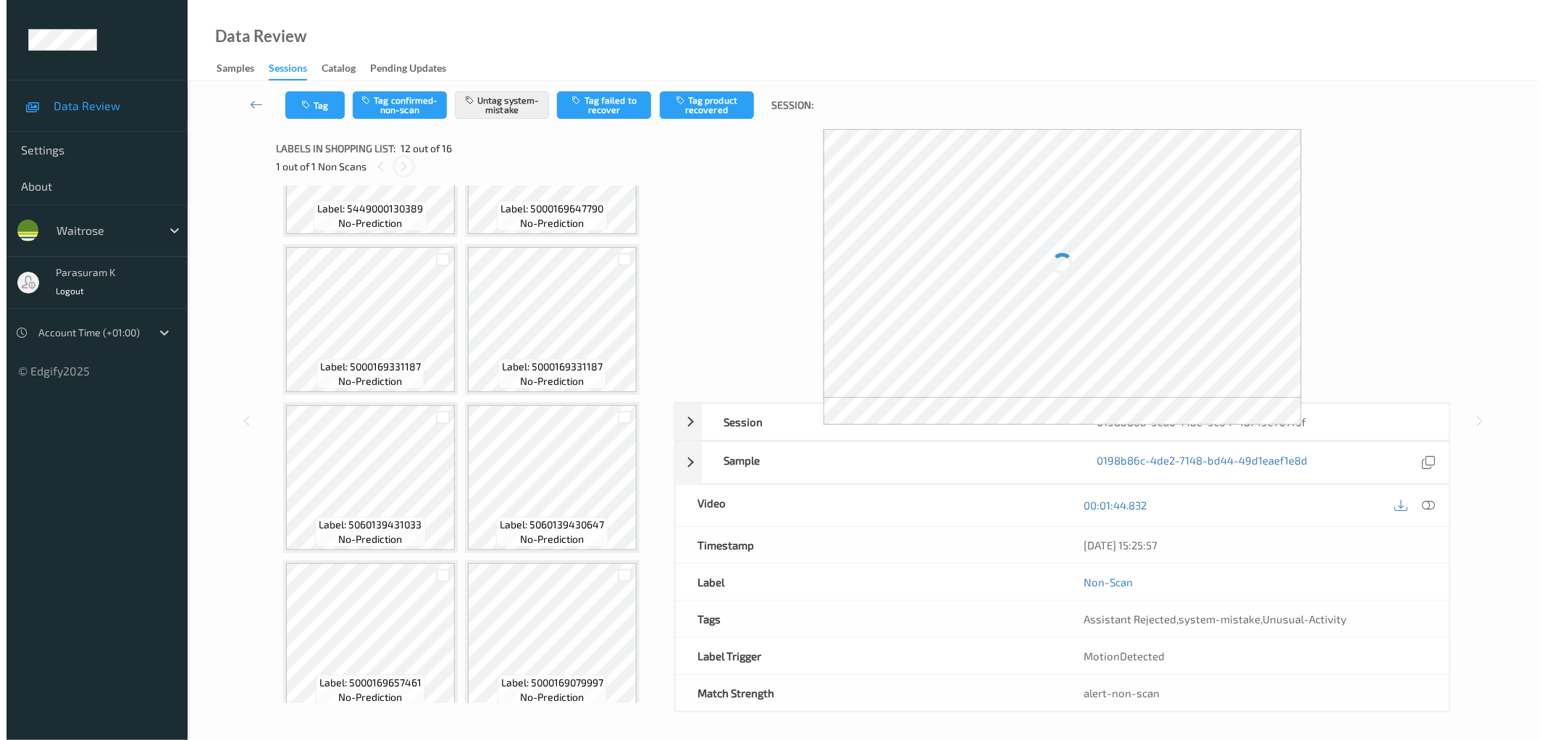
scroll to position [792, 0]
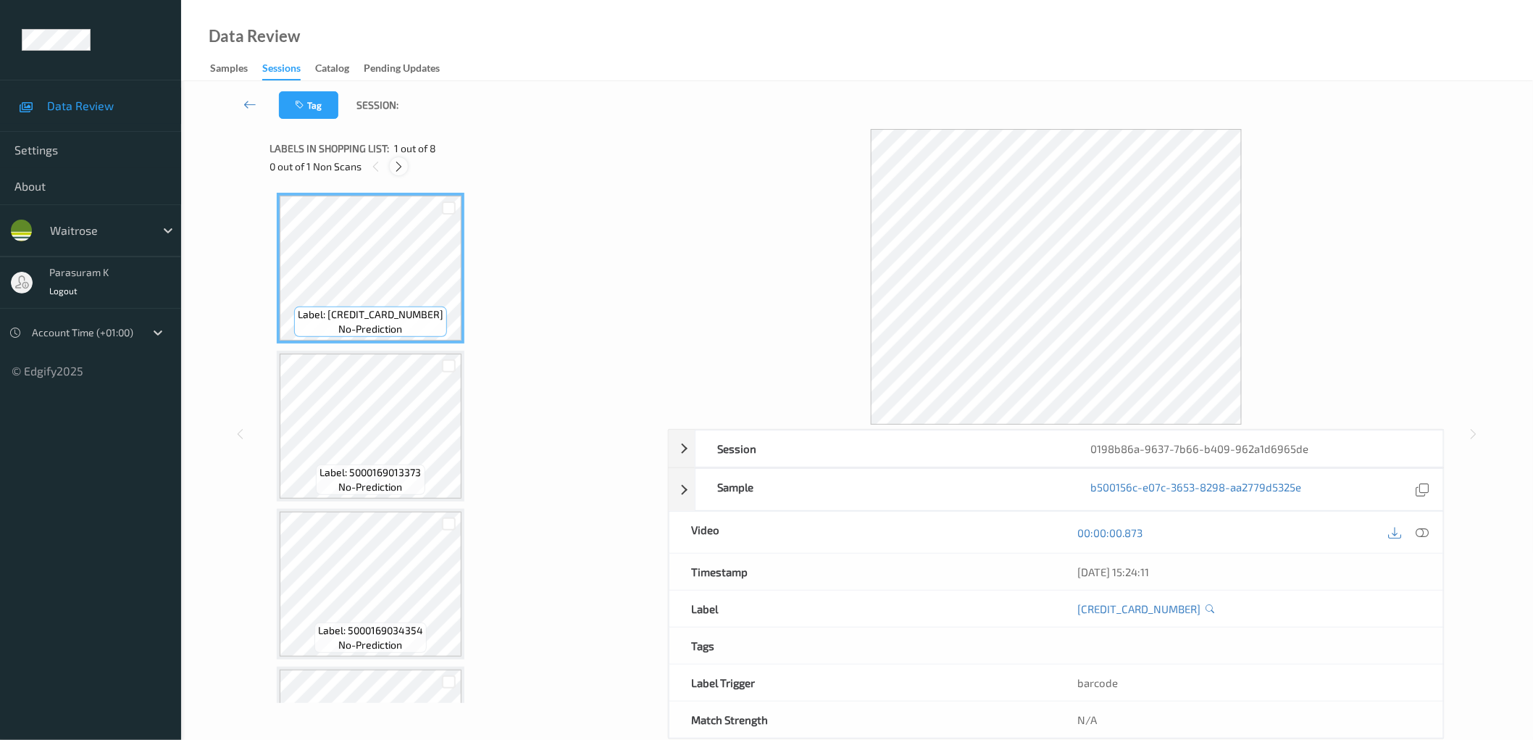
click at [402, 164] on icon at bounding box center [399, 166] width 12 height 13
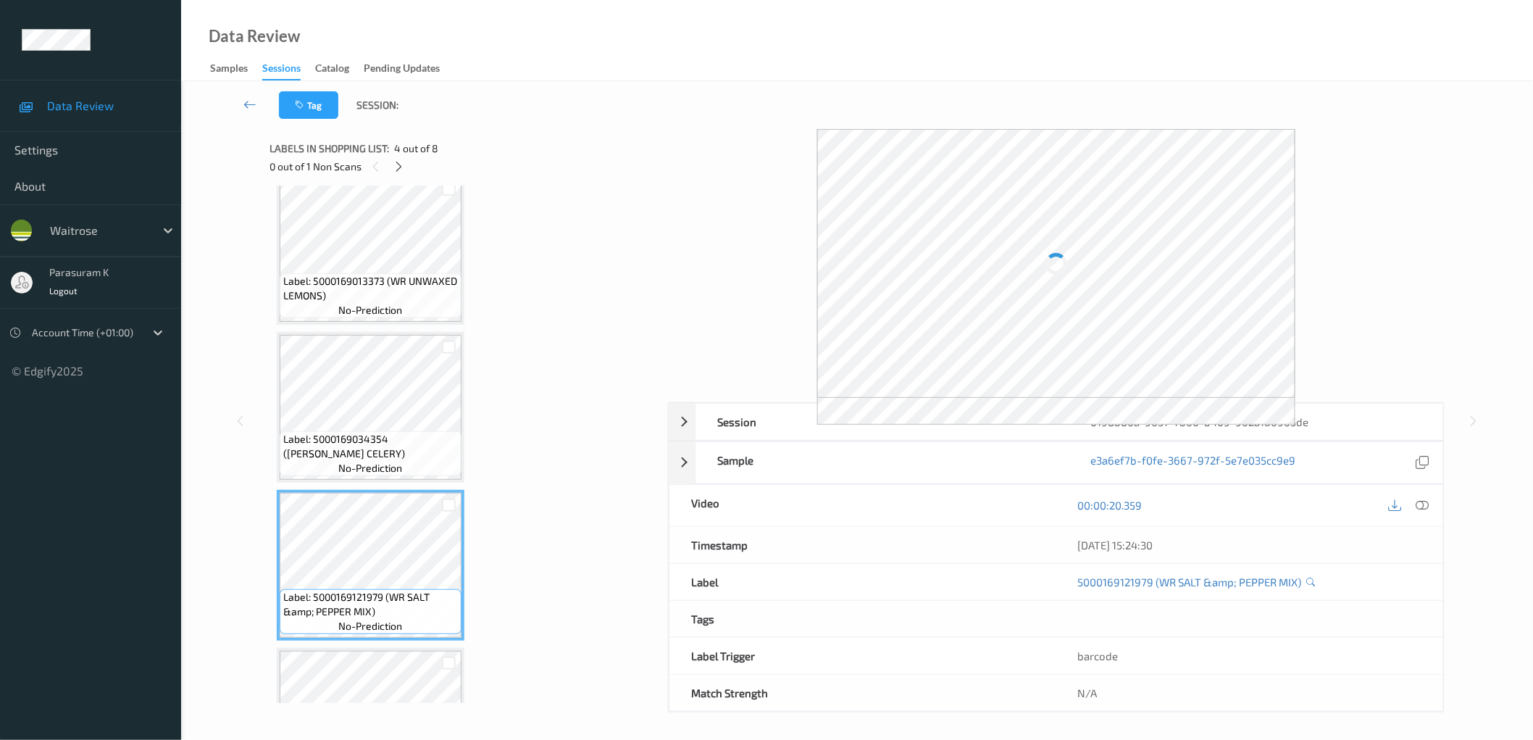
scroll to position [102, 0]
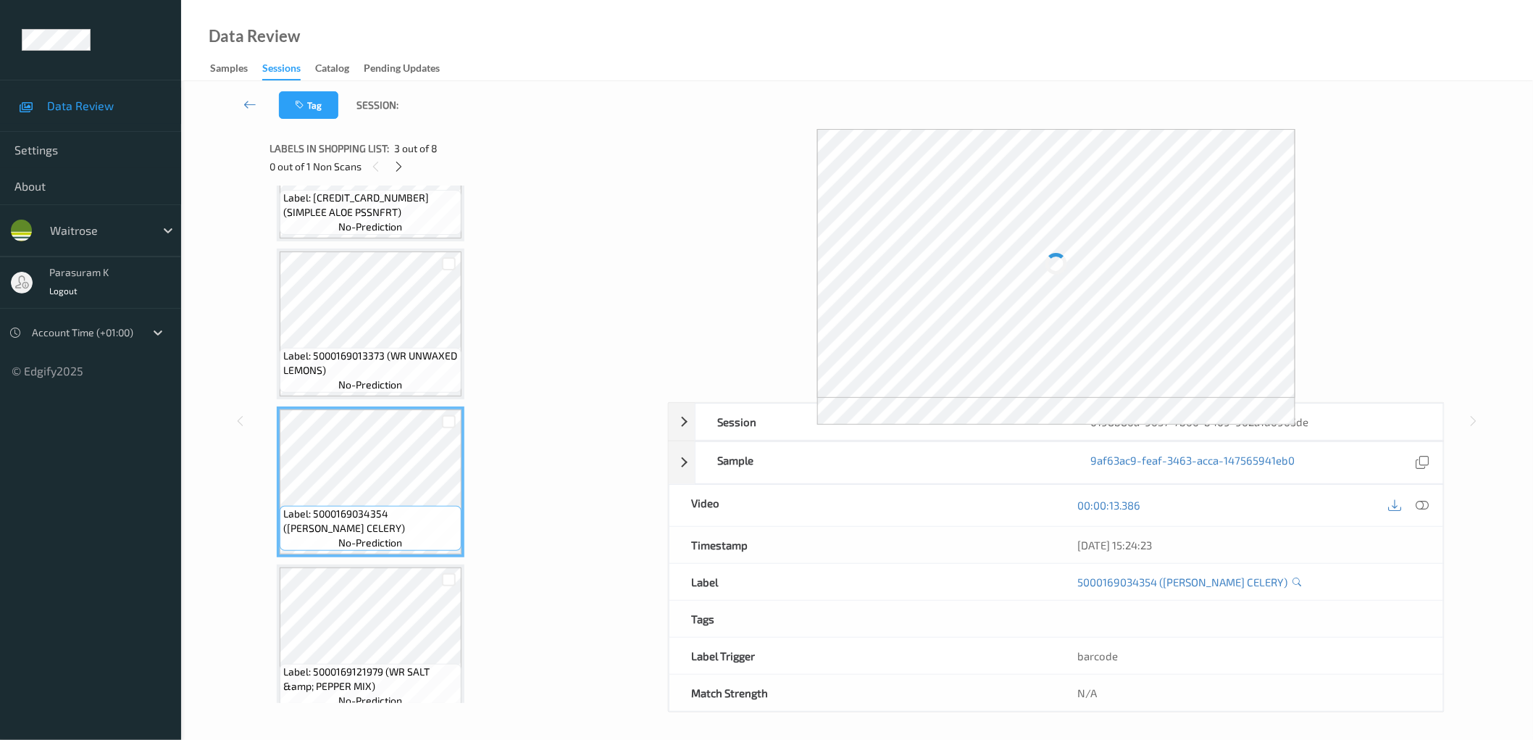
click at [388, 348] on div "Label: 5000169013373 (WR UNWAXED LEMONS) no-prediction" at bounding box center [371, 370] width 182 height 45
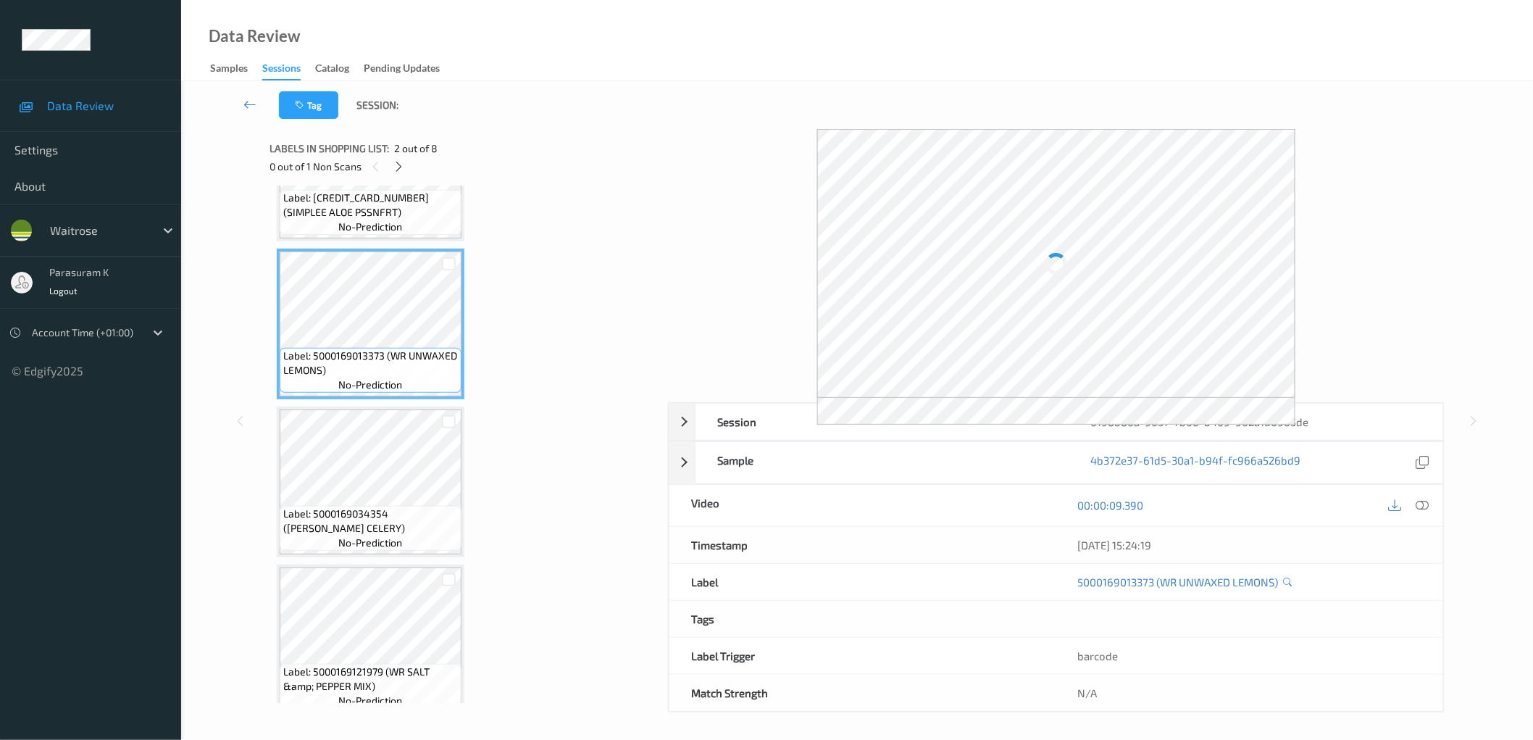
click at [385, 215] on span "Label: 5060403010605 (SIMPLEE ALOE PSSNFRT)" at bounding box center [370, 205] width 175 height 29
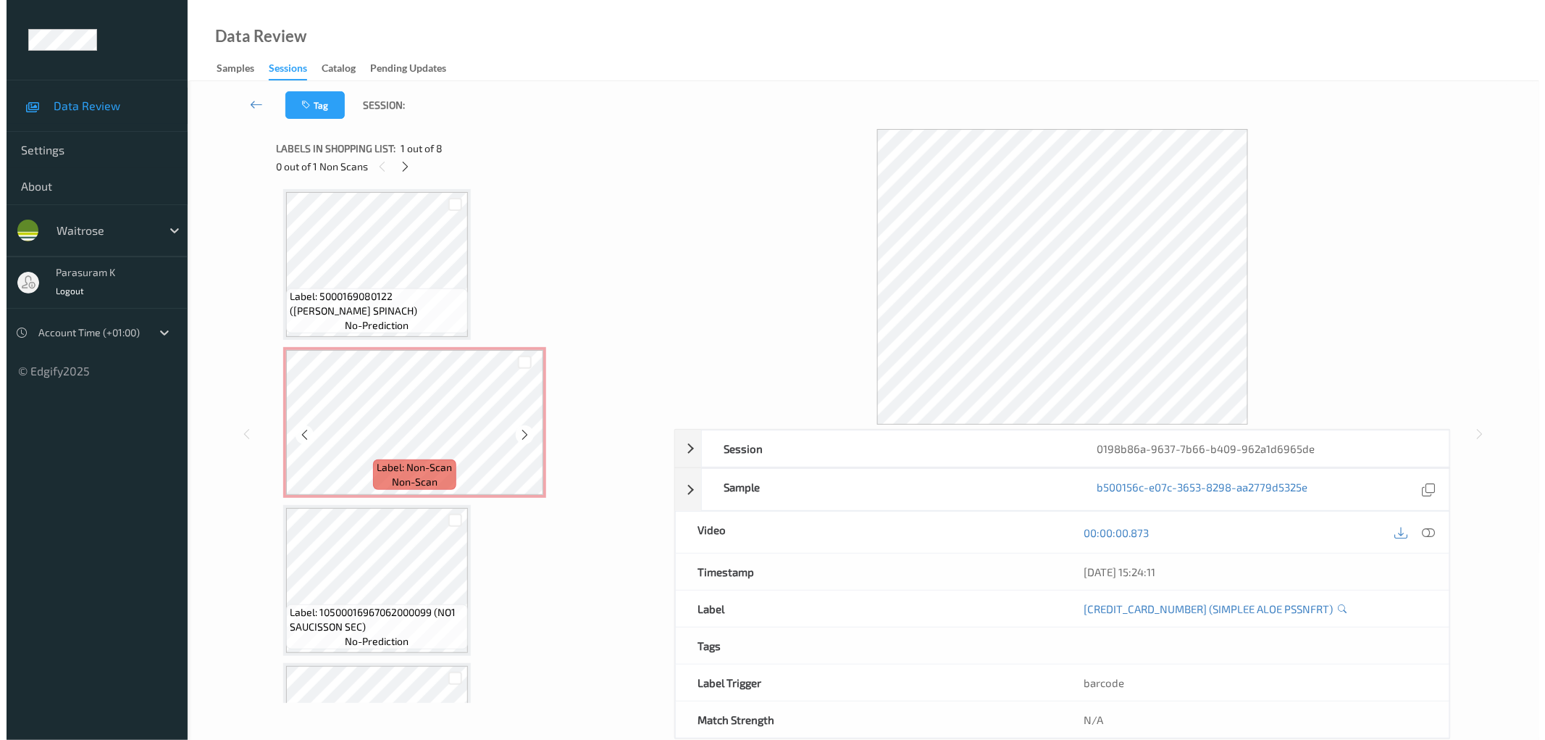
scroll to position [639, 0]
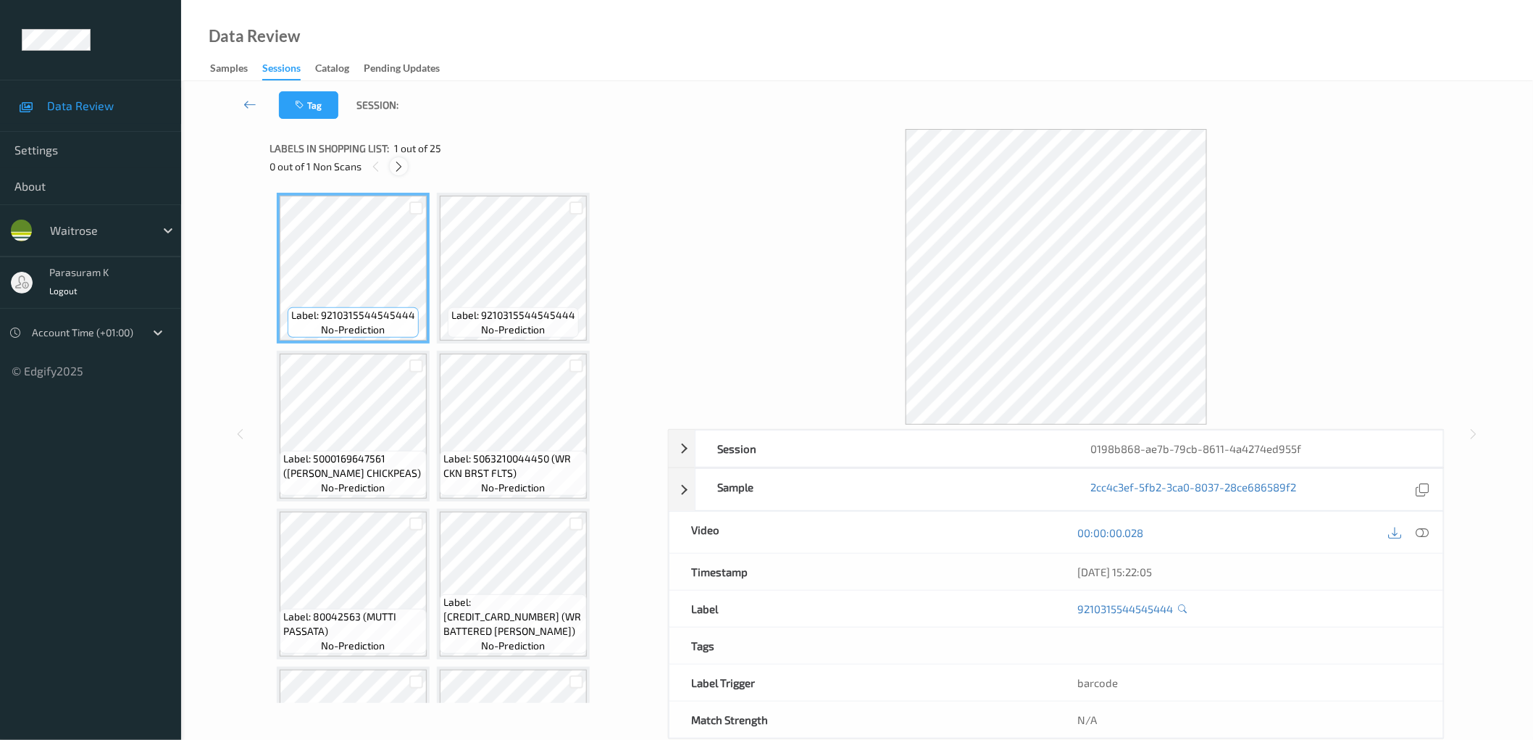
click at [402, 171] on icon at bounding box center [399, 166] width 12 height 13
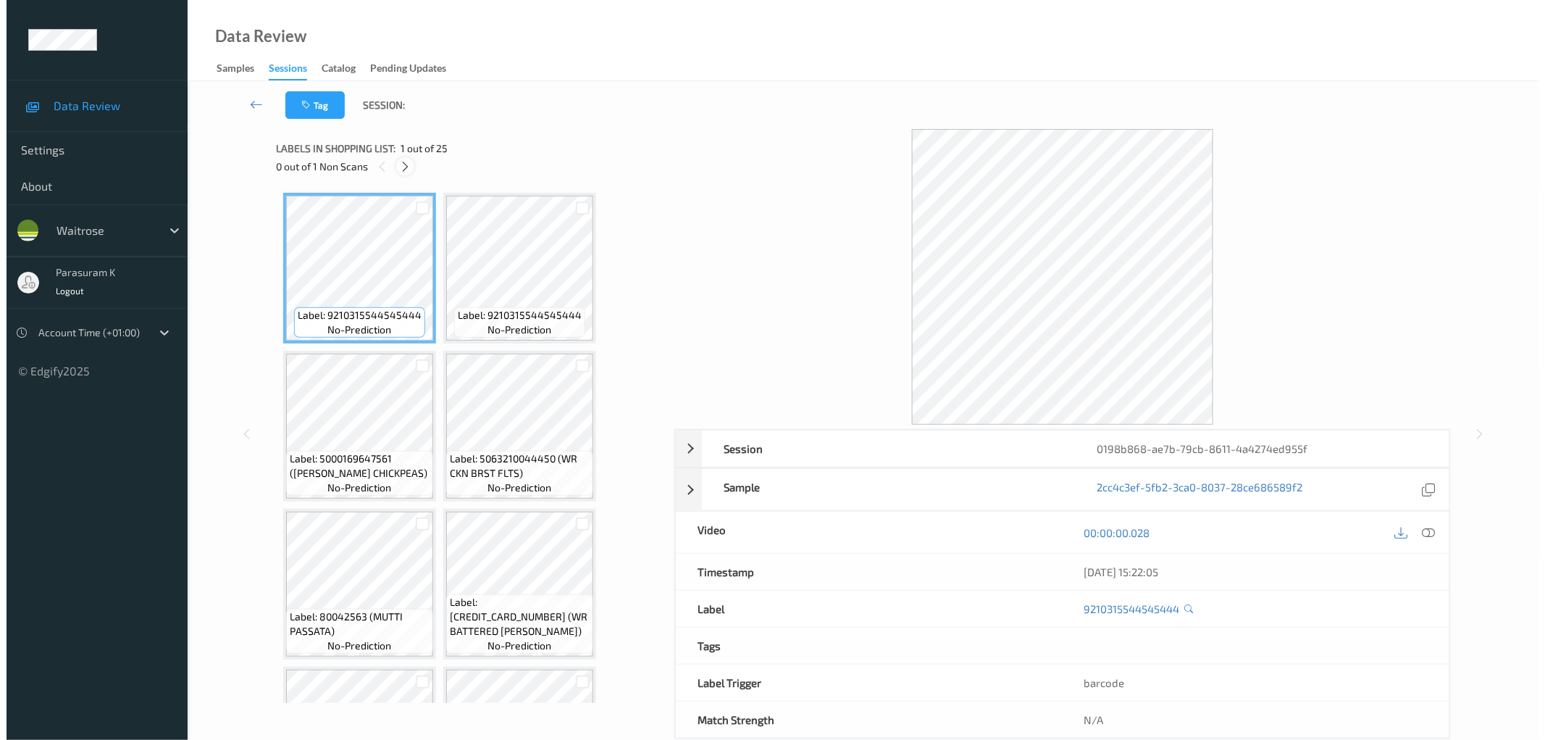
scroll to position [1576, 0]
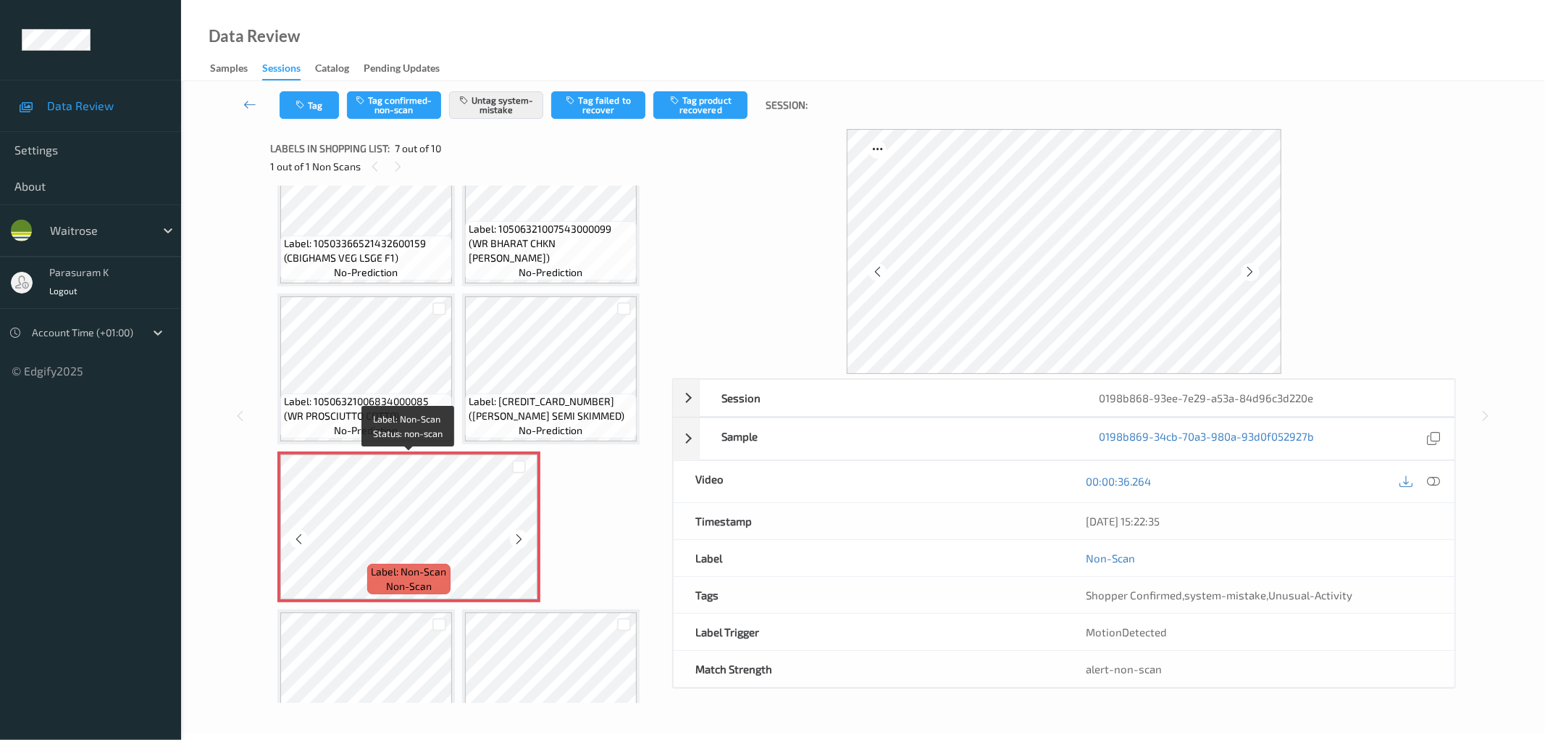
scroll to position [214, 0]
click at [785, 36] on div "Data Review Samples Sessions Catalog Pending Updates" at bounding box center [863, 40] width 1364 height 81
click at [737, 46] on div "Data Review Samples Sessions Catalog Pending Updates" at bounding box center [863, 40] width 1364 height 81
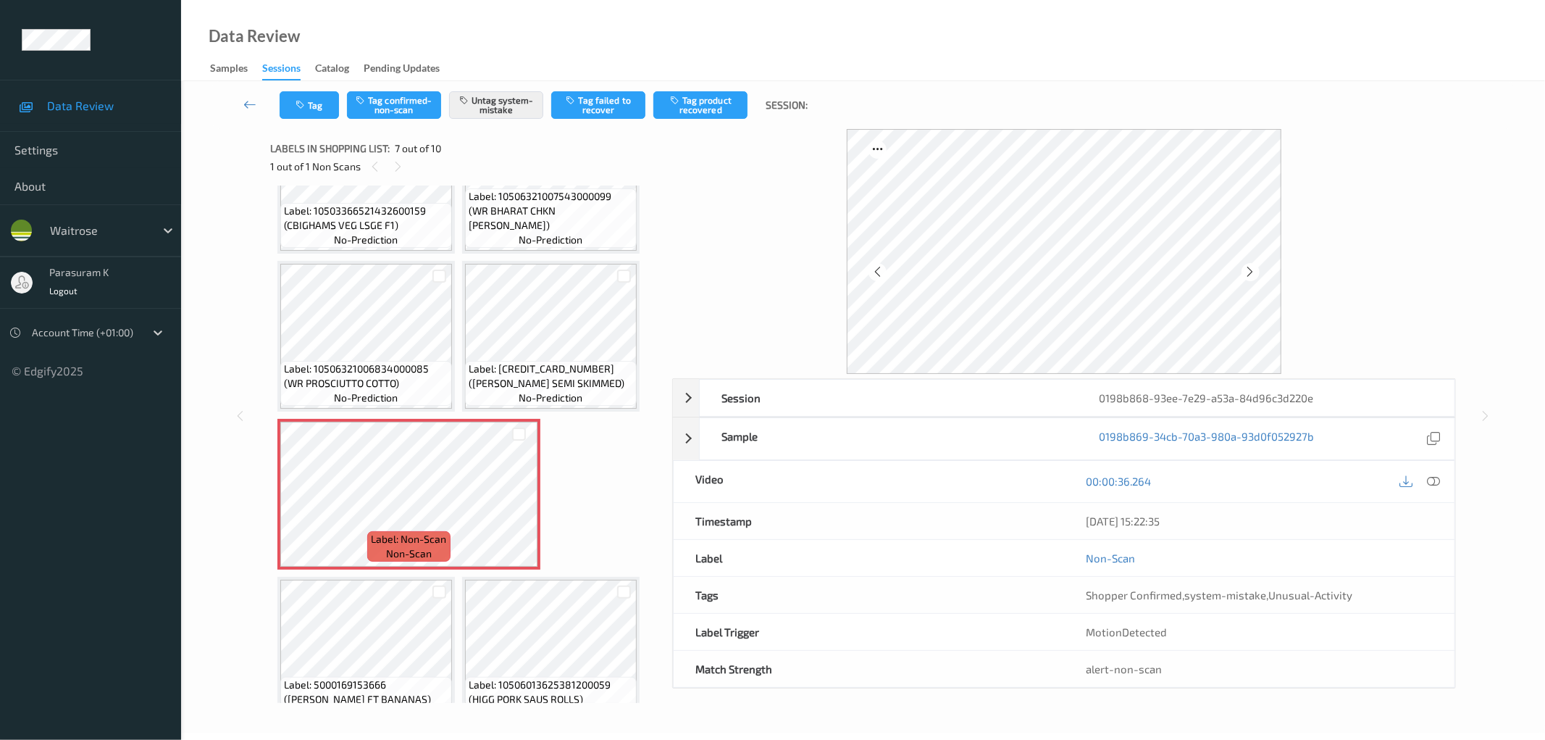
scroll to position [322, 0]
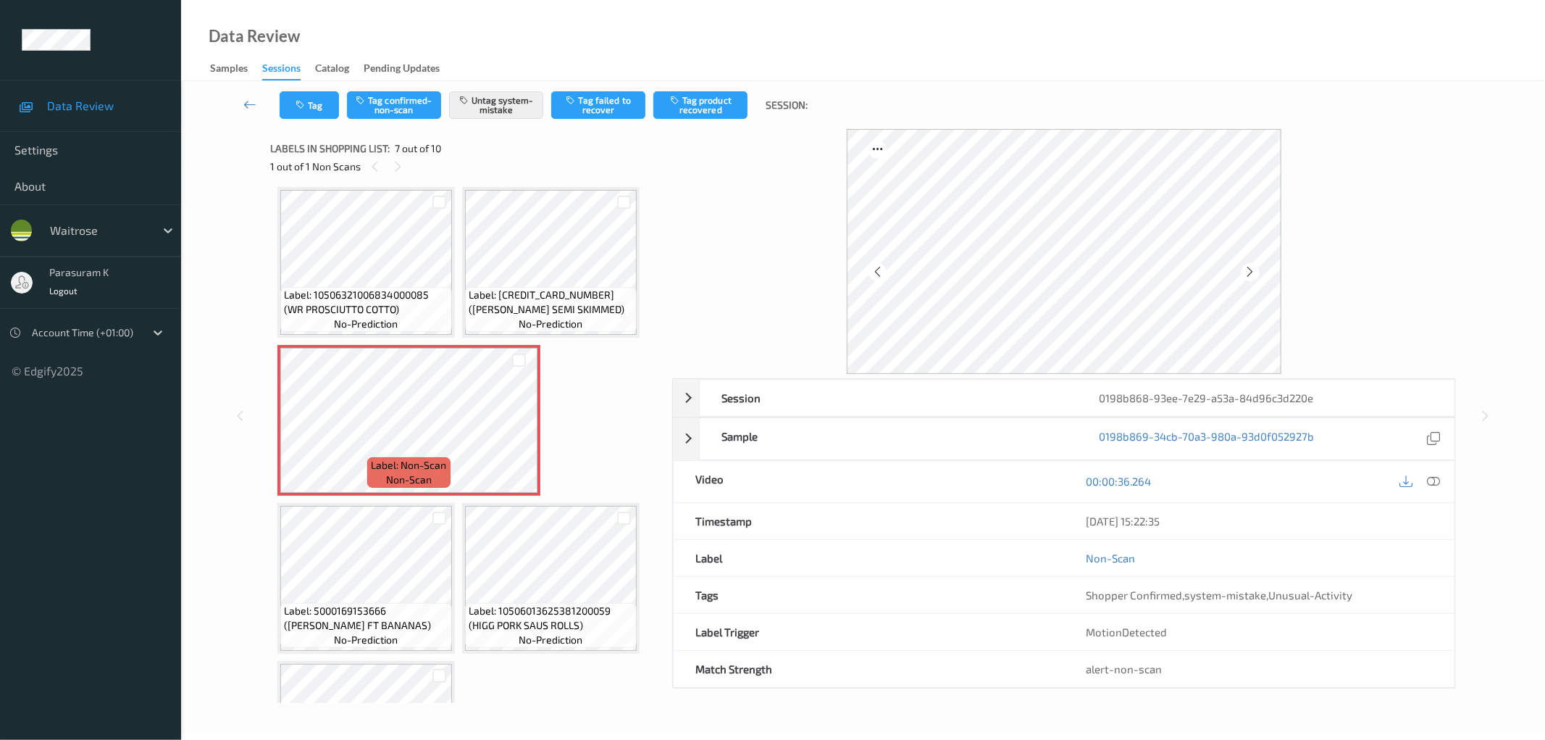
click at [603, 401] on div "Label: 5024530005316 (P/EXPRESS AMERICAN) no-prediction Label: 1050336652179210…" at bounding box center [465, 341] width 377 height 940
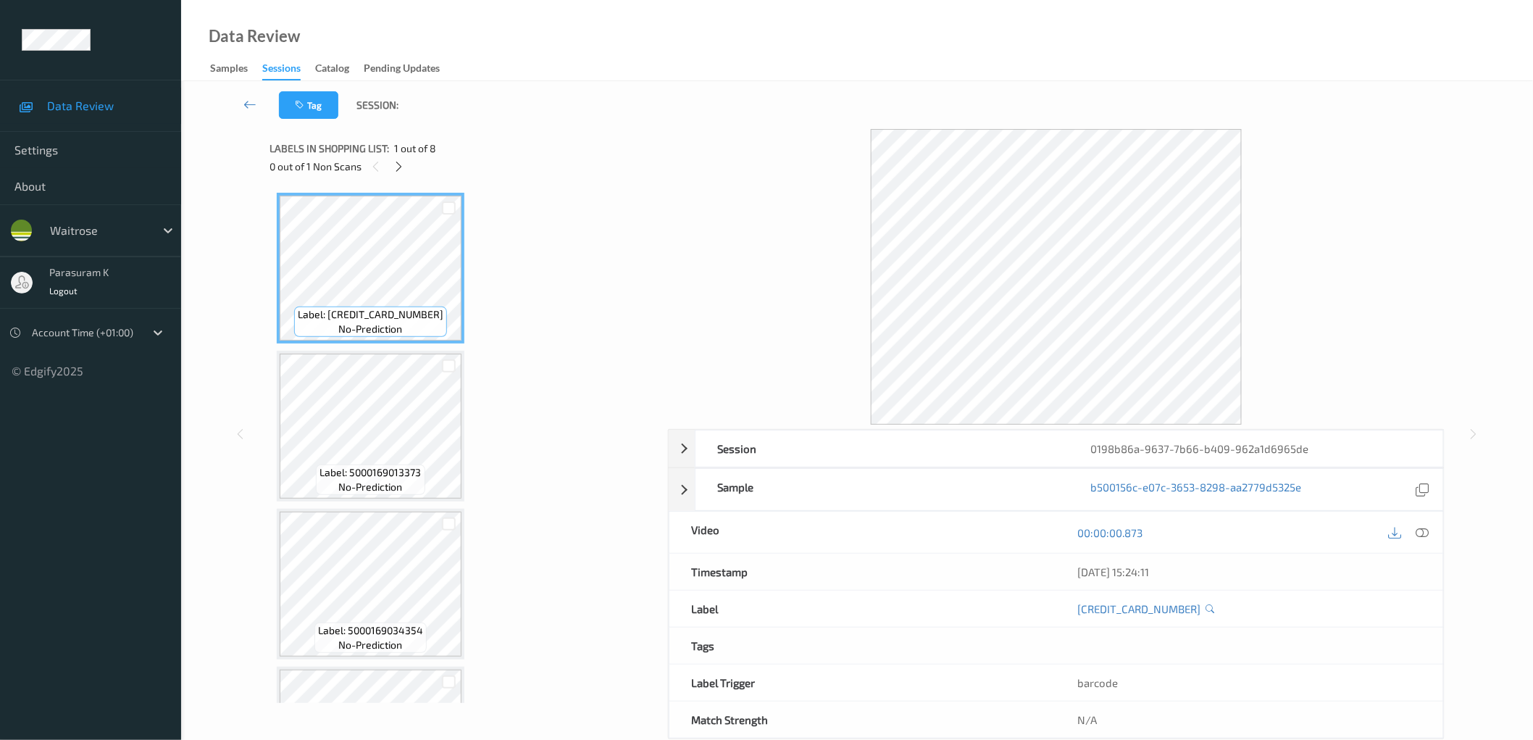
click at [406, 167] on div at bounding box center [399, 166] width 18 height 18
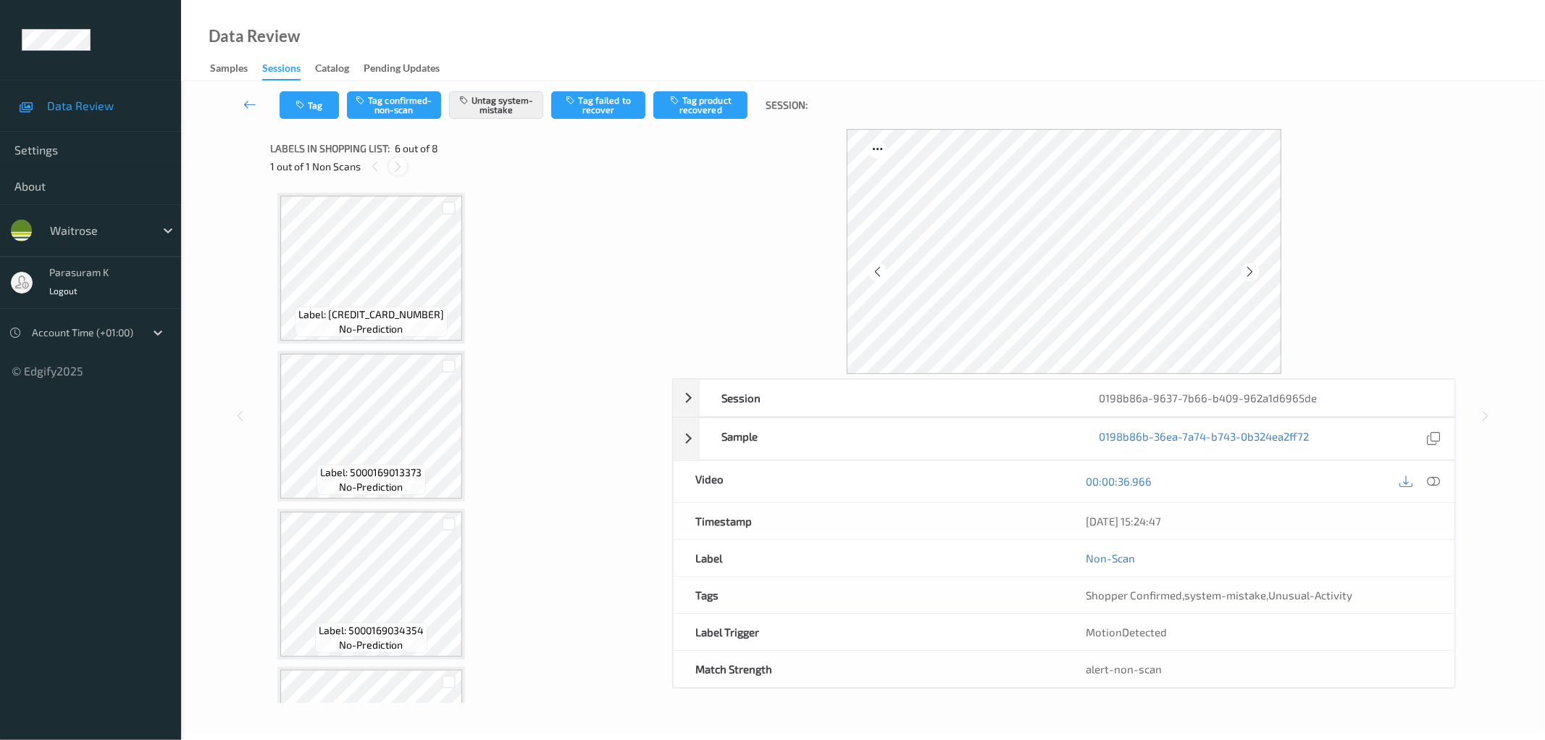
scroll to position [635, 0]
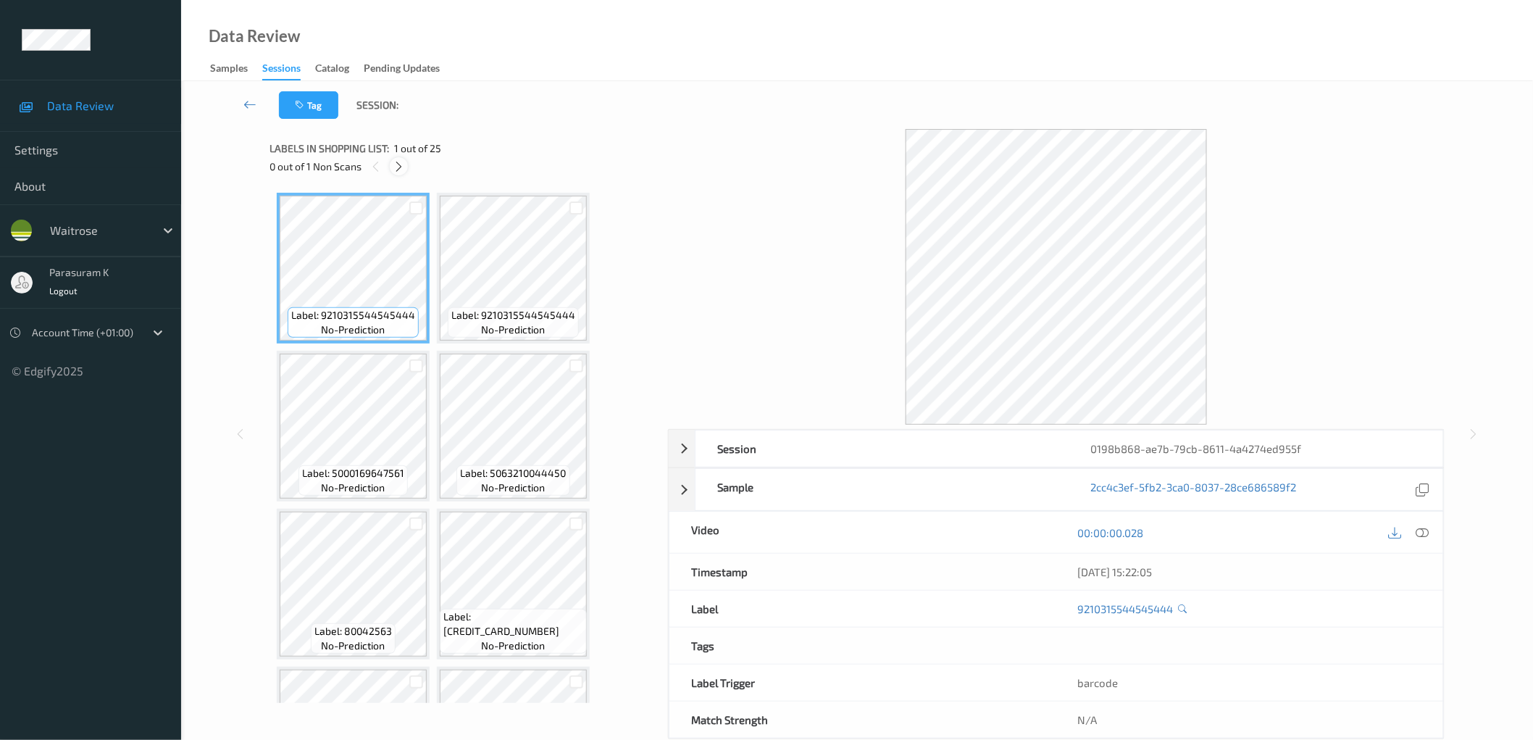
click at [399, 160] on icon at bounding box center [399, 166] width 12 height 13
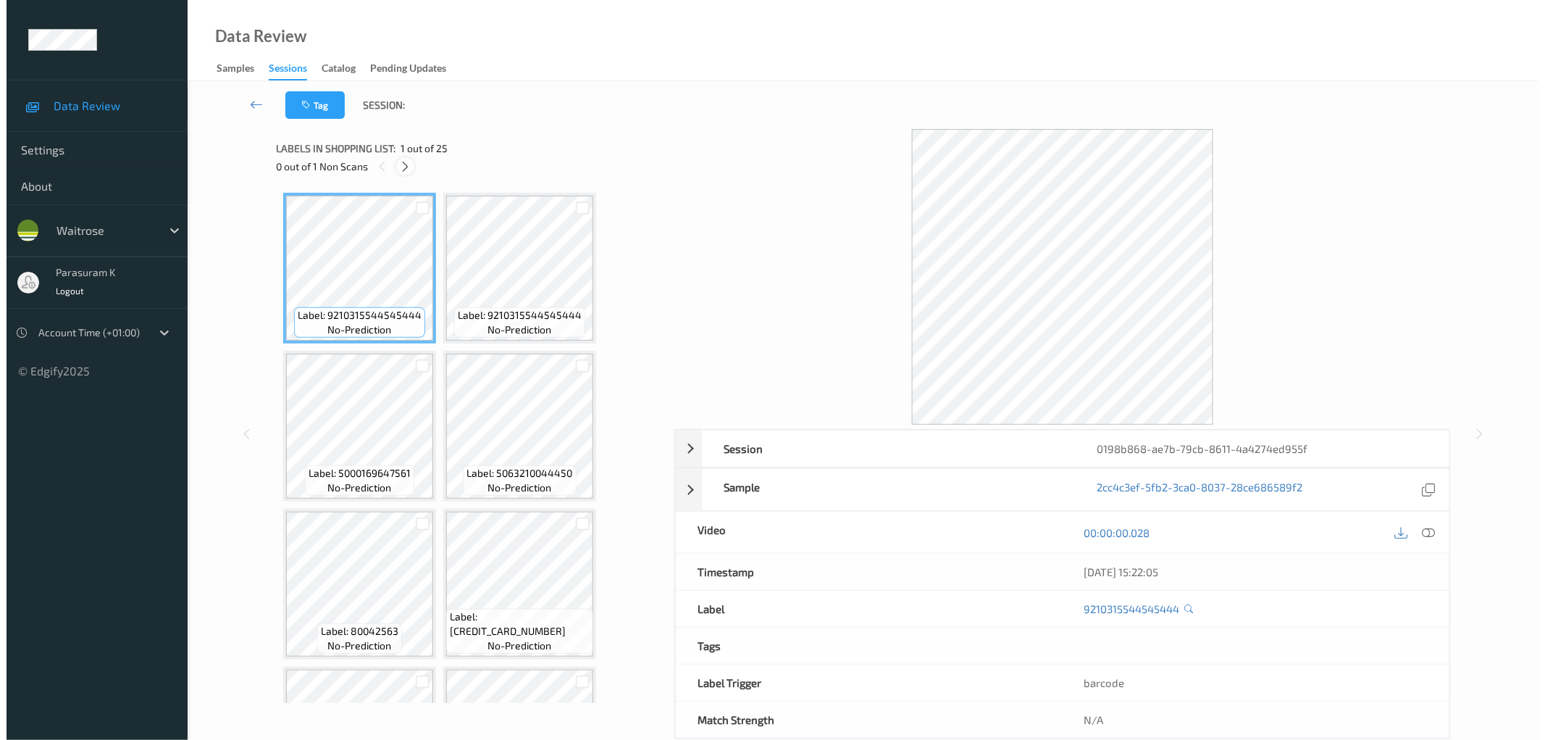
scroll to position [1576, 0]
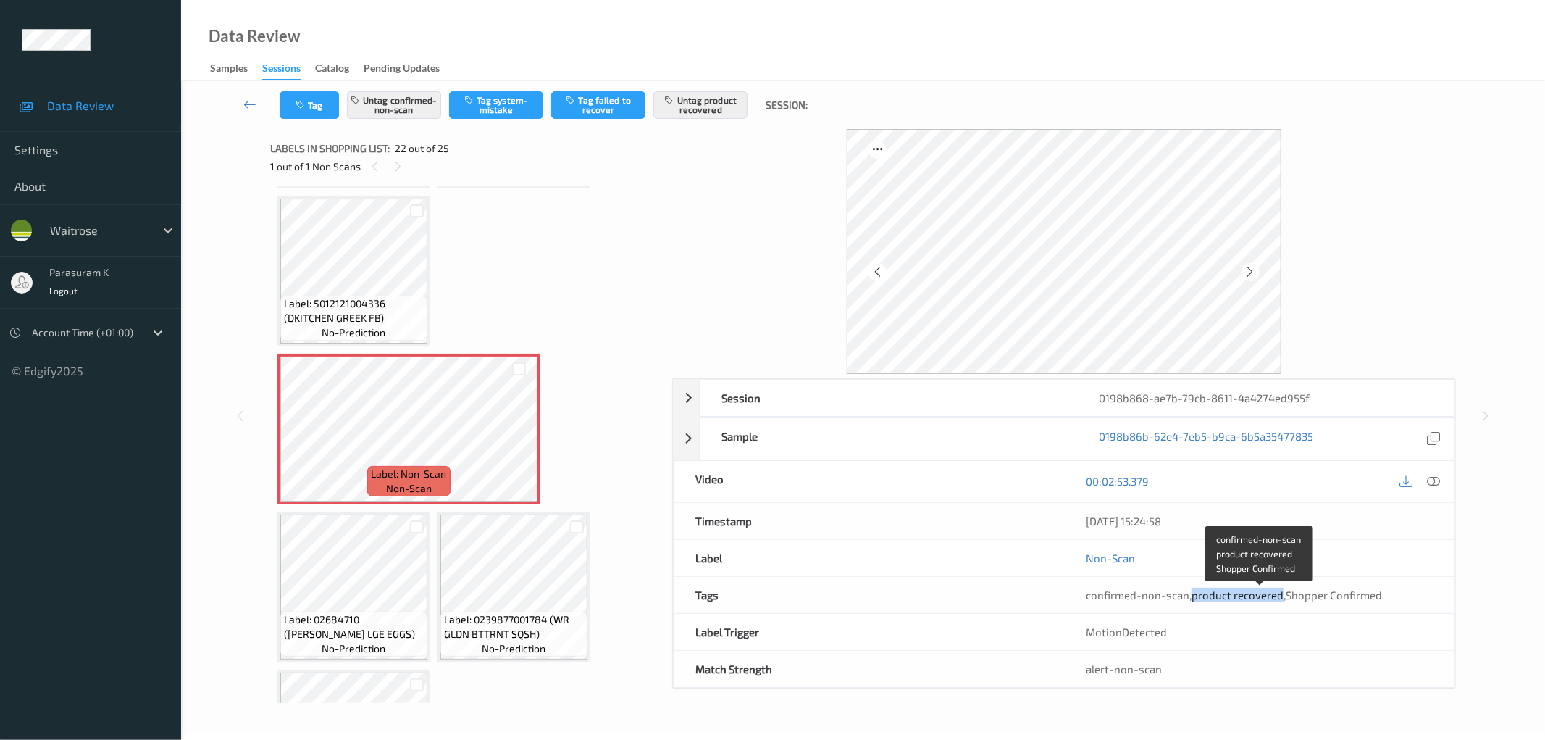
drag, startPoint x: 1192, startPoint y: 596, endPoint x: 1281, endPoint y: 590, distance: 89.3
click at [1281, 590] on span "confirmed-non-scan , product recovered , Shopper Confirmed" at bounding box center [1234, 594] width 296 height 13
click at [1240, 595] on span "product recovered" at bounding box center [1238, 594] width 92 height 13
drag, startPoint x: 1258, startPoint y: 595, endPoint x: 1201, endPoint y: 593, distance: 57.3
click at [1201, 593] on span "product recovered" at bounding box center [1238, 594] width 92 height 13
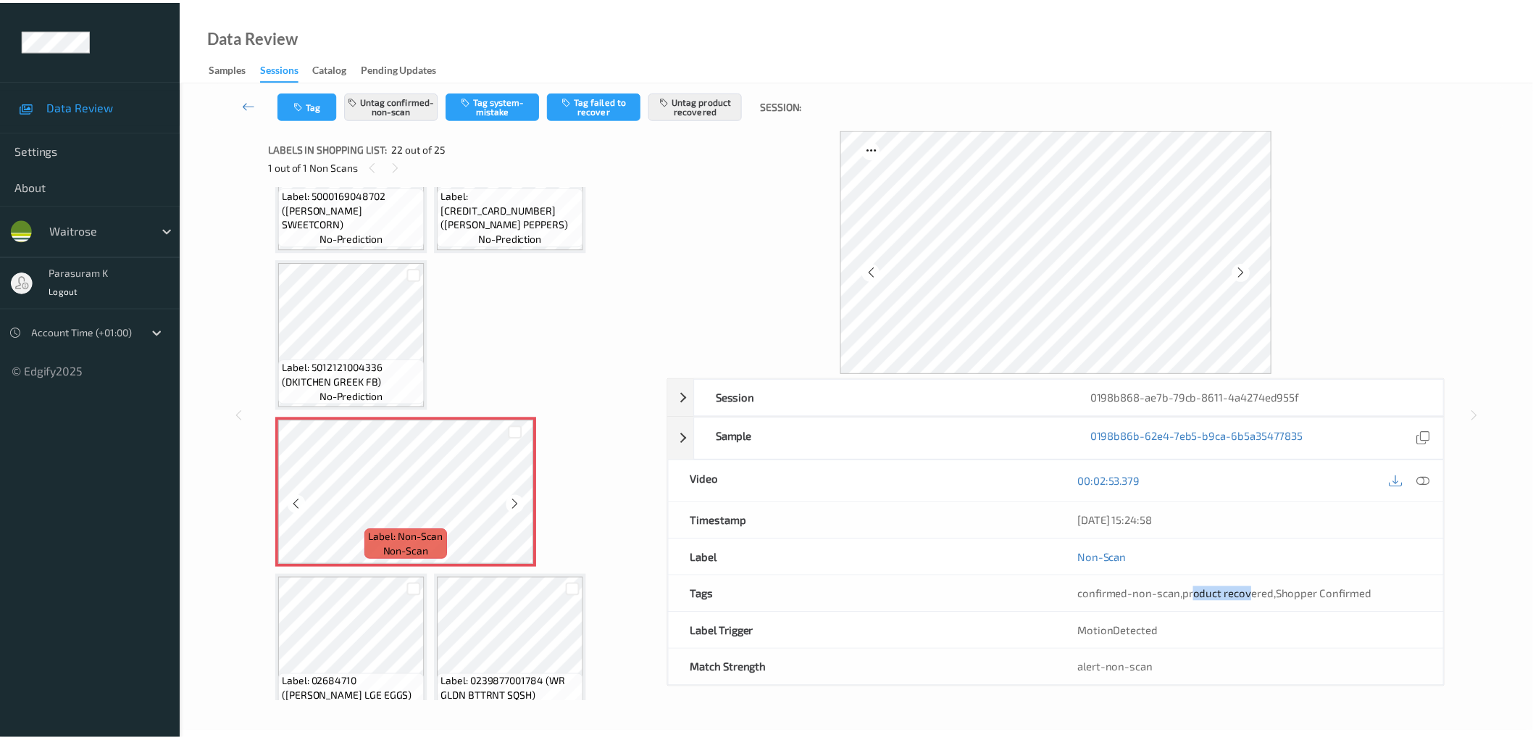
scroll to position [1686, 0]
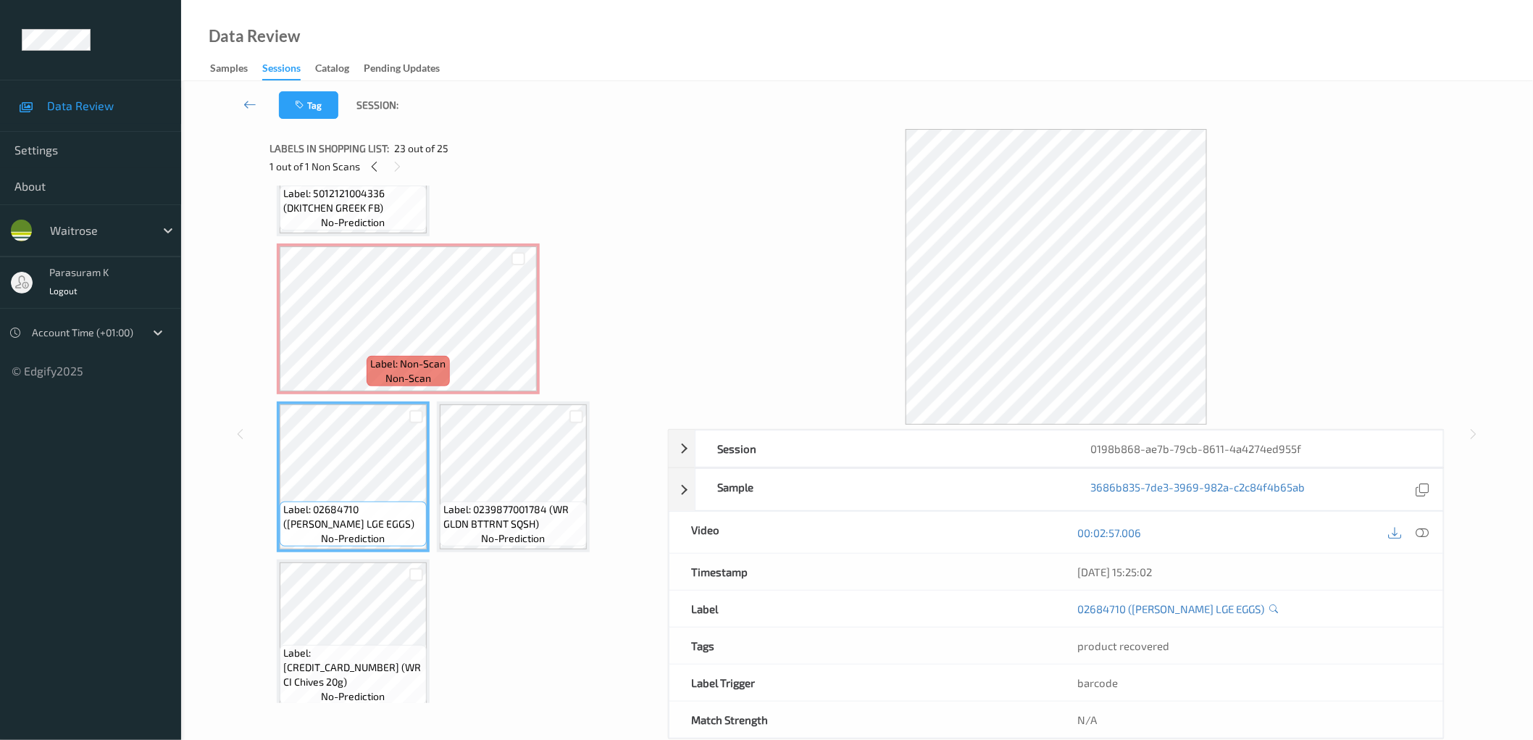
drag, startPoint x: 1158, startPoint y: 643, endPoint x: 1069, endPoint y: 645, distance: 89.1
click at [1069, 645] on div "product recovered" at bounding box center [1249, 645] width 387 height 36
click at [1141, 647] on span "product recovered" at bounding box center [1124, 645] width 92 height 13
drag, startPoint x: 1164, startPoint y: 648, endPoint x: 1085, endPoint y: 648, distance: 79.0
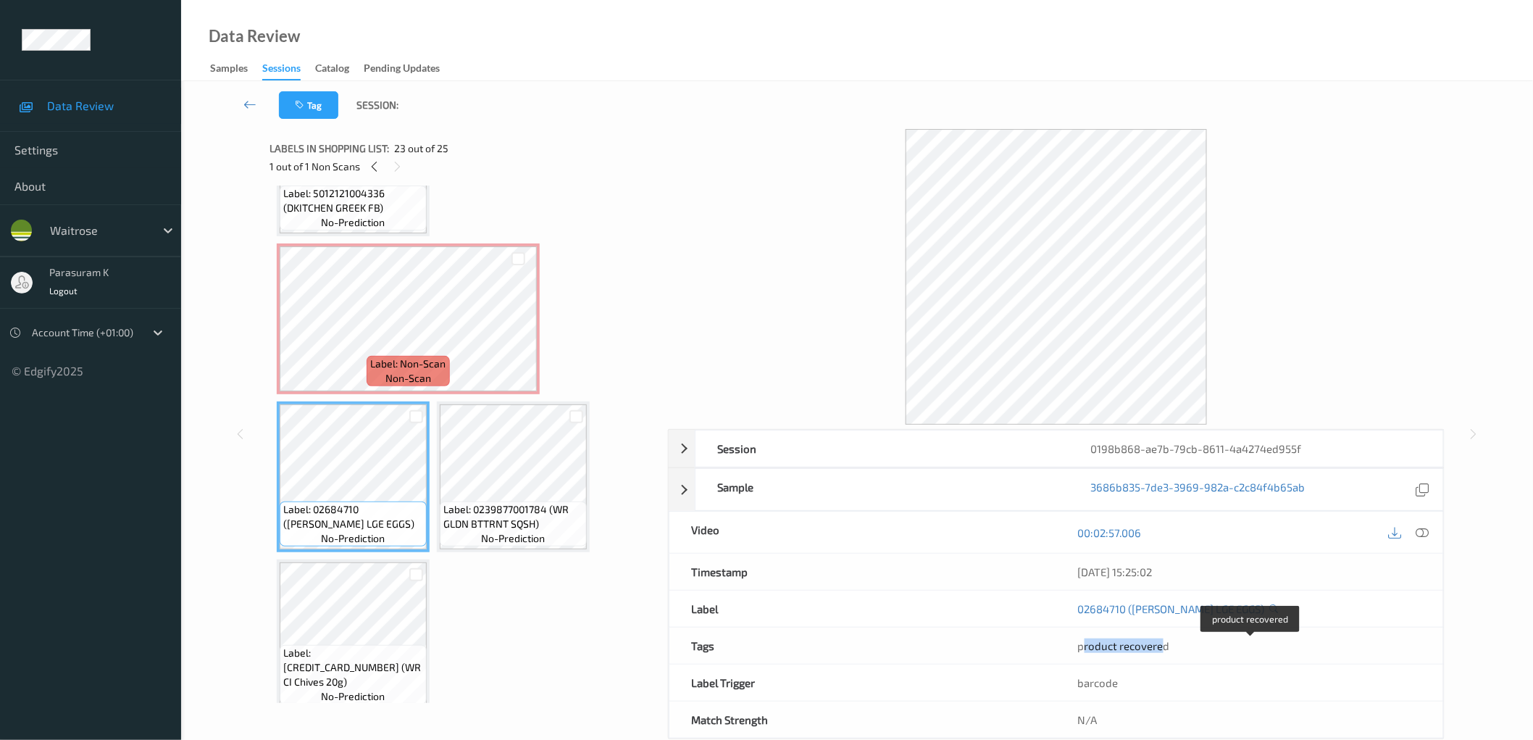
click at [1085, 648] on span "product recovered" at bounding box center [1124, 645] width 92 height 13
click at [1101, 646] on span "product recovered" at bounding box center [1124, 645] width 92 height 13
drag, startPoint x: 1152, startPoint y: 645, endPoint x: 1079, endPoint y: 645, distance: 72.4
click at [1079, 645] on span "product recovered" at bounding box center [1124, 645] width 92 height 13
click at [1132, 649] on span "product recovered" at bounding box center [1124, 645] width 92 height 13
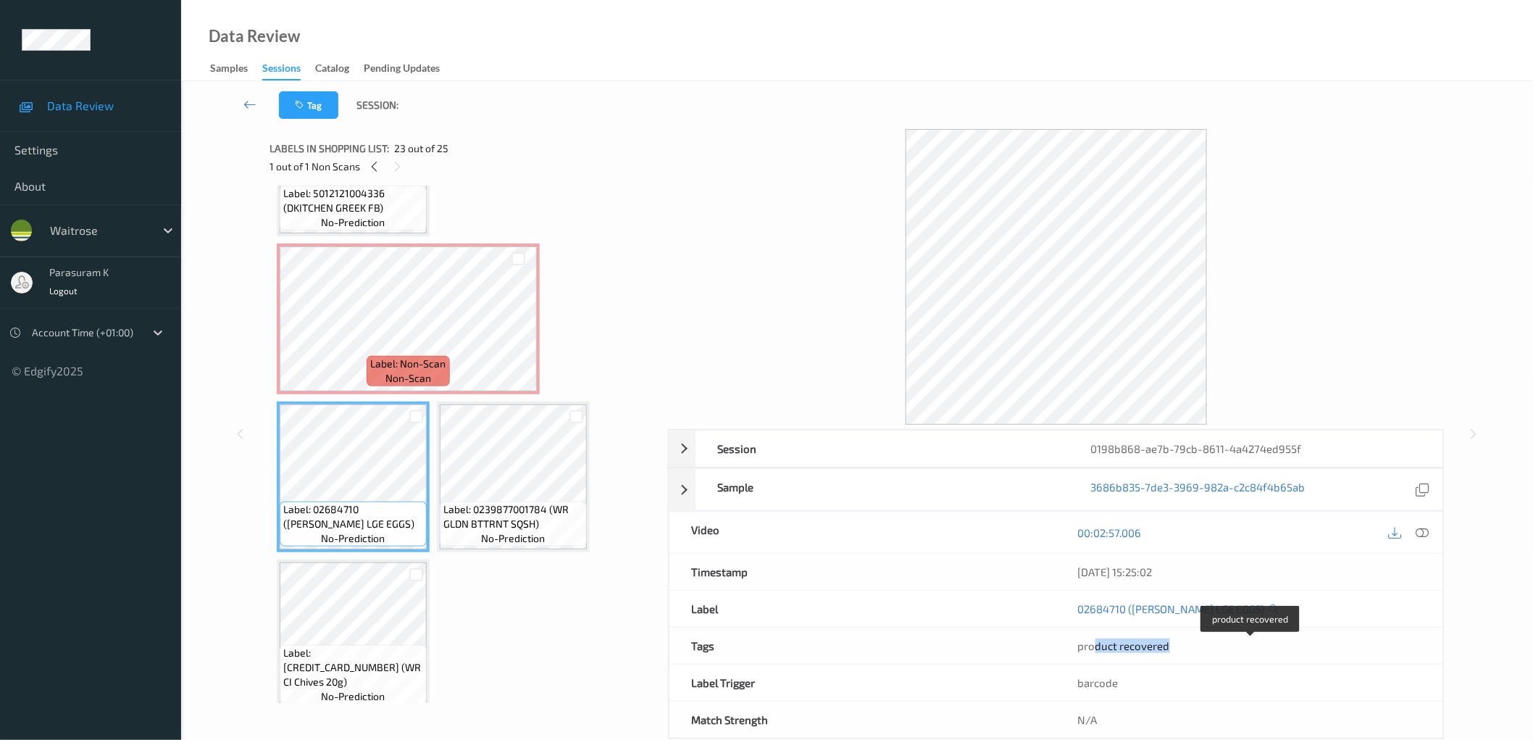
drag, startPoint x: 1166, startPoint y: 649, endPoint x: 1092, endPoint y: 646, distance: 73.9
click at [1095, 646] on span "product recovered" at bounding box center [1124, 645] width 92 height 13
click at [1118, 647] on span "product recovered" at bounding box center [1124, 645] width 92 height 13
click at [314, 106] on button "Tag" at bounding box center [308, 105] width 59 height 28
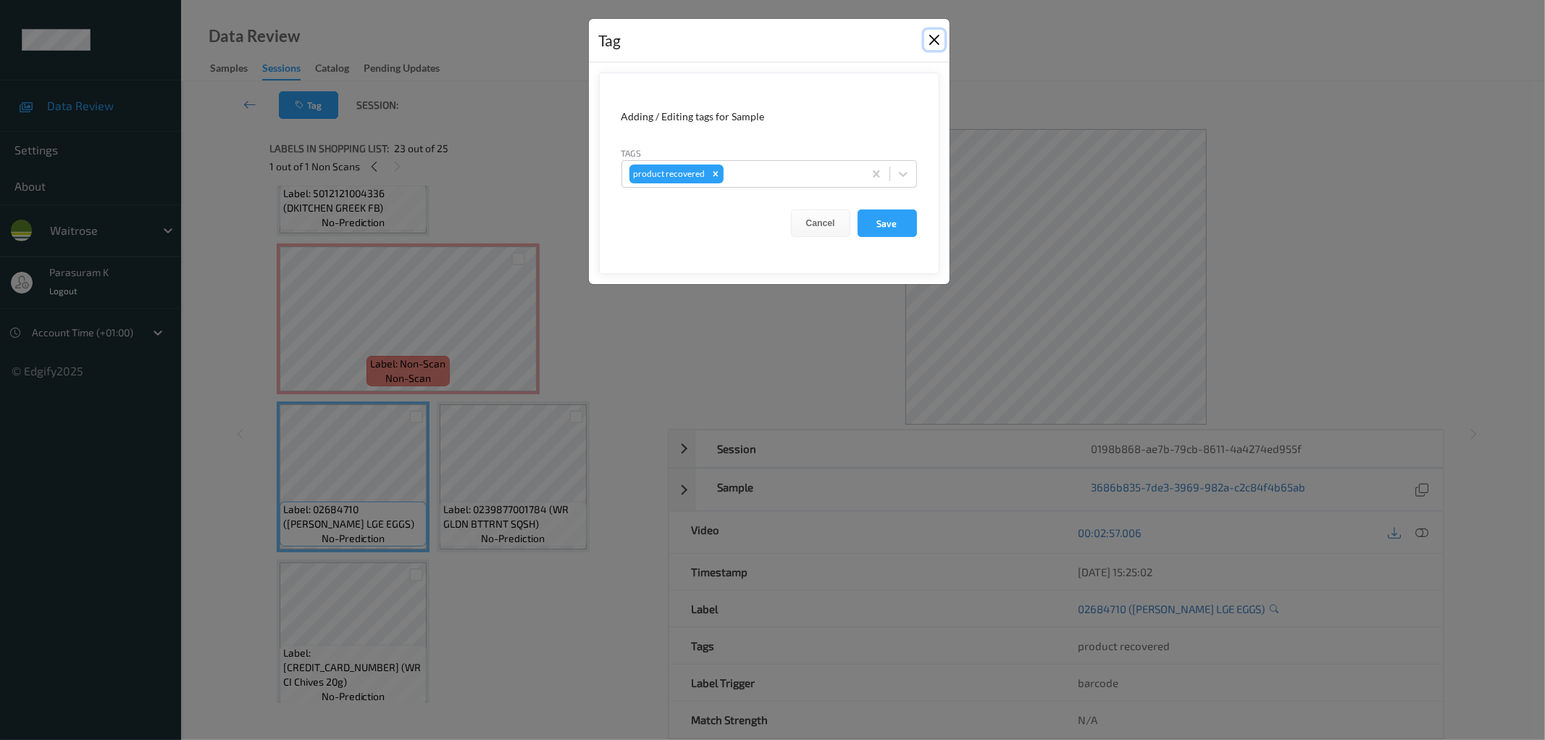
click at [939, 34] on button "Close" at bounding box center [934, 40] width 20 height 20
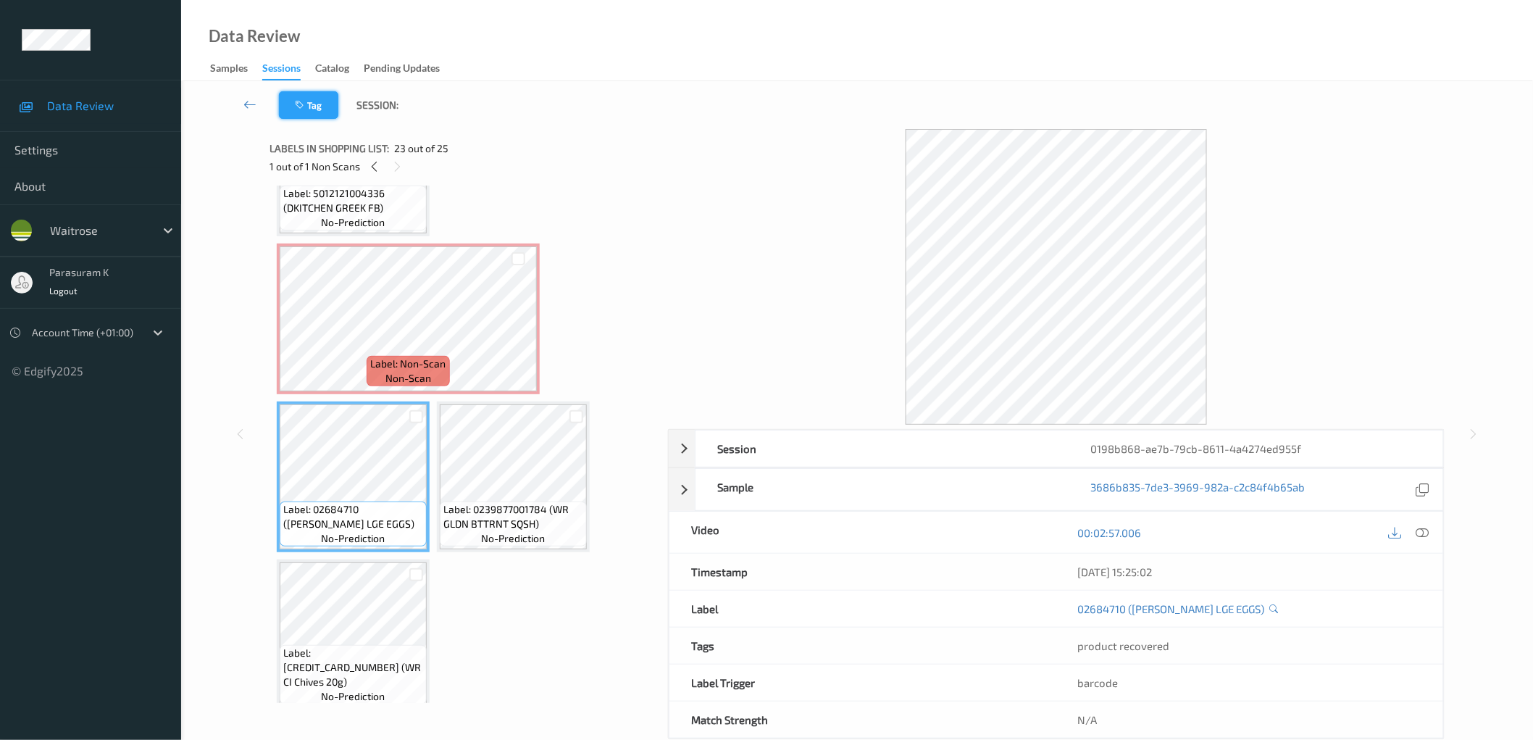
click at [334, 112] on button "Tag" at bounding box center [308, 105] width 59 height 28
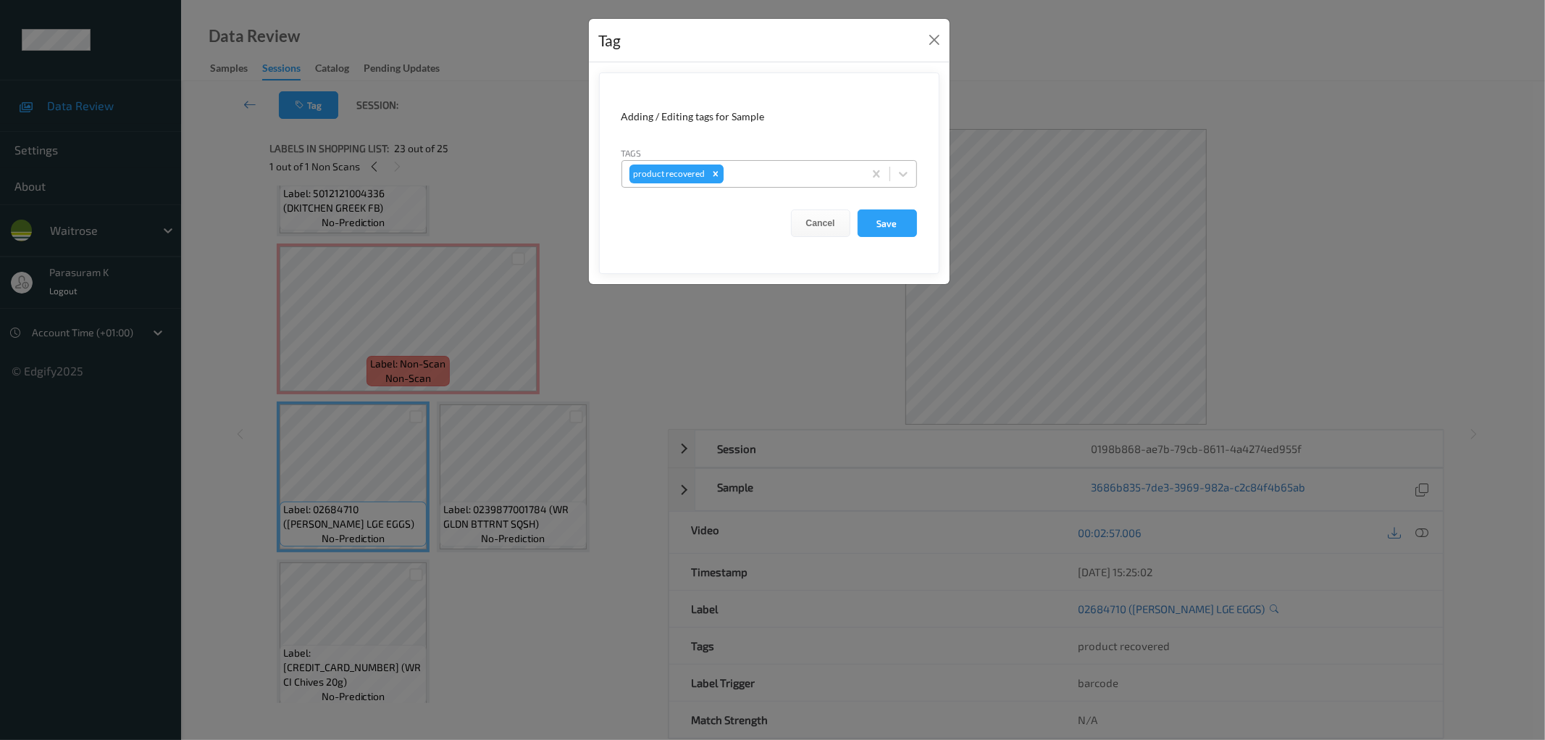
click at [714, 172] on icon "Remove product recovered" at bounding box center [716, 174] width 10 height 10
click at [813, 219] on button "Cancel" at bounding box center [820, 223] width 59 height 28
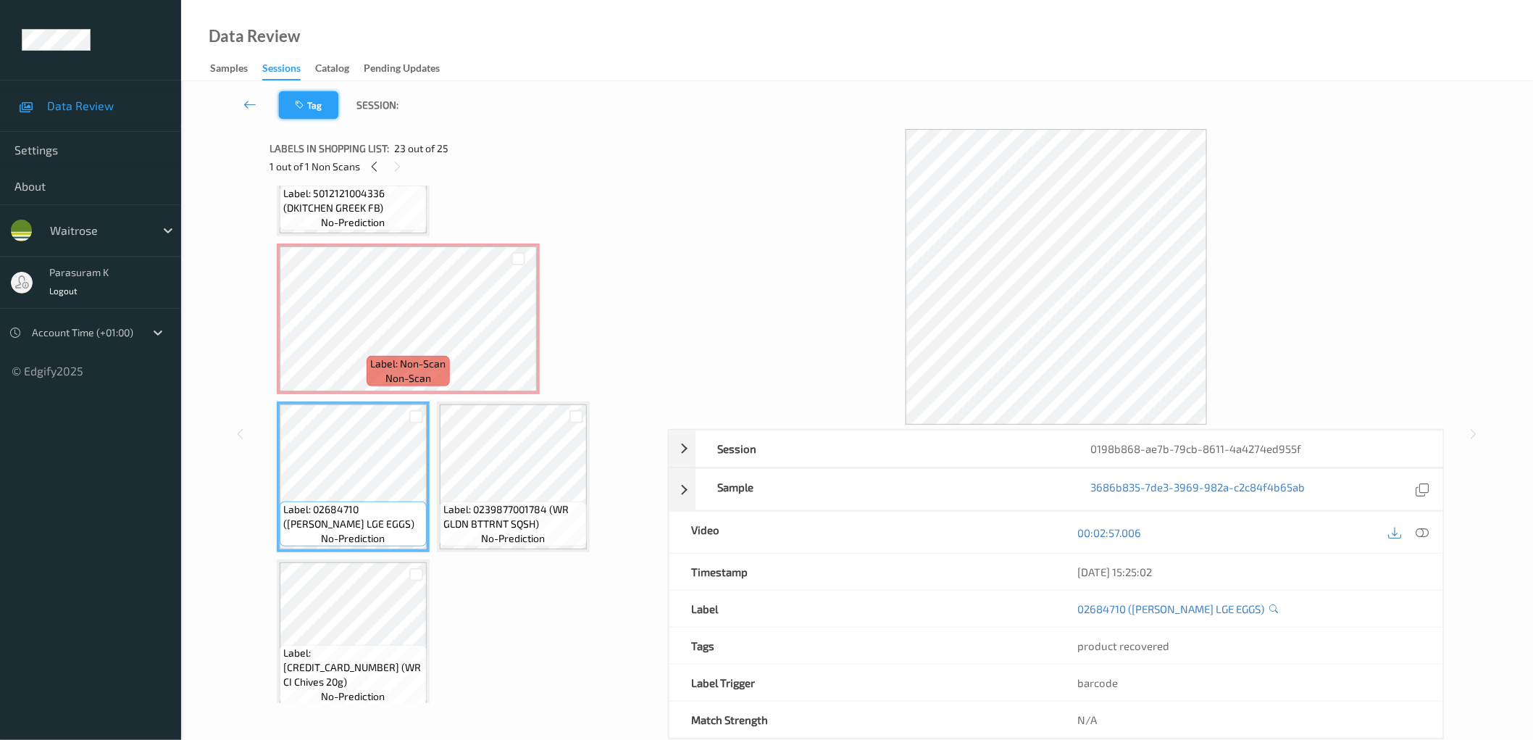
click at [314, 110] on button "Tag" at bounding box center [308, 105] width 59 height 28
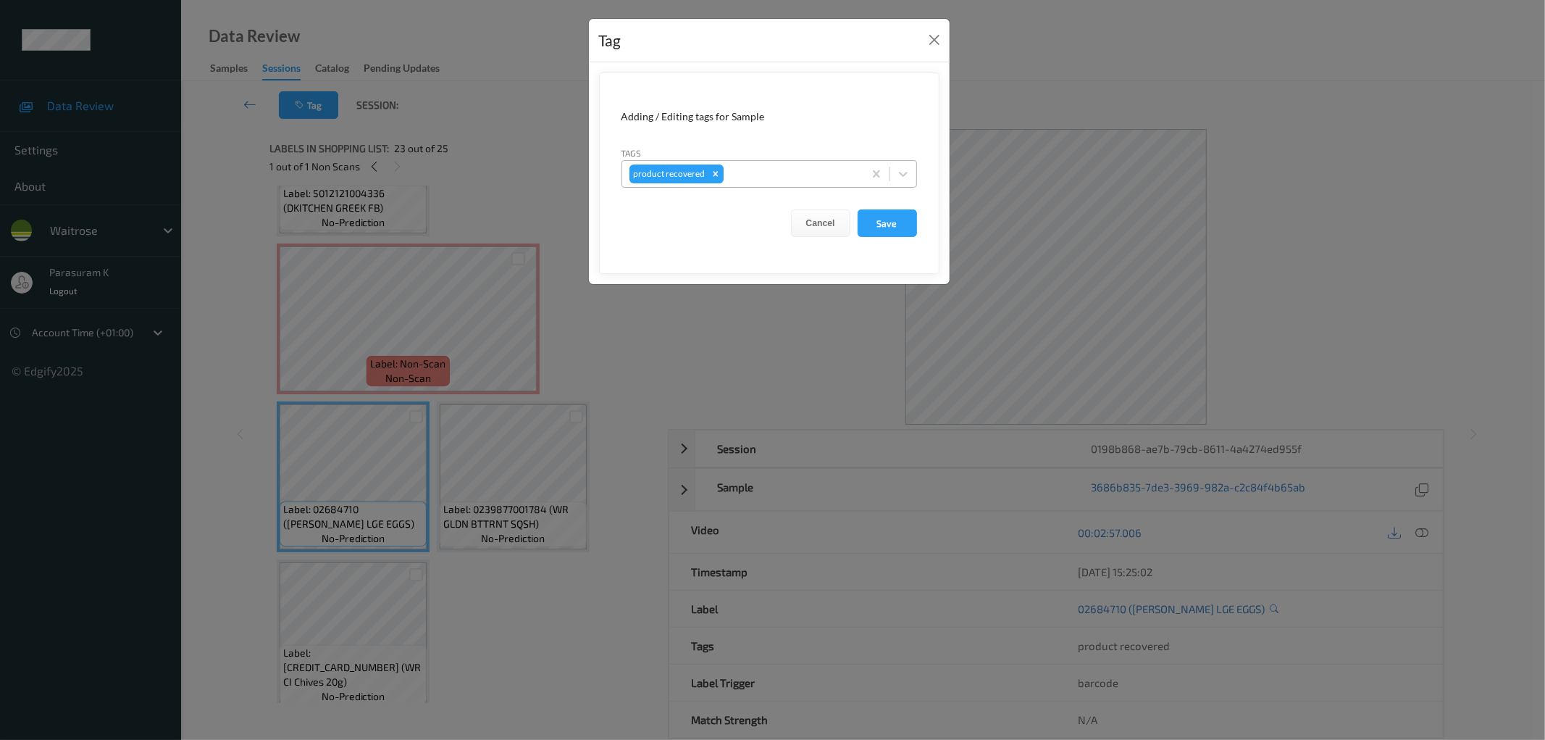
click at [708, 172] on div "Remove product recovered" at bounding box center [716, 173] width 16 height 19
click at [890, 226] on button "Save" at bounding box center [887, 223] width 59 height 28
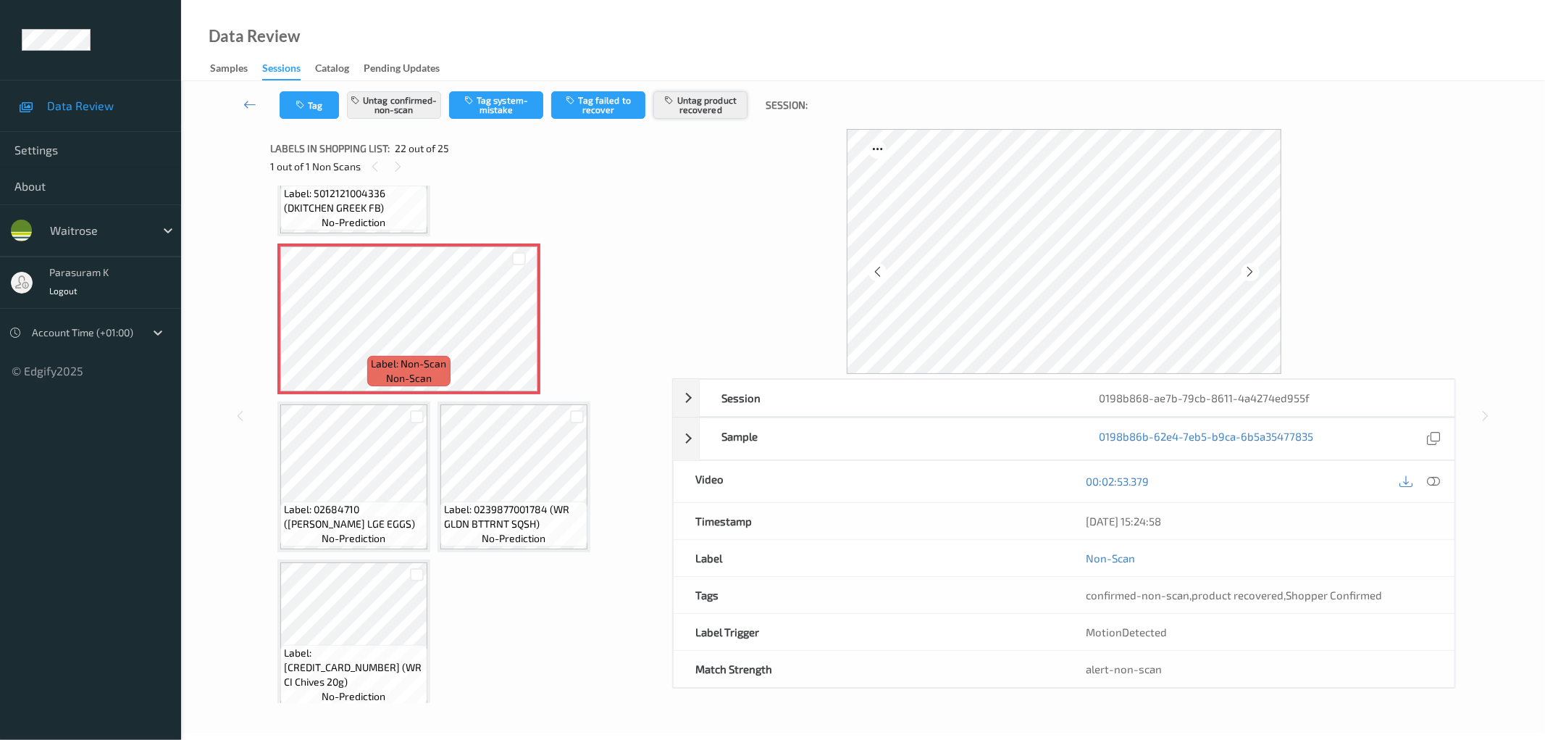
click at [698, 118] on button "Untag product recovered" at bounding box center [700, 105] width 94 height 28
click at [690, 109] on button "Tag product recovered" at bounding box center [700, 105] width 94 height 28
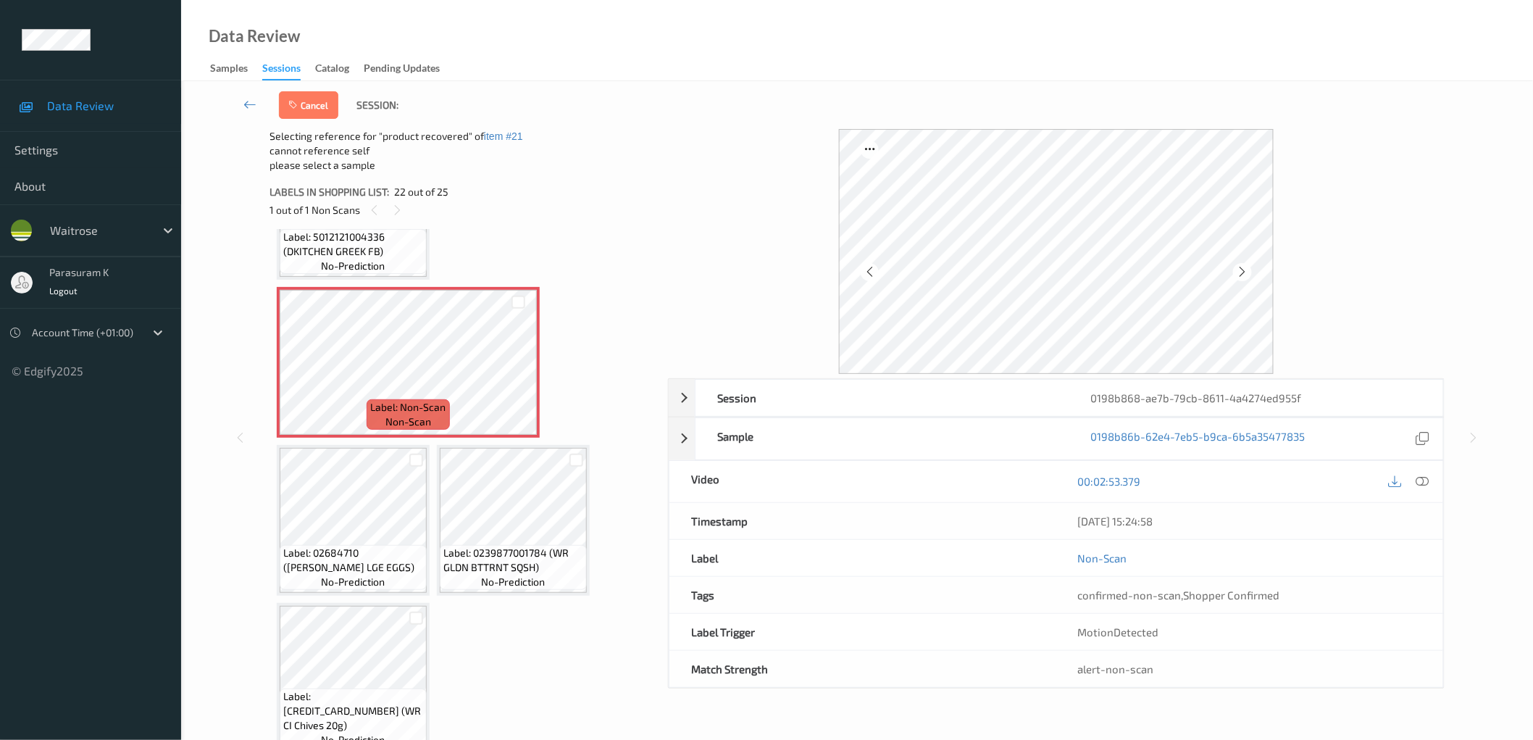
click at [437, 464] on div "Label: 0239877001784 (WR GLDN BTTRNT SQSH) no-prediction" at bounding box center [513, 520] width 153 height 151
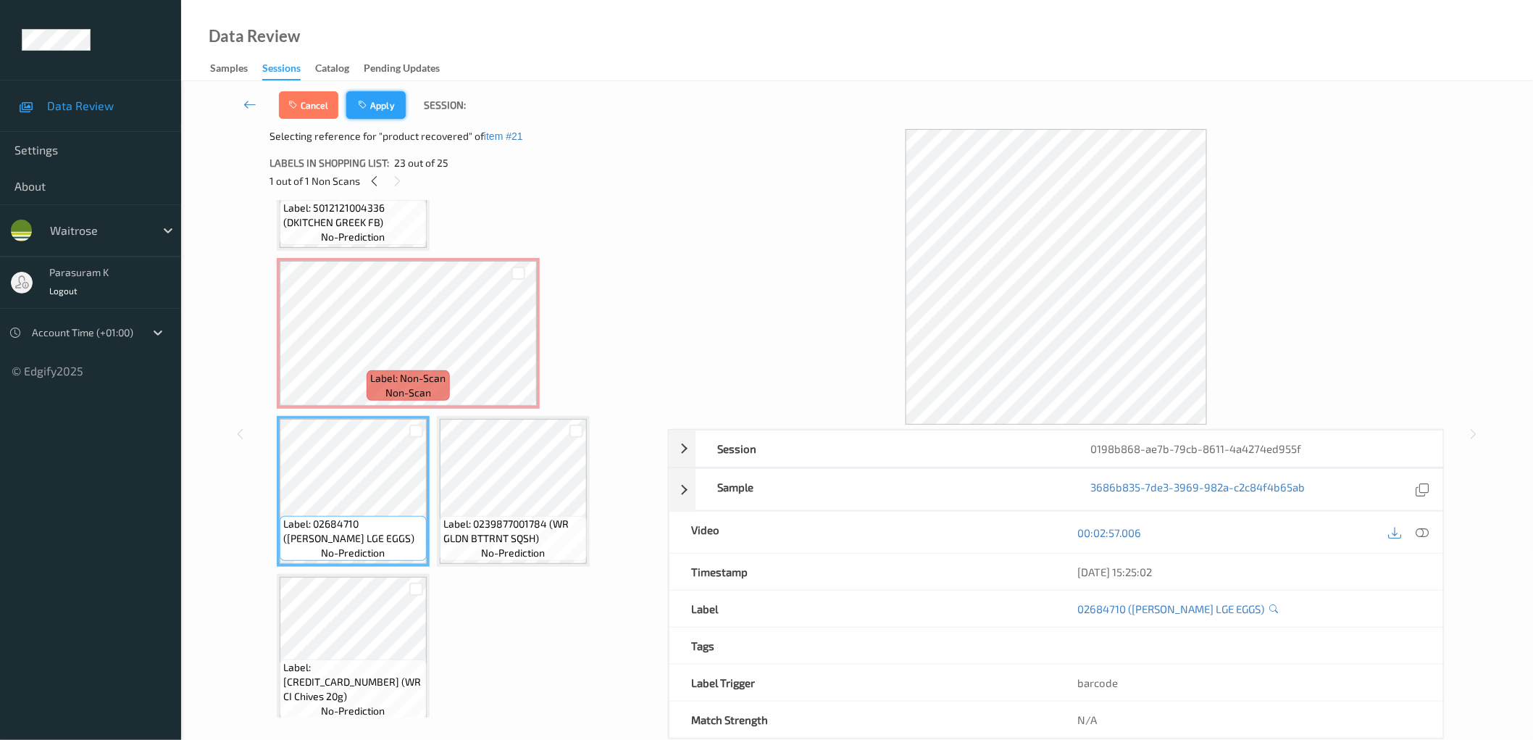
click at [391, 114] on button "Apply" at bounding box center [375, 105] width 59 height 28
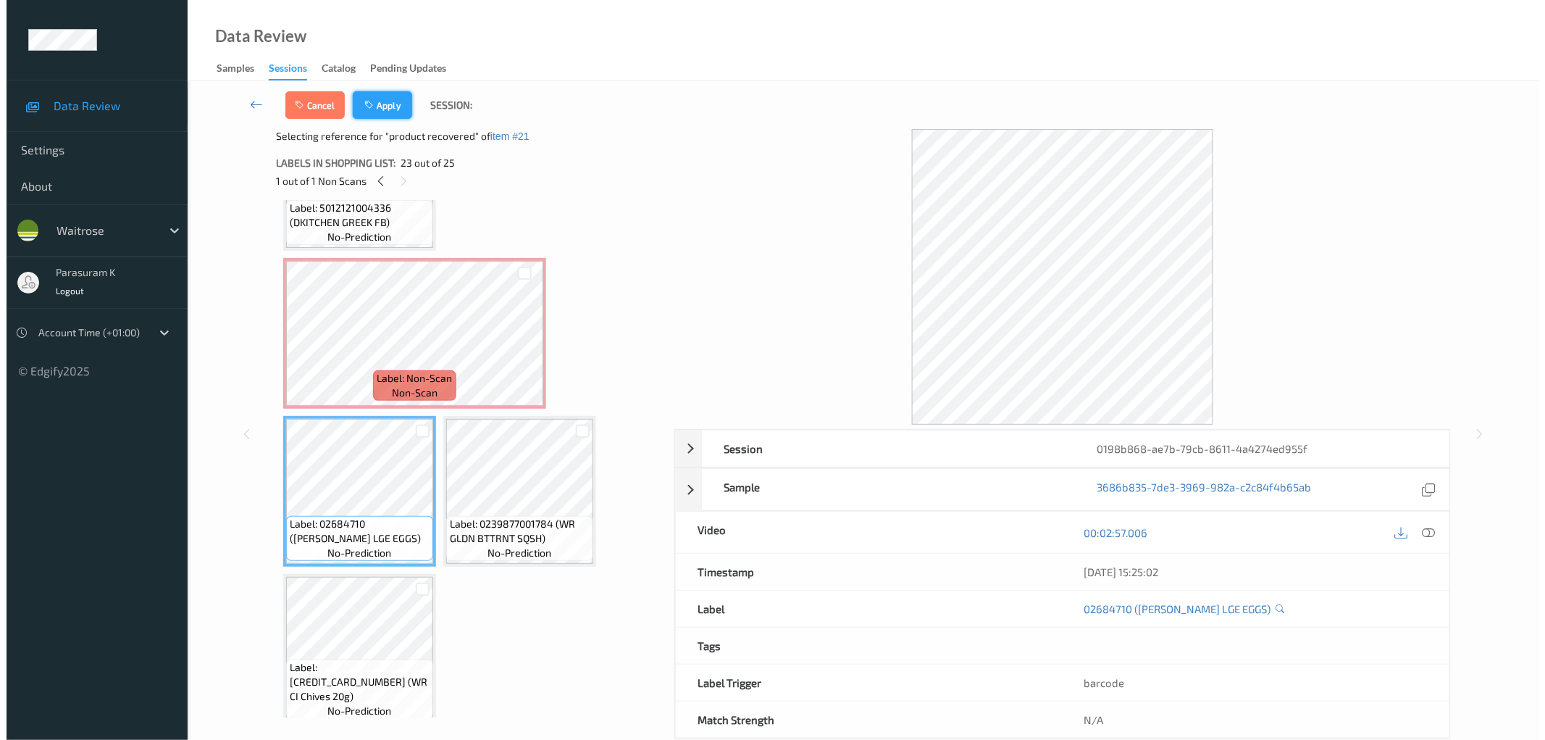
scroll to position [1576, 0]
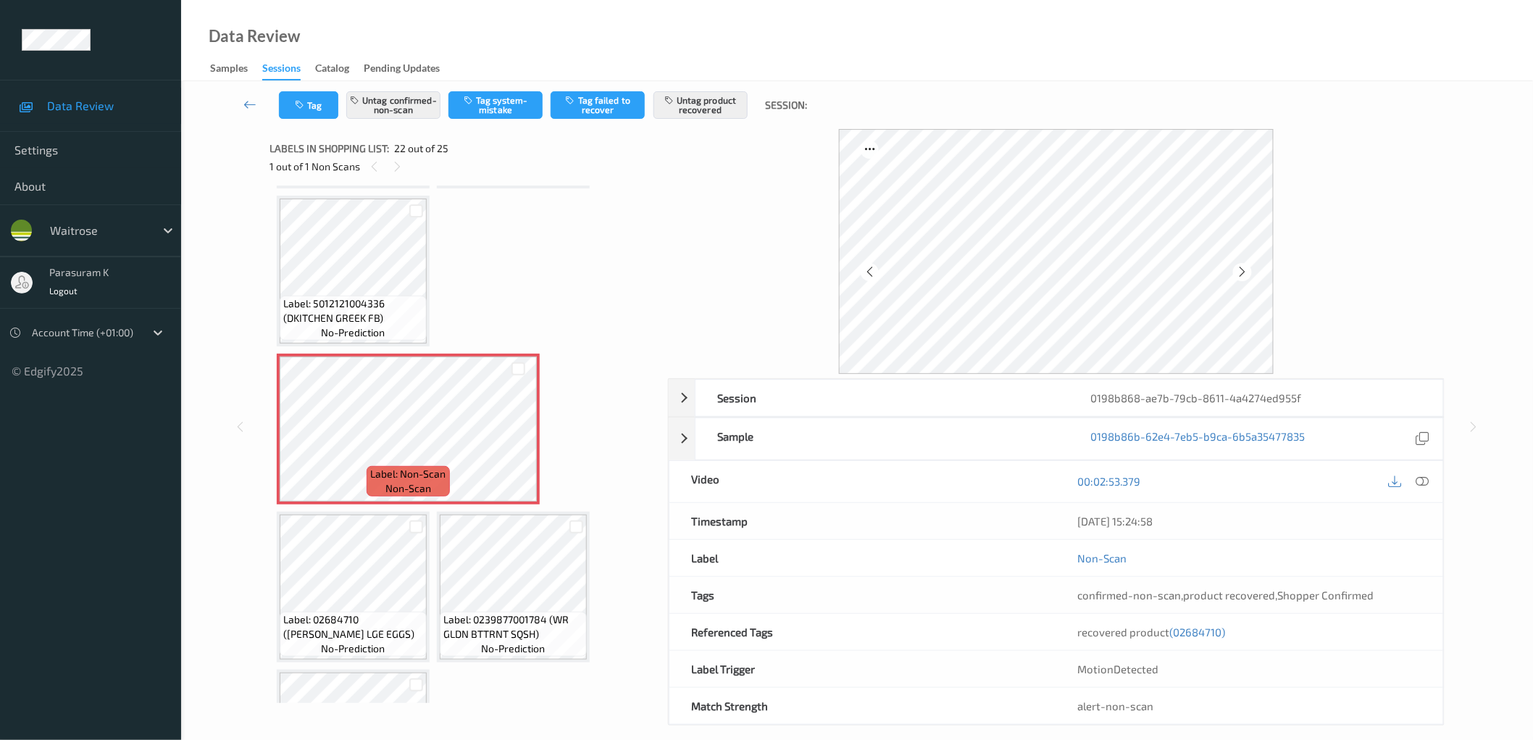
drag, startPoint x: 1298, startPoint y: 638, endPoint x: 687, endPoint y: 640, distance: 611.4
click at [687, 640] on div "Referenced Tags recovered product (02684710)" at bounding box center [1056, 632] width 775 height 37
click at [1338, 243] on div at bounding box center [1056, 251] width 777 height 245
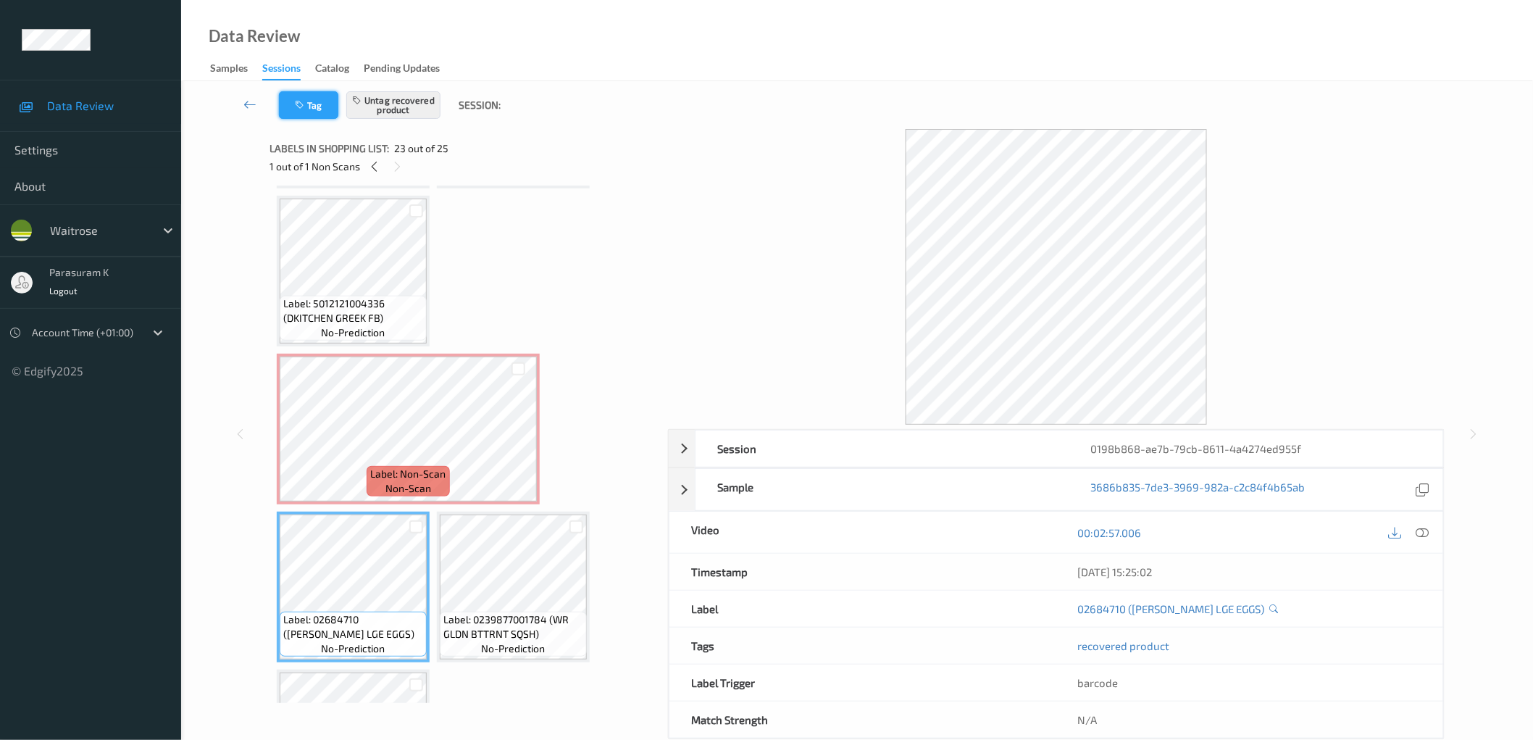
click at [306, 106] on icon "button" at bounding box center [301, 105] width 12 height 10
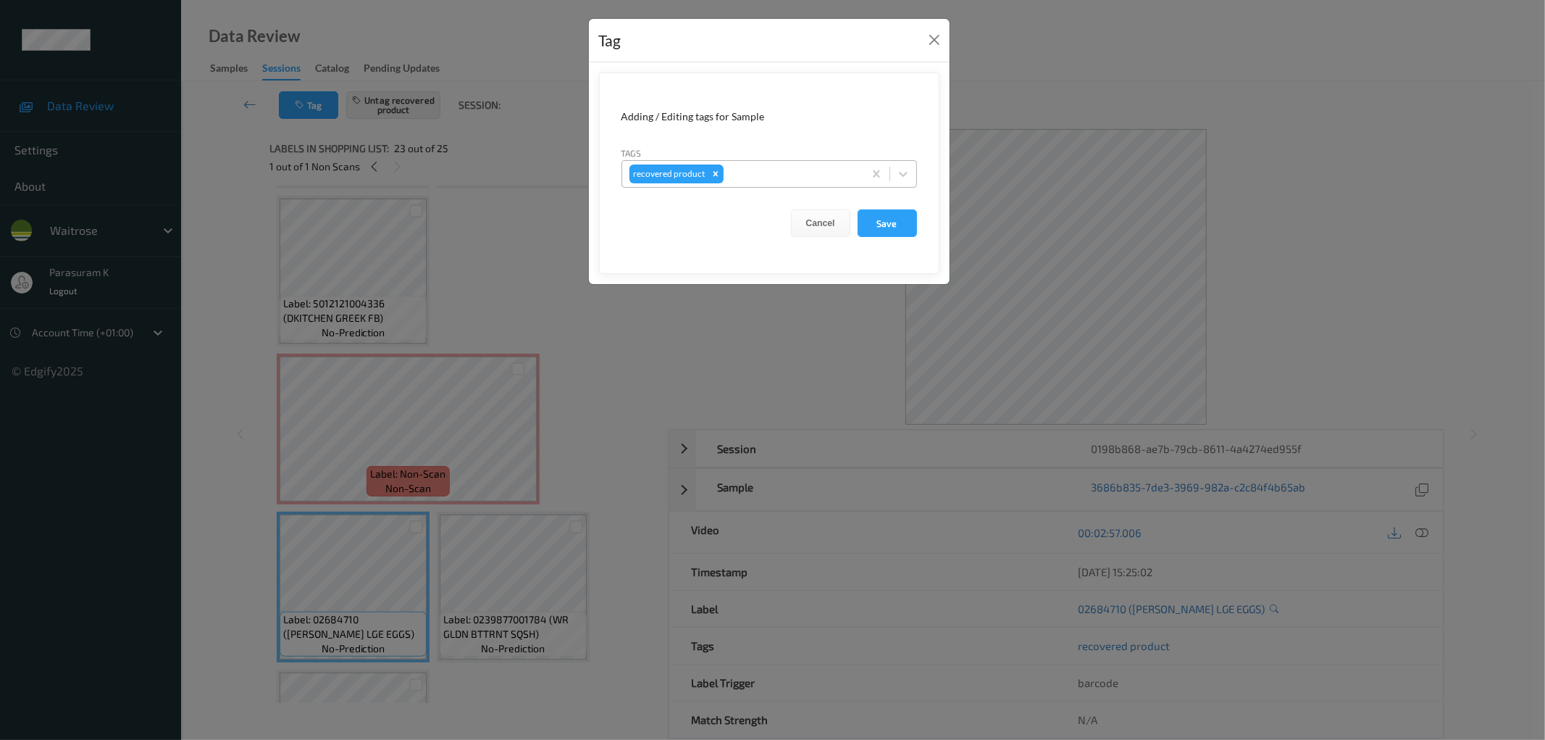
click at [755, 172] on div at bounding box center [792, 173] width 130 height 17
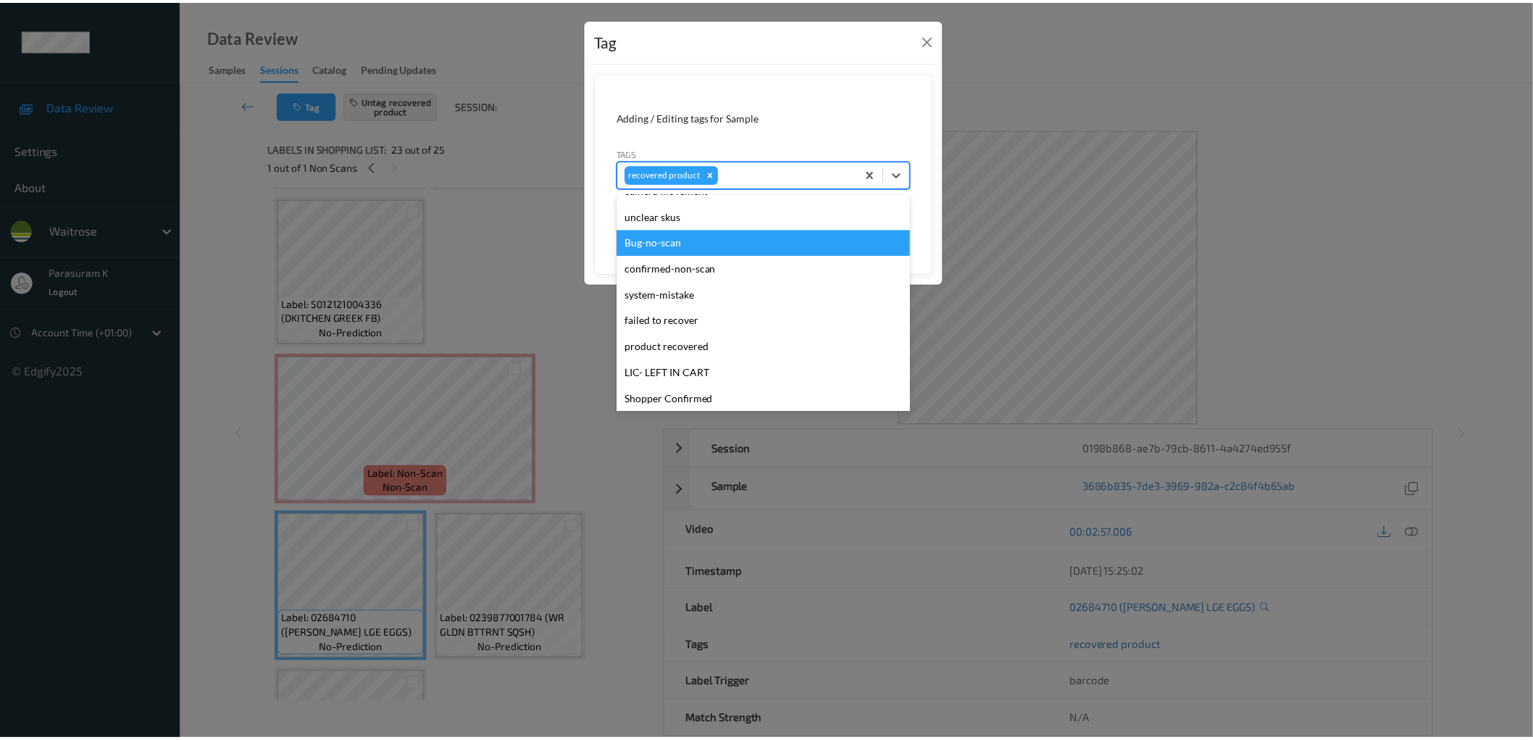
scroll to position [106, 0]
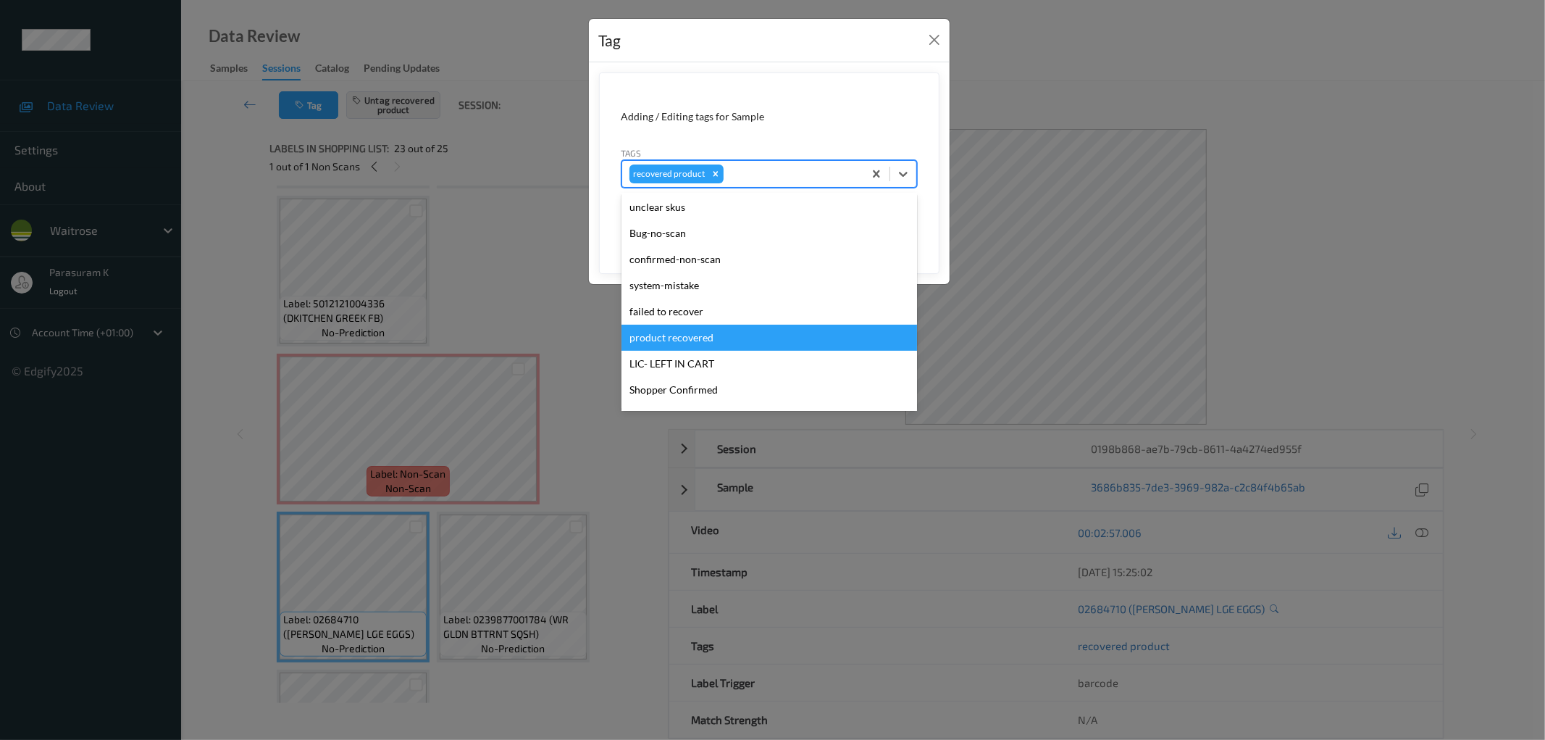
click at [721, 339] on div "product recovered" at bounding box center [770, 338] width 296 height 26
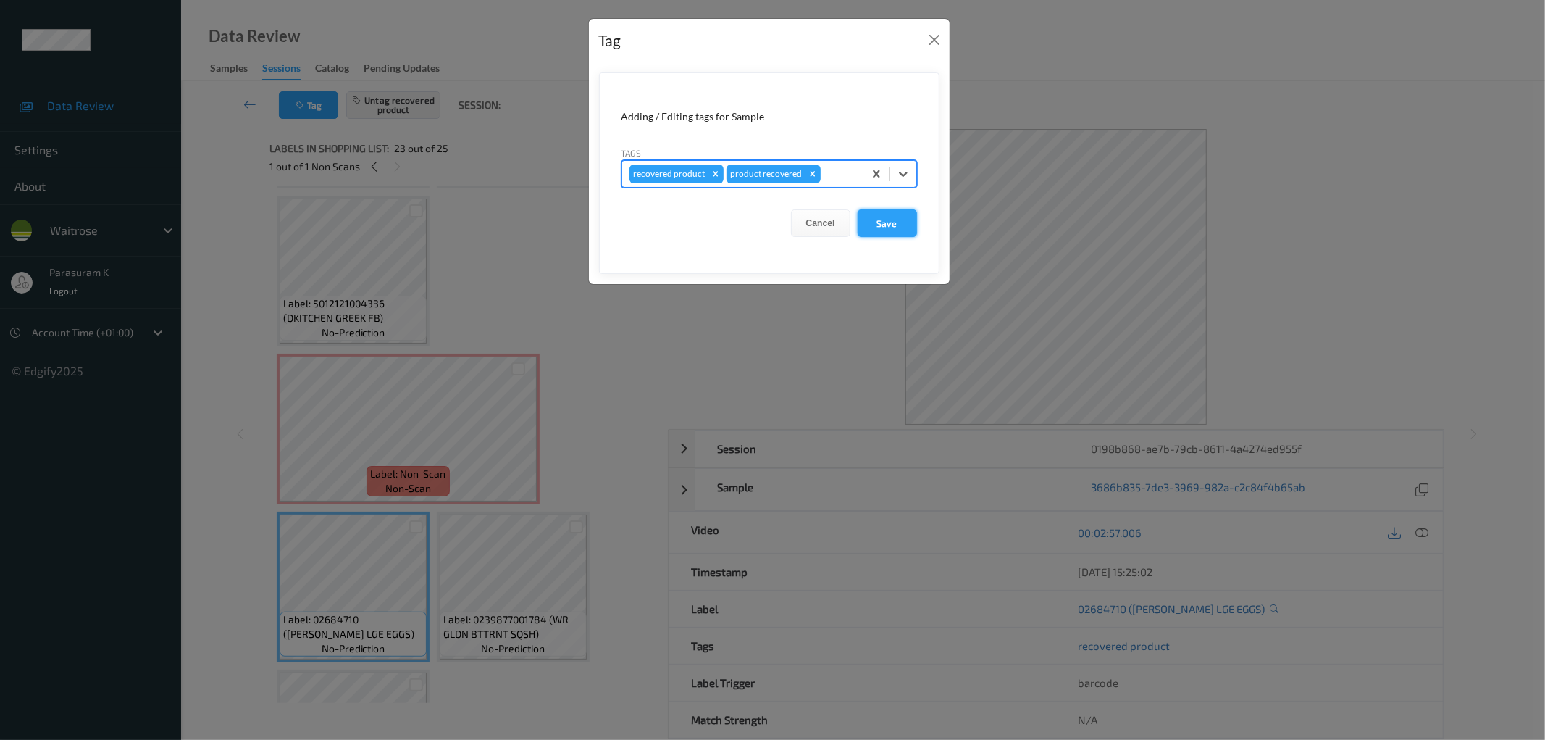
click at [874, 233] on button "Save" at bounding box center [887, 223] width 59 height 28
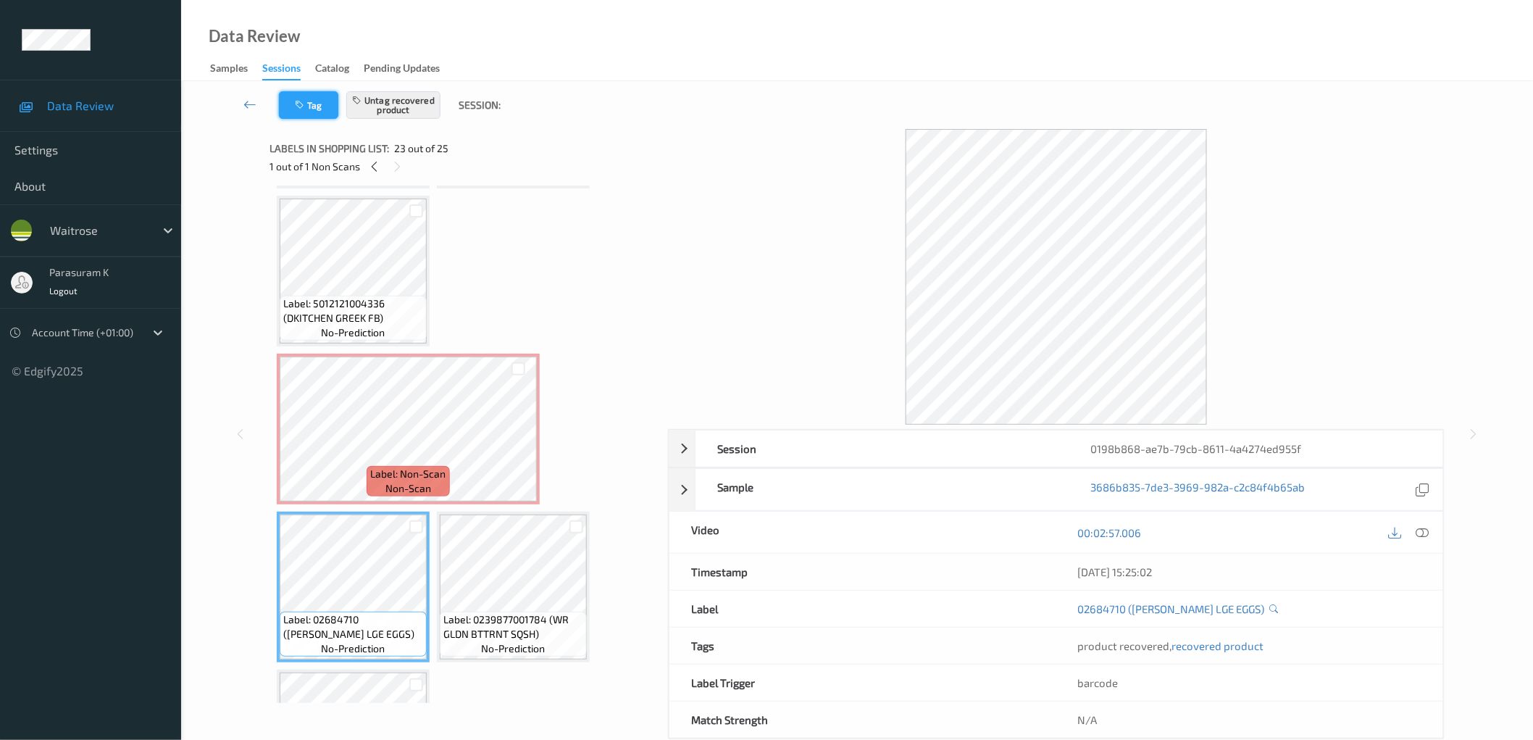
click at [313, 112] on button "Tag" at bounding box center [308, 105] width 59 height 28
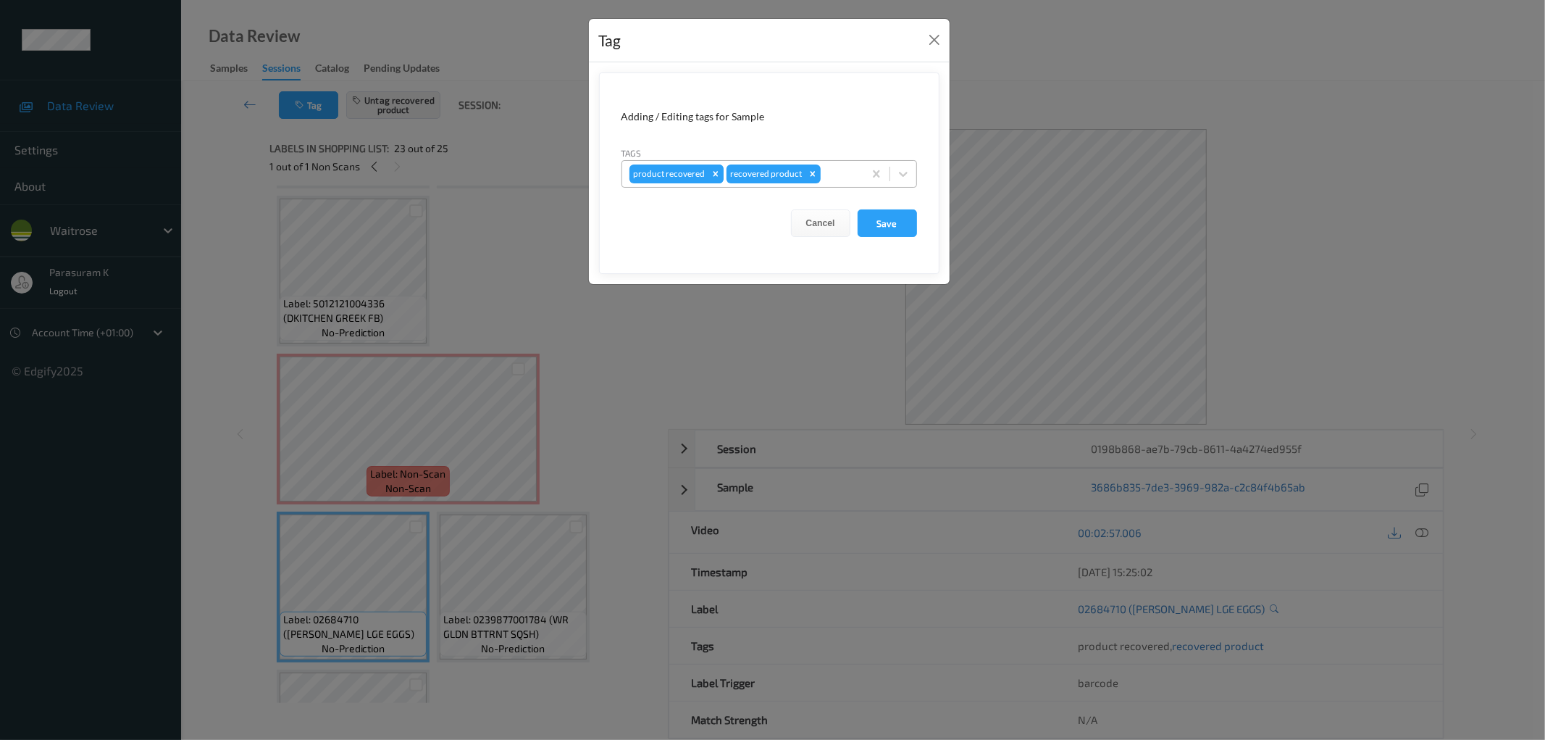
click at [714, 174] on icon "Remove product recovered" at bounding box center [715, 173] width 5 height 5
click at [895, 225] on button "Save" at bounding box center [887, 223] width 59 height 28
click at [872, 226] on button "Save" at bounding box center [887, 223] width 59 height 28
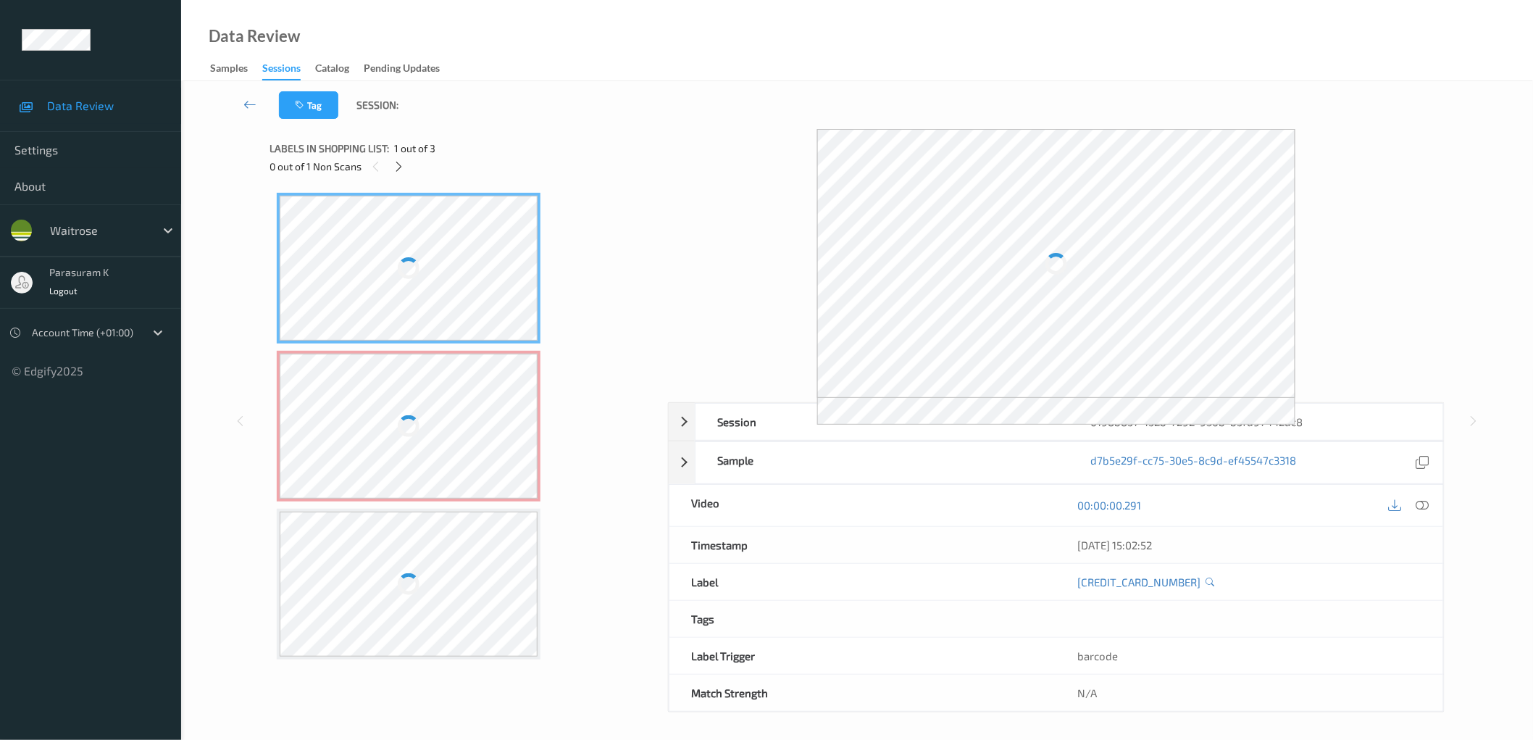
click at [613, 169] on div "0 out of 1 Non Scans" at bounding box center [463, 166] width 388 height 18
click at [501, 414] on div at bounding box center [409, 426] width 258 height 145
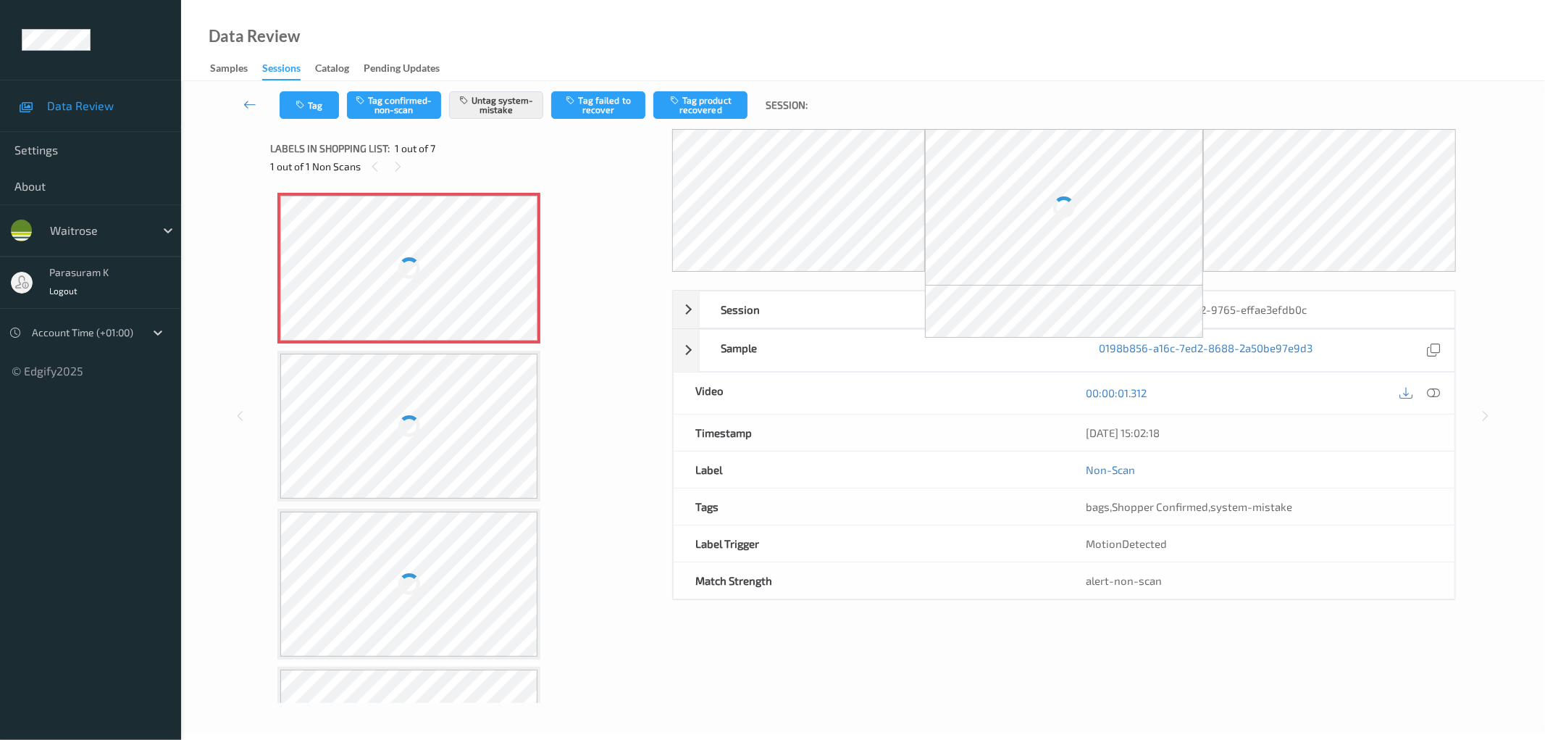
click at [456, 283] on div at bounding box center [409, 268] width 258 height 145
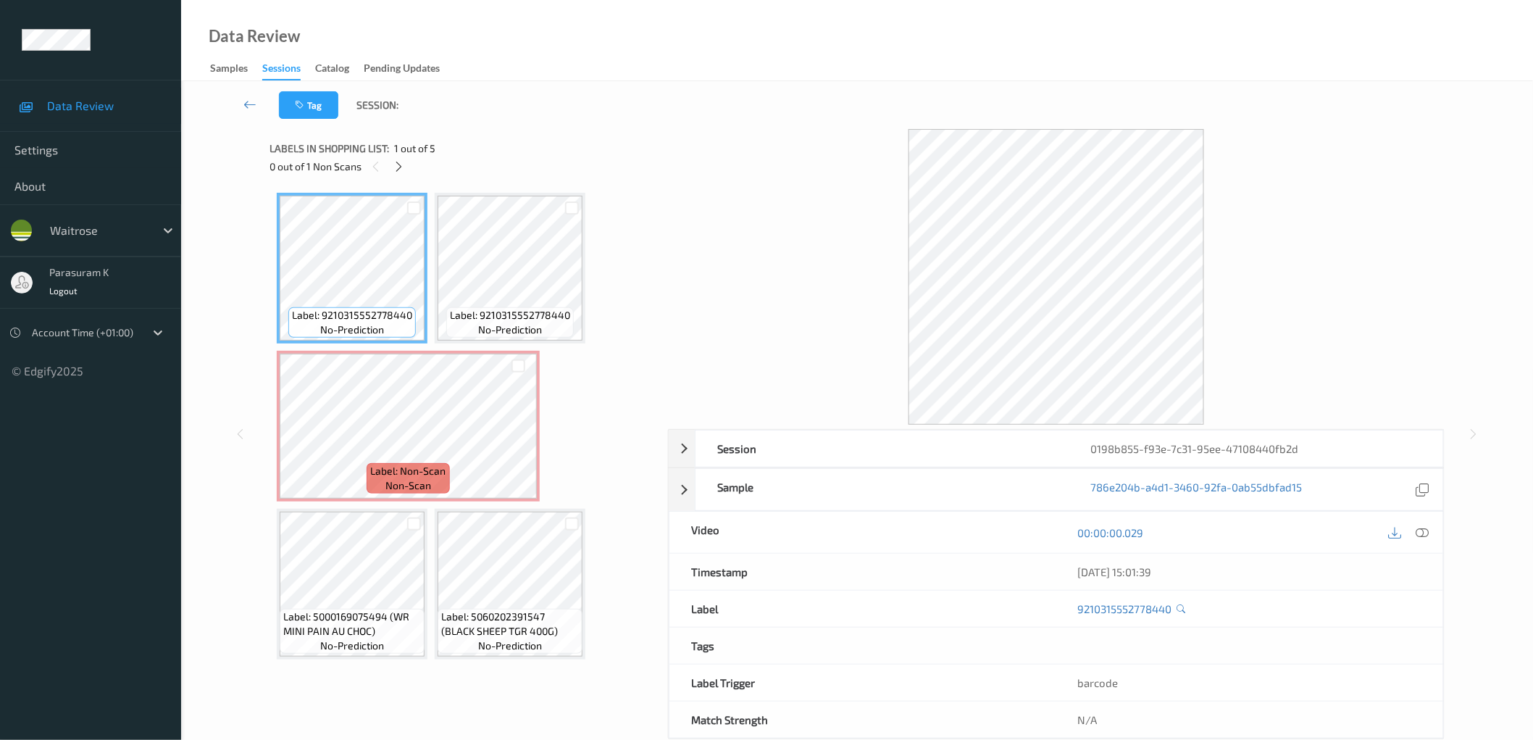
click at [493, 141] on div "Labels in shopping list: 1 out of 5" at bounding box center [463, 148] width 388 height 18
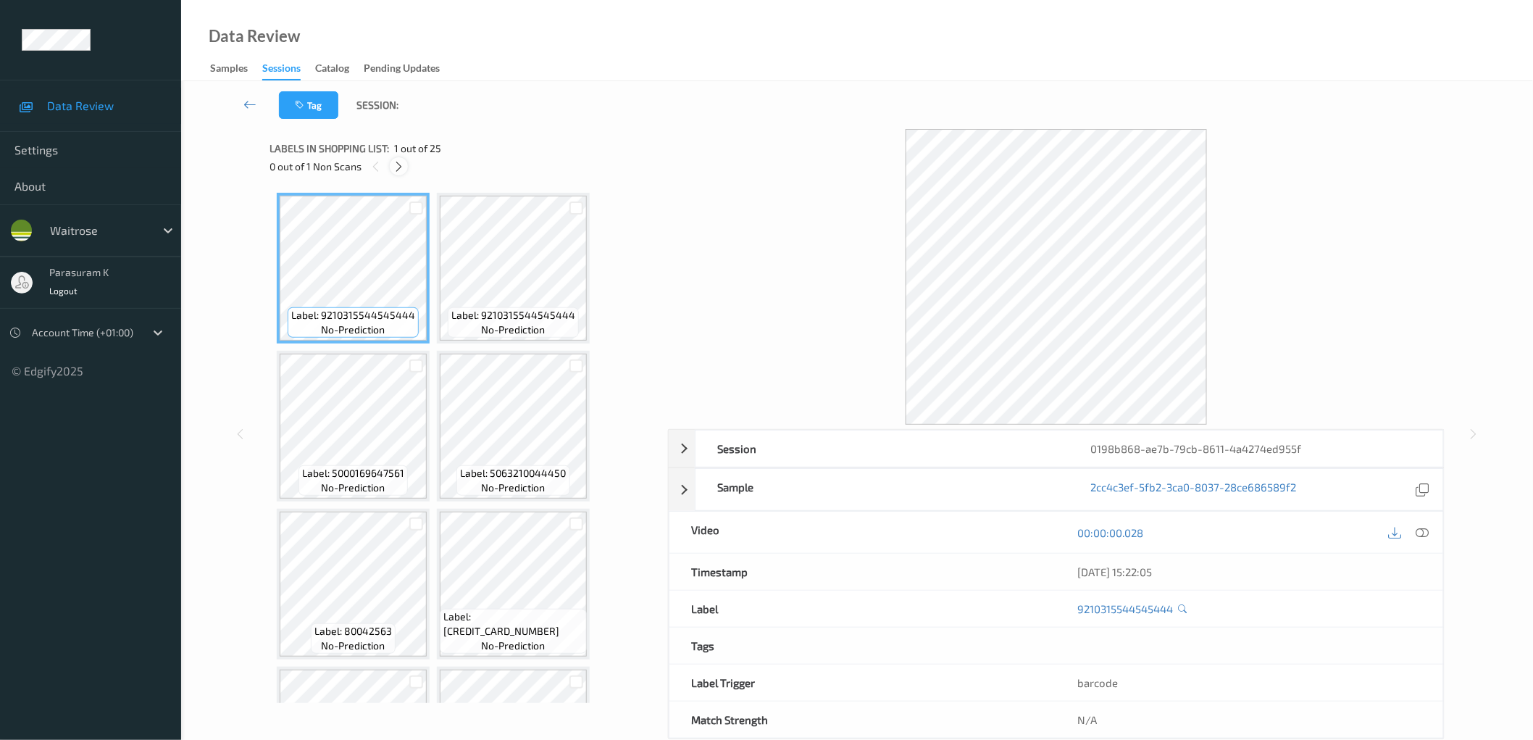
click at [402, 170] on icon at bounding box center [399, 166] width 12 height 13
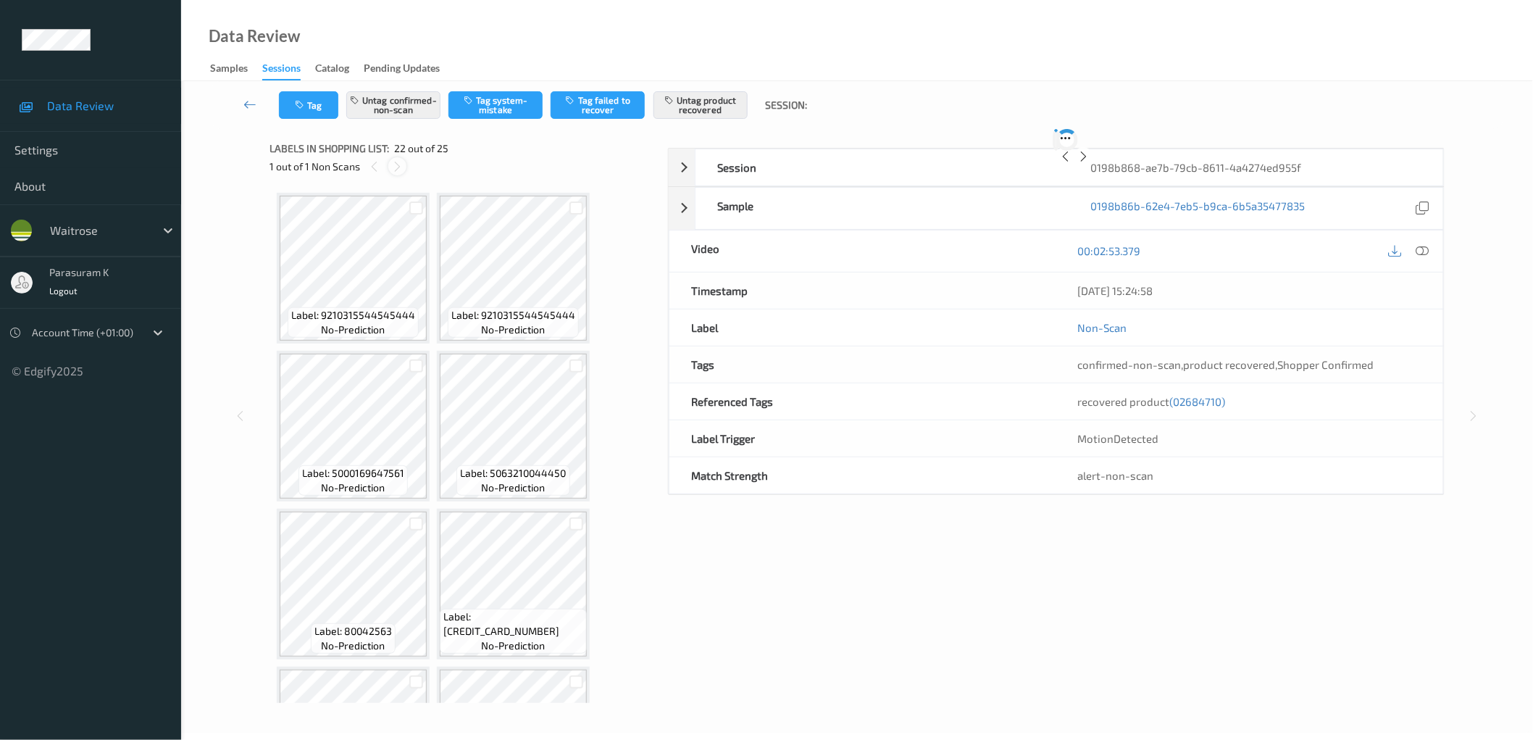
scroll to position [1576, 0]
